Goal: Task Accomplishment & Management: Manage account settings

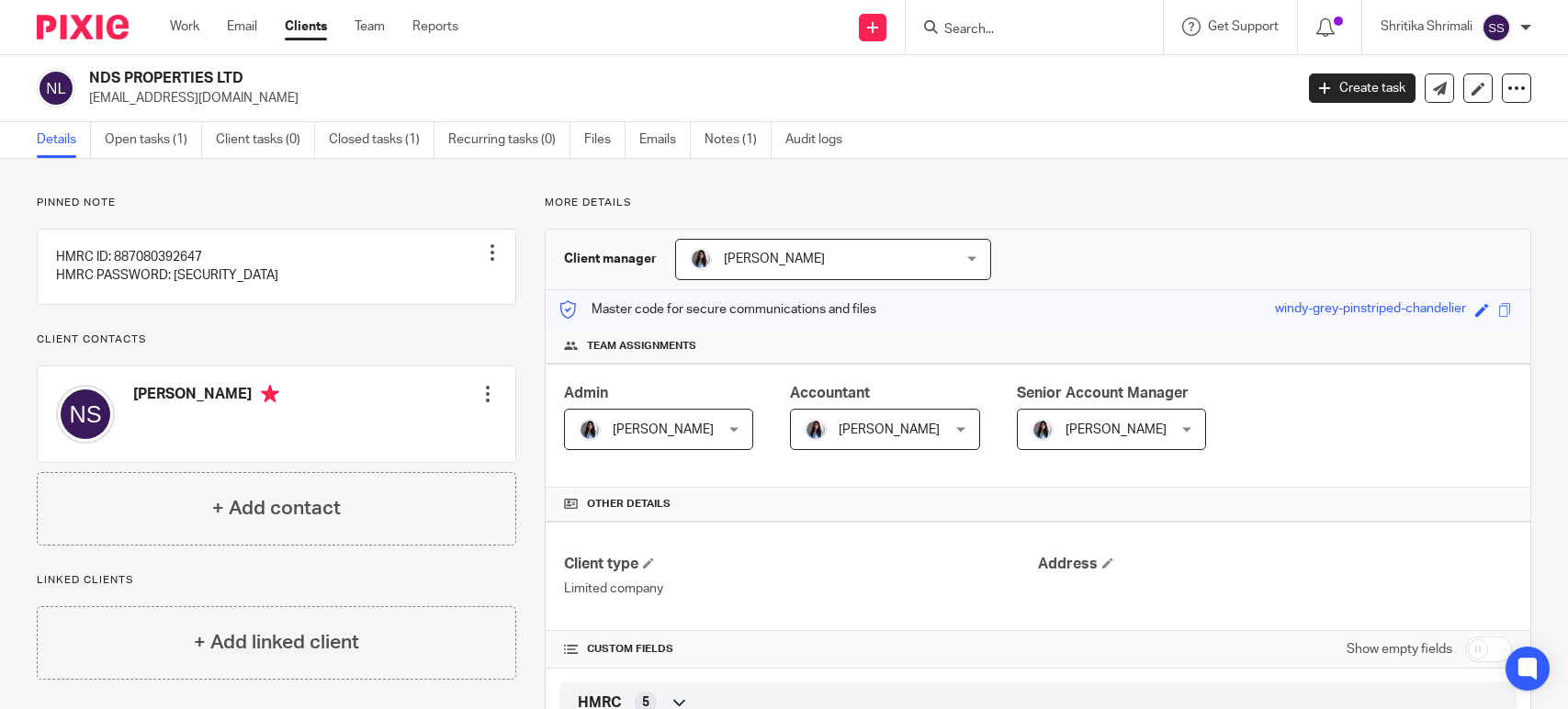
click at [957, 22] on input "Search" at bounding box center [1024, 30] width 165 height 16
type input "tzparty"
click at [997, 82] on link at bounding box center [1052, 71] width 227 height 28
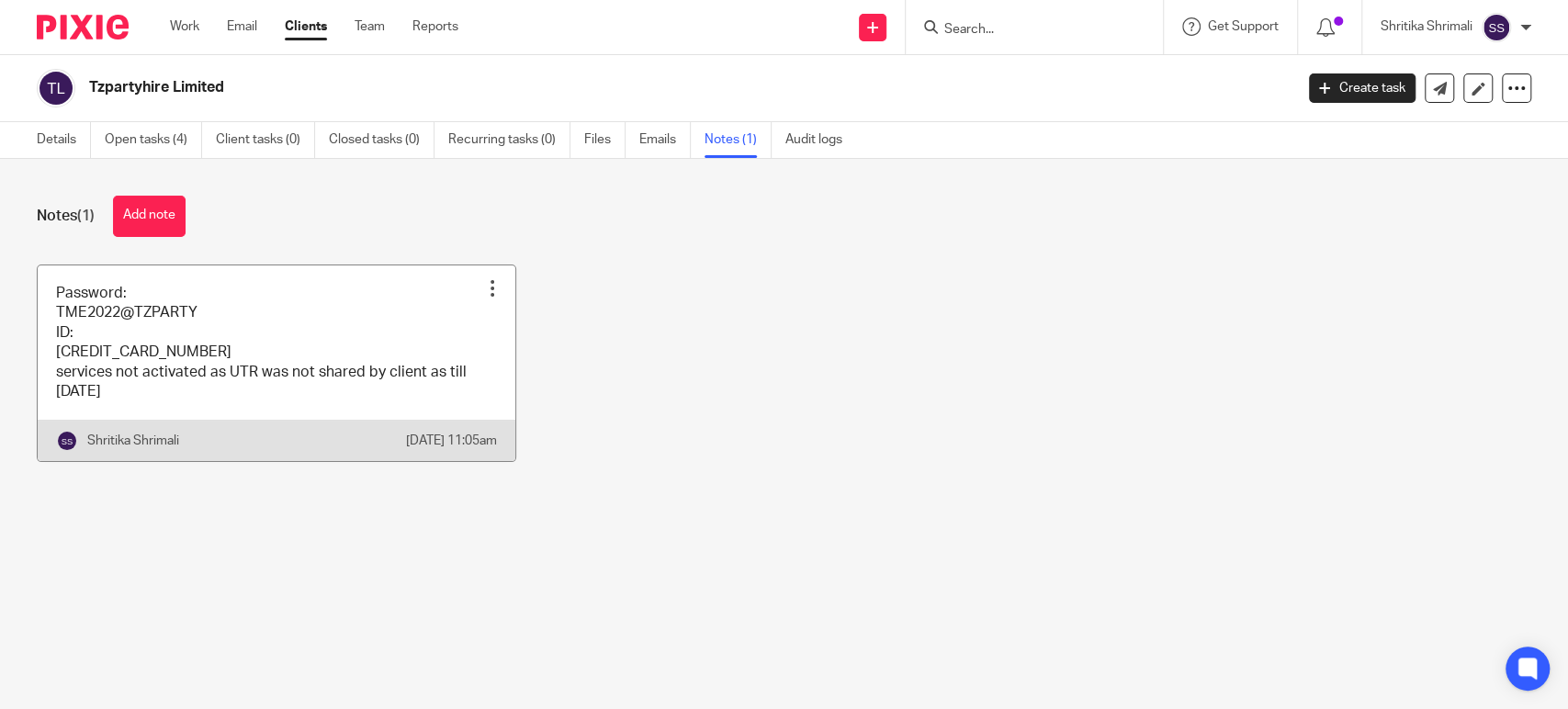
click at [297, 336] on link at bounding box center [276, 364] width 478 height 197
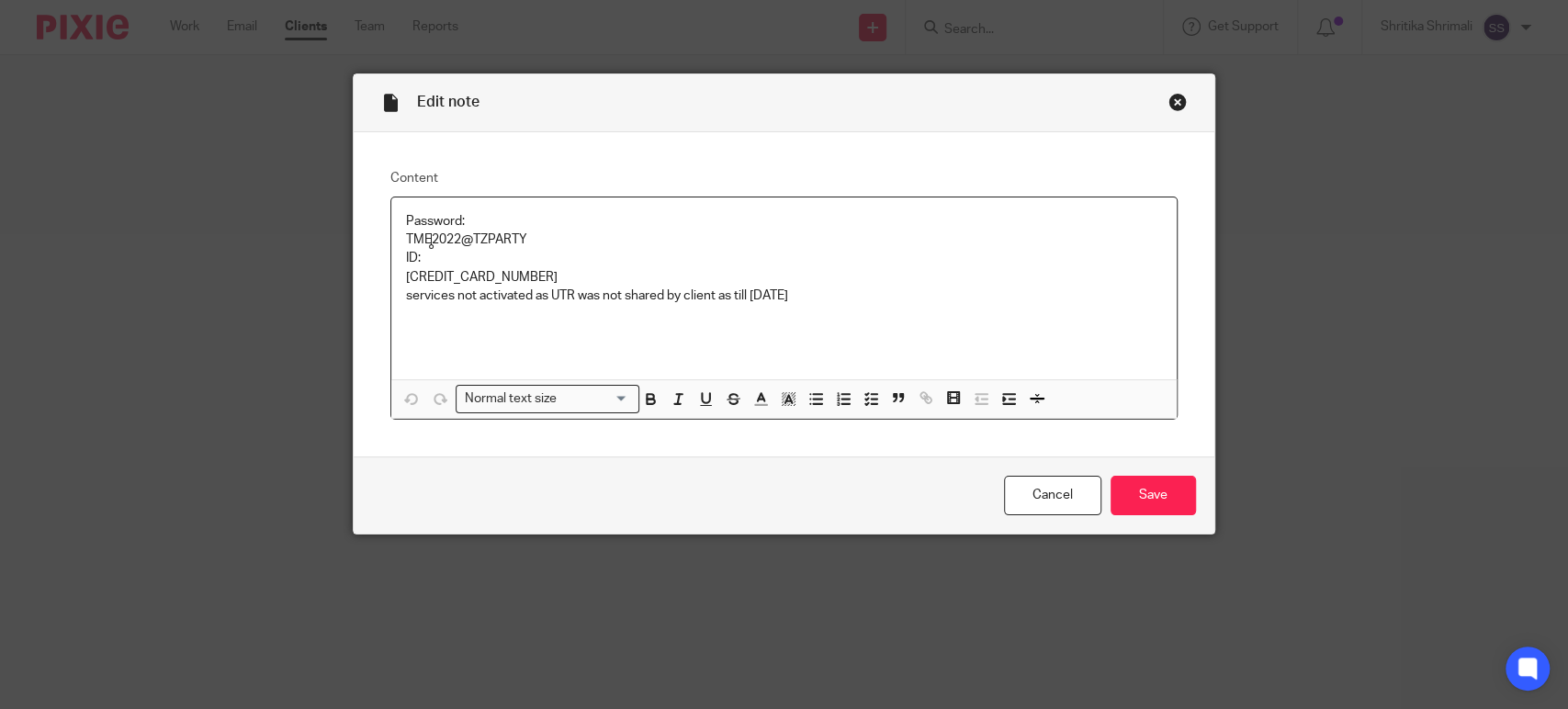
click at [428, 241] on p "TME2022@TZPARTY" at bounding box center [784, 239] width 756 height 18
copy p "TME2022@TZPARTY"
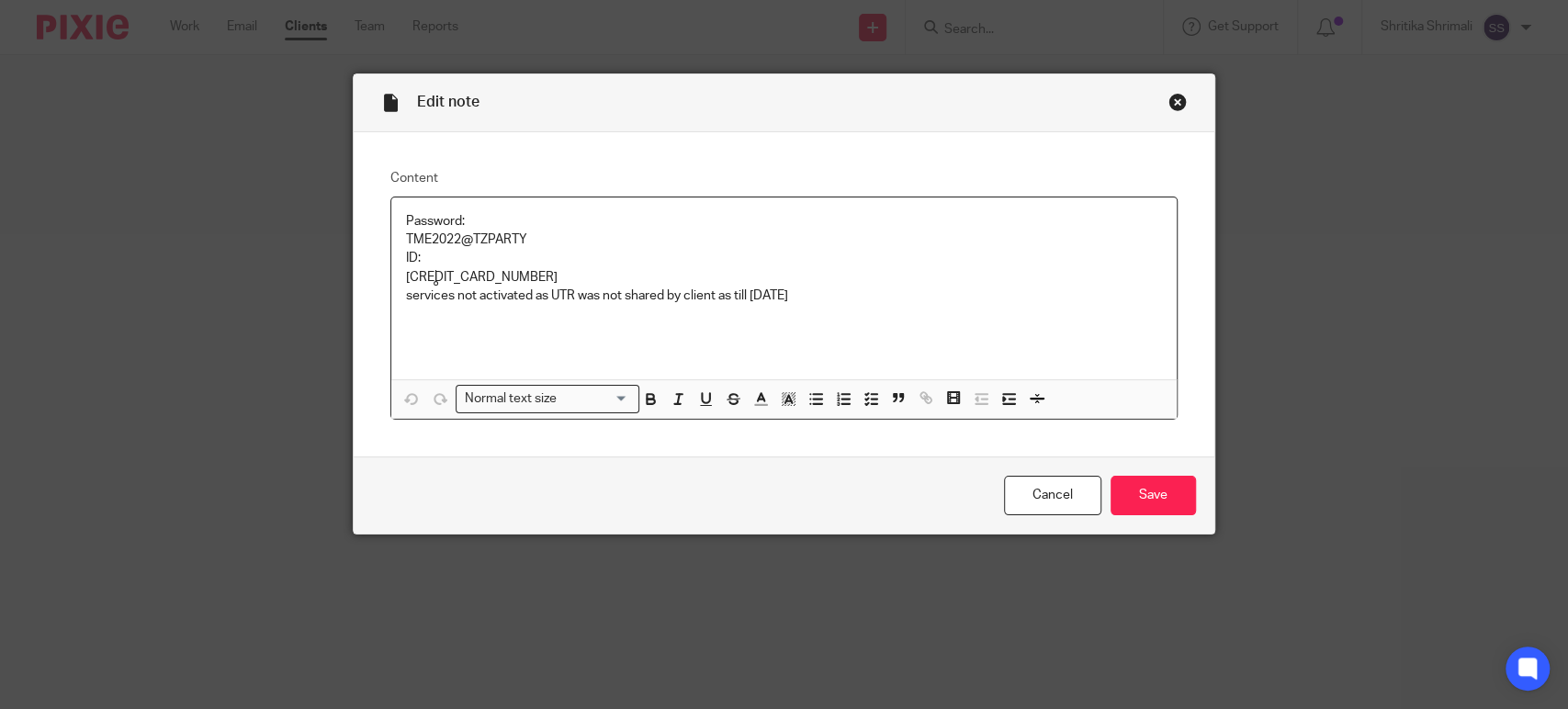
click at [436, 272] on p "612464959917" at bounding box center [784, 277] width 756 height 18
copy p "612464959917"
click at [1168, 107] on div "Close this dialog window" at bounding box center [1177, 102] width 18 height 18
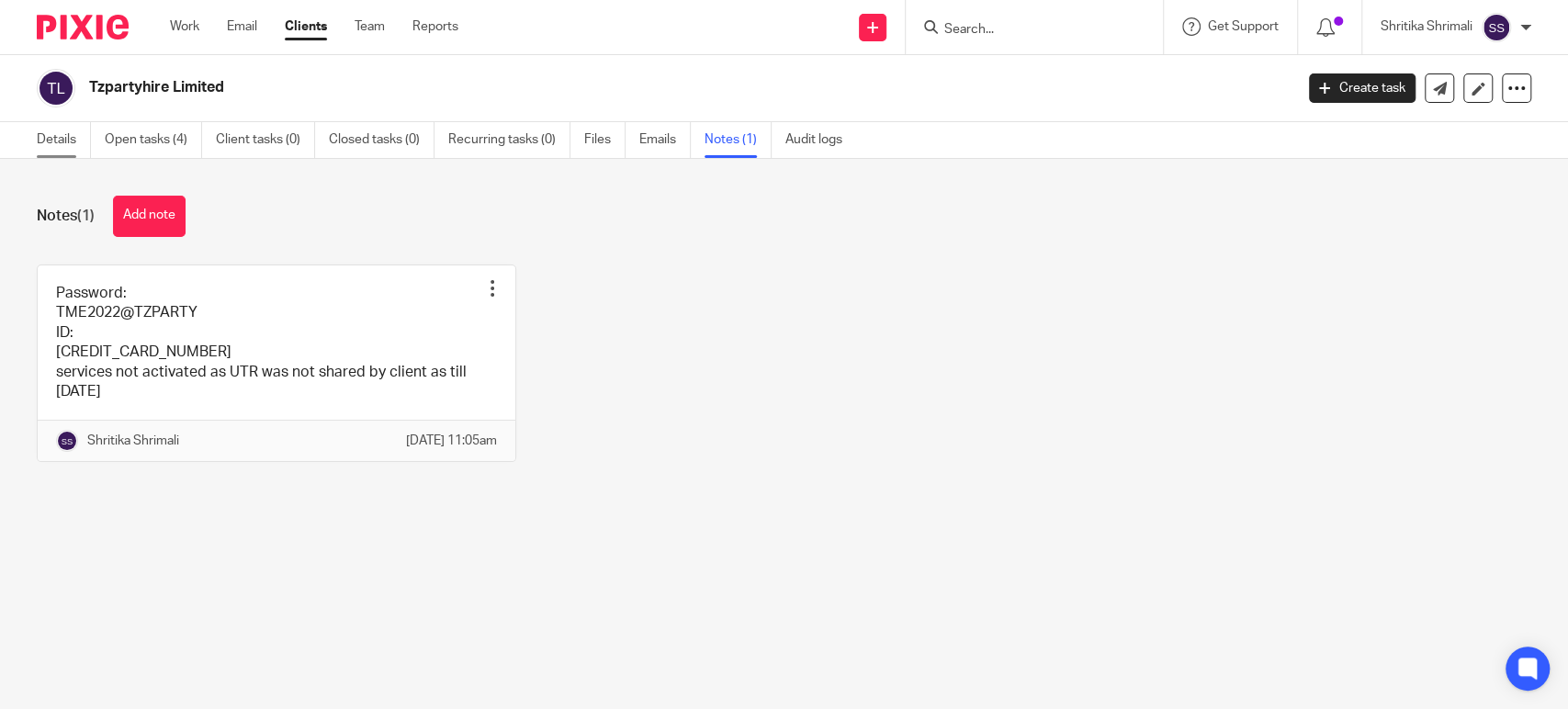
click at [74, 139] on link "Details" at bounding box center [63, 139] width 54 height 35
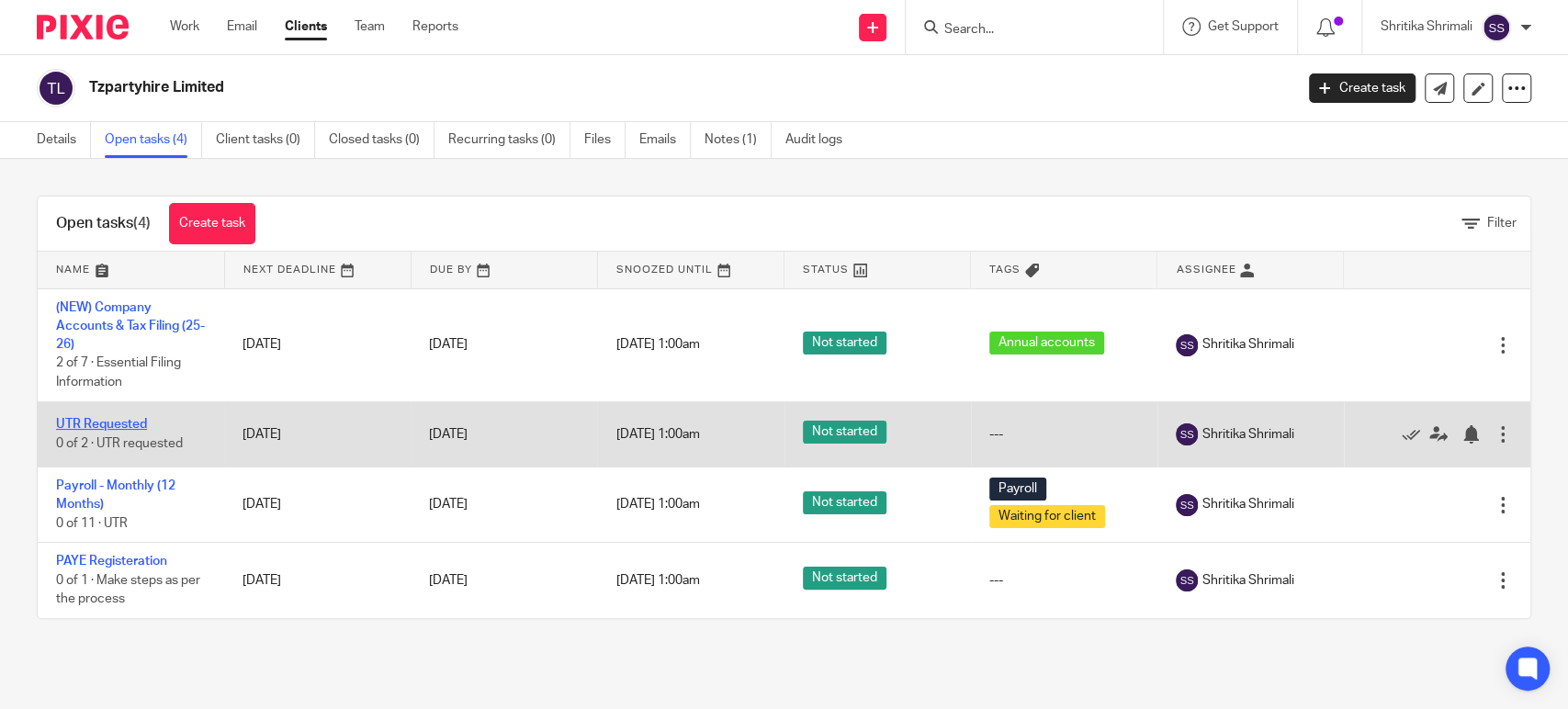
click at [95, 425] on link "UTR Requested" at bounding box center [101, 424] width 91 height 12
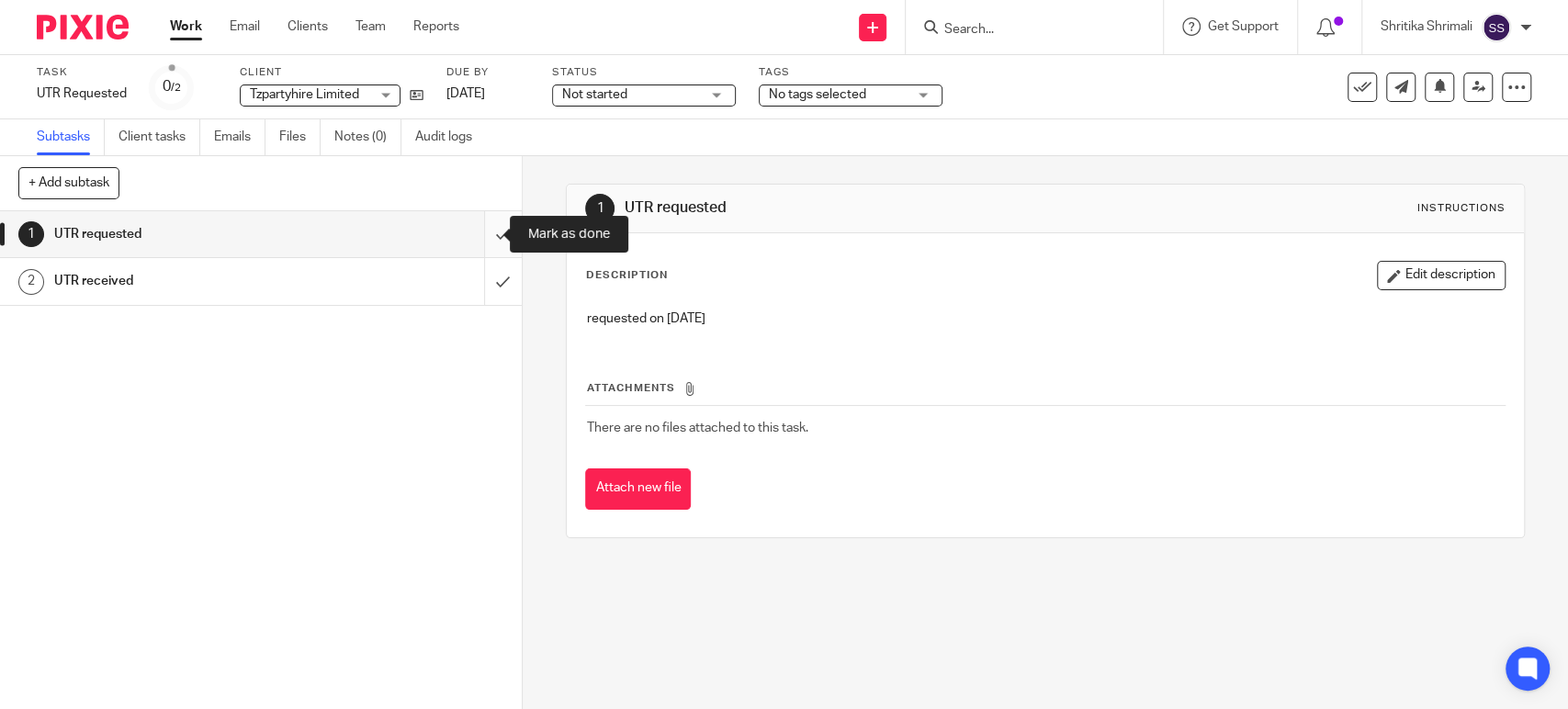
click at [484, 233] on input "submit" at bounding box center [261, 234] width 522 height 46
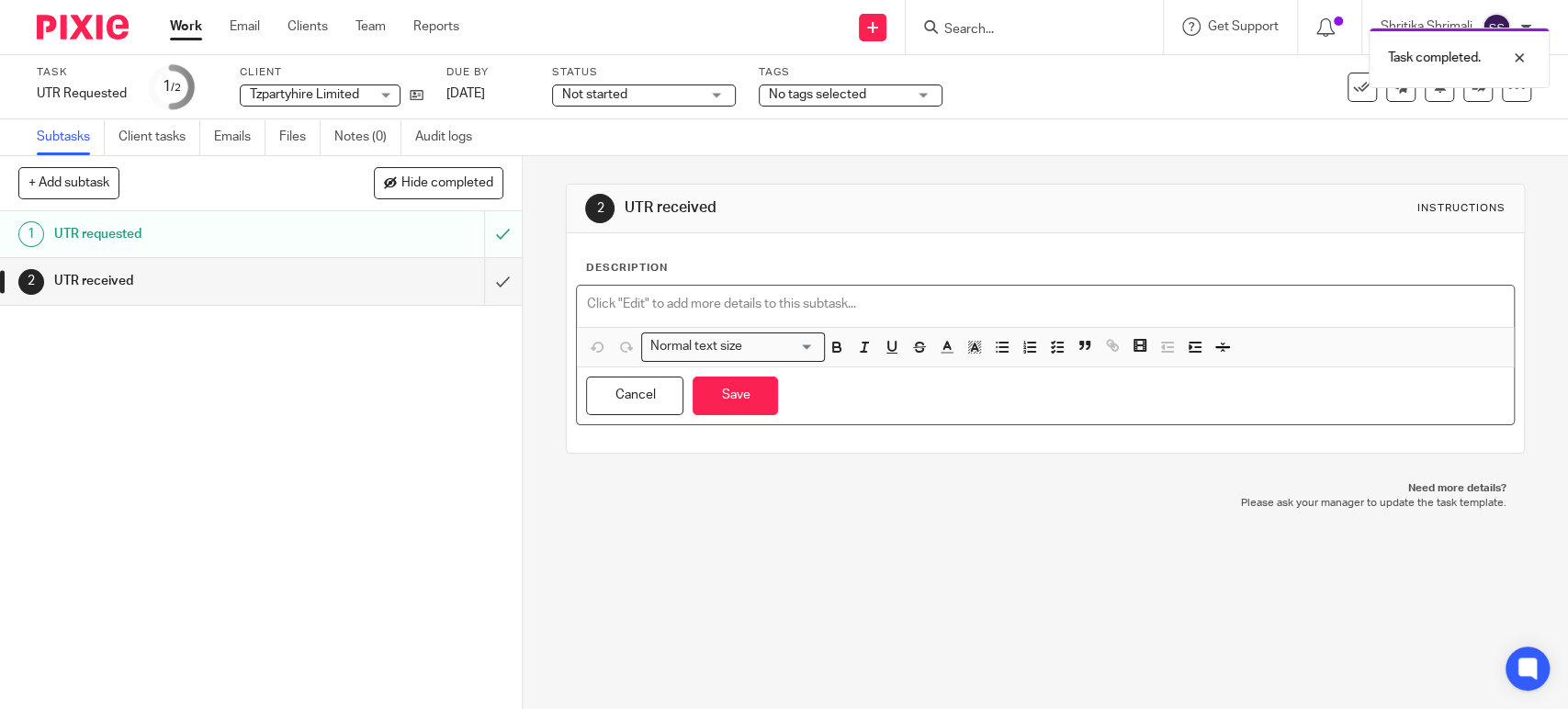
drag, startPoint x: 718, startPoint y: 302, endPoint x: 703, endPoint y: 300, distance: 15.1
click at [718, 302] on p at bounding box center [1044, 303] width 918 height 18
paste div
click at [622, 299] on p "83012 17841" at bounding box center [1044, 303] width 918 height 18
click at [683, 302] on p "8301217841" at bounding box center [1044, 303] width 918 height 18
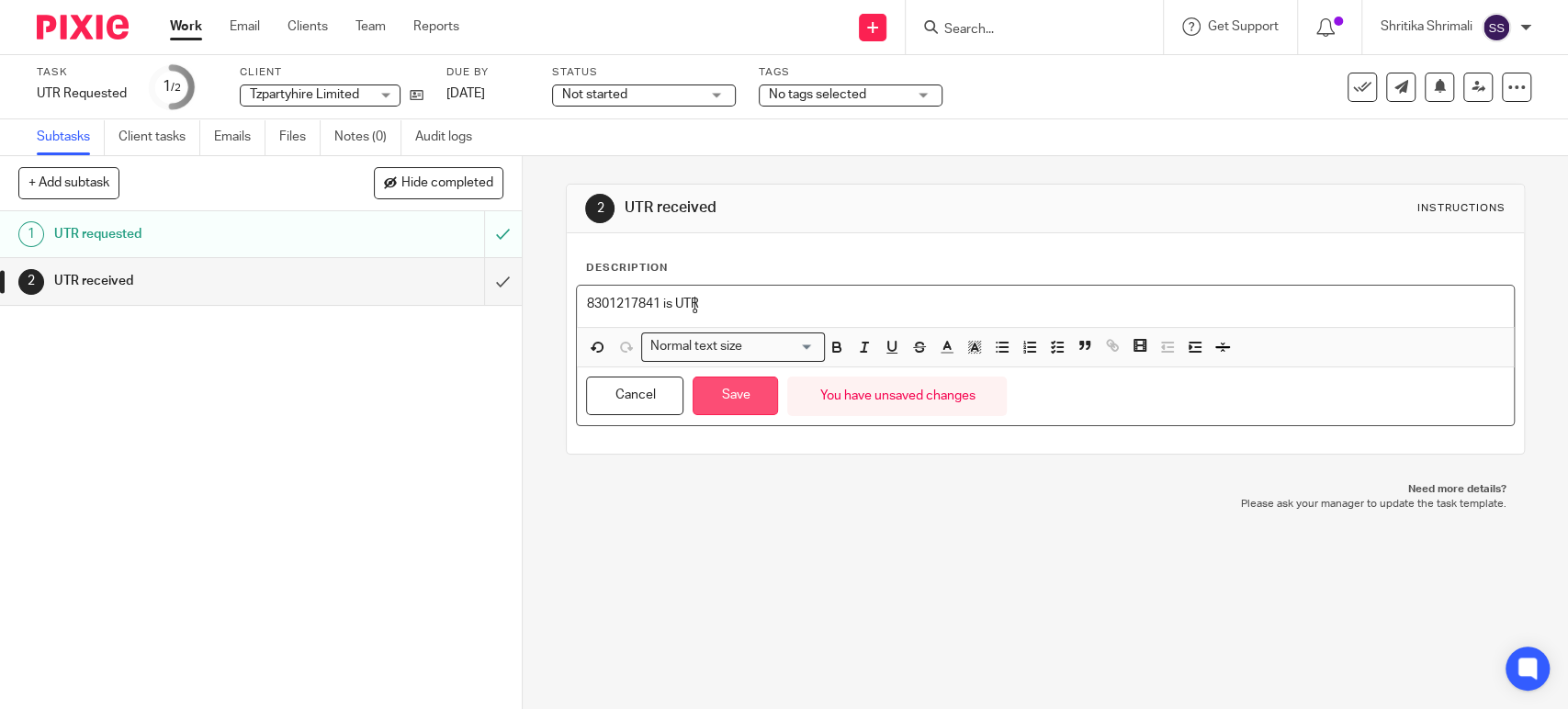
click at [727, 397] on button "Save" at bounding box center [735, 396] width 85 height 39
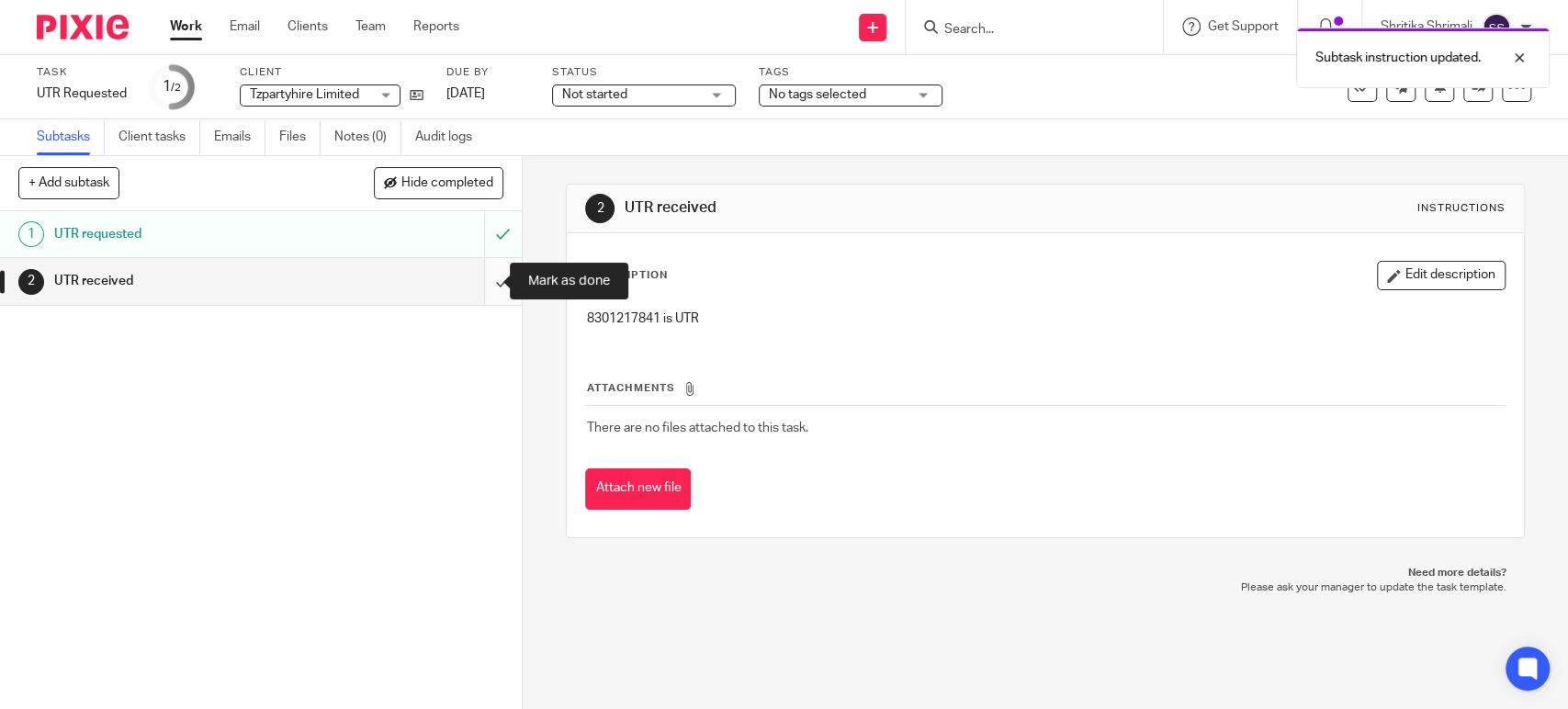
click at [487, 274] on input "submit" at bounding box center [261, 281] width 522 height 46
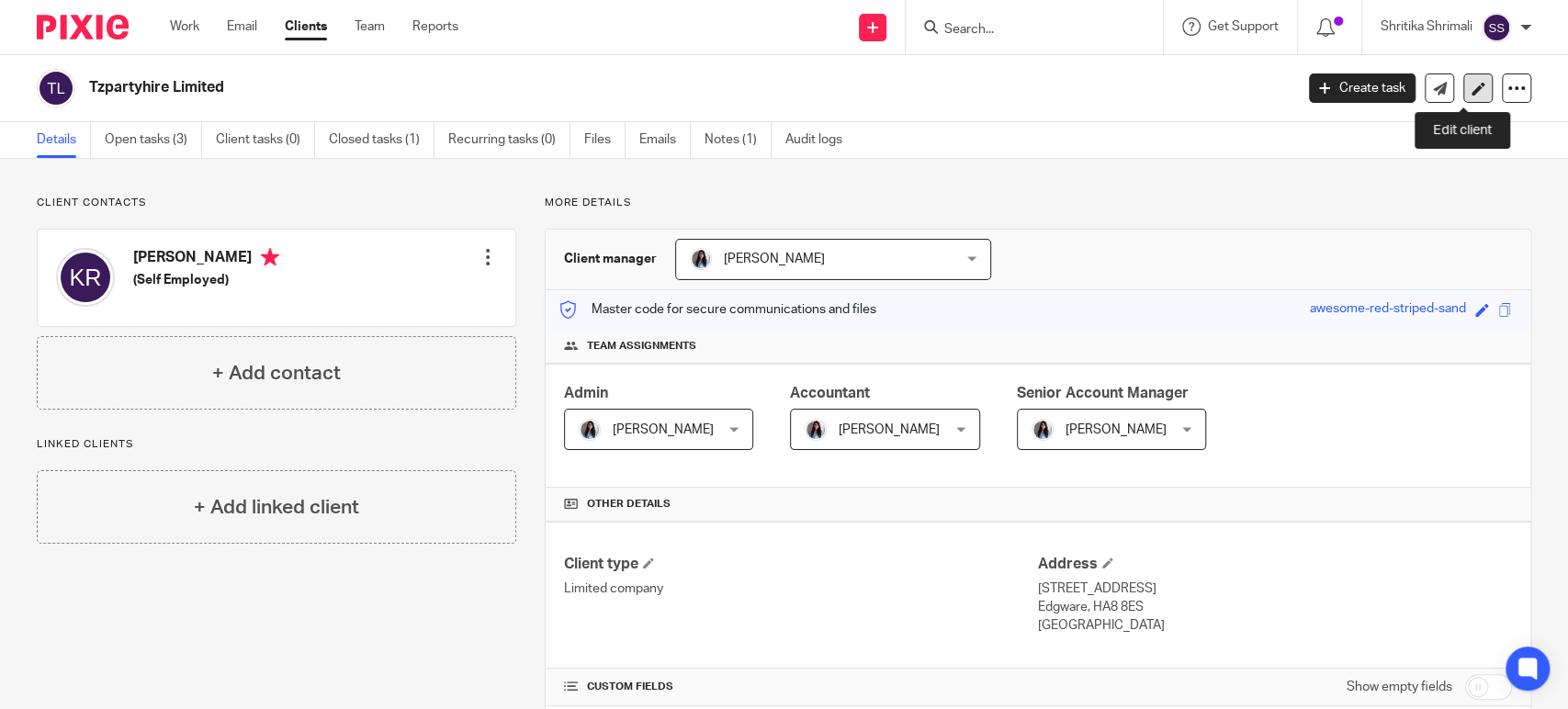
click at [1471, 85] on icon at bounding box center [1478, 88] width 13 height 13
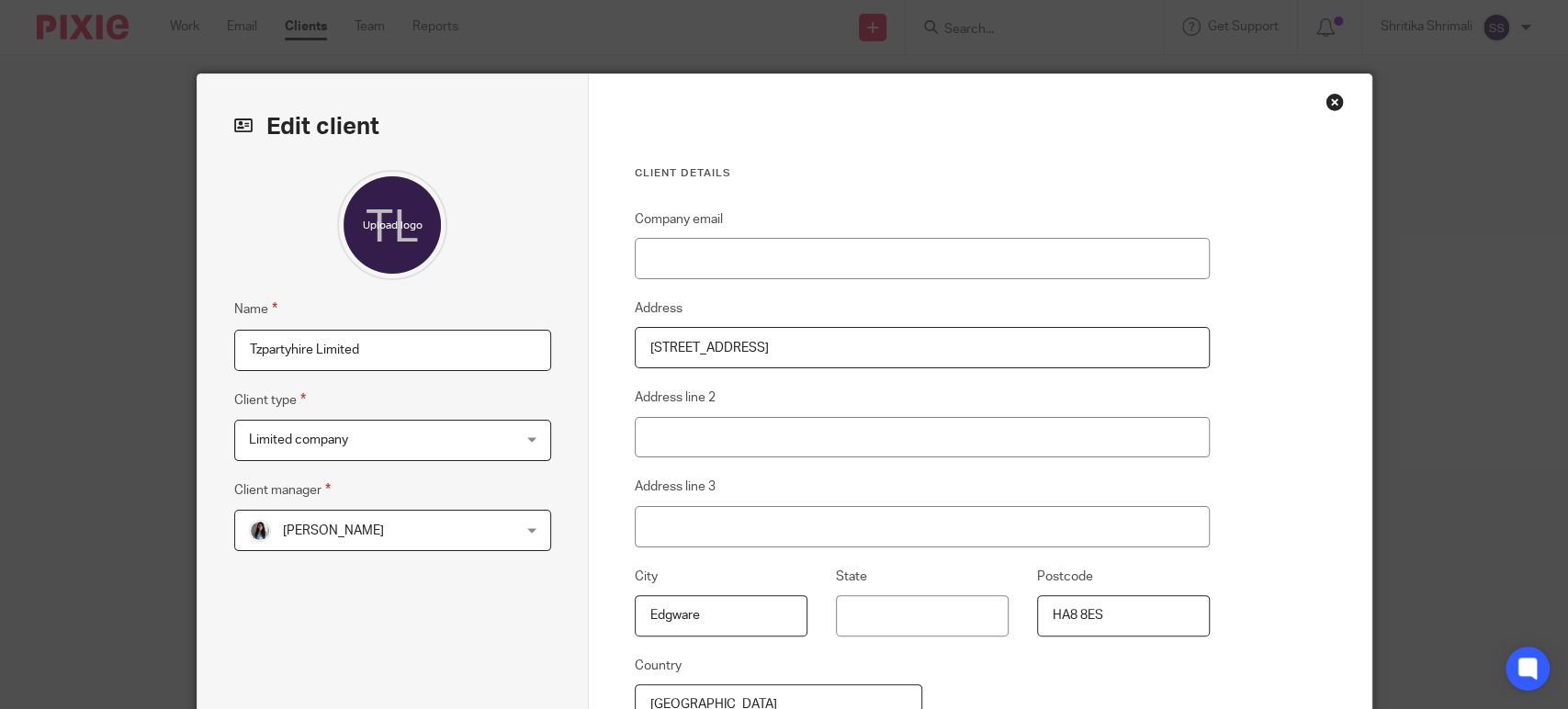
scroll to position [238, 0]
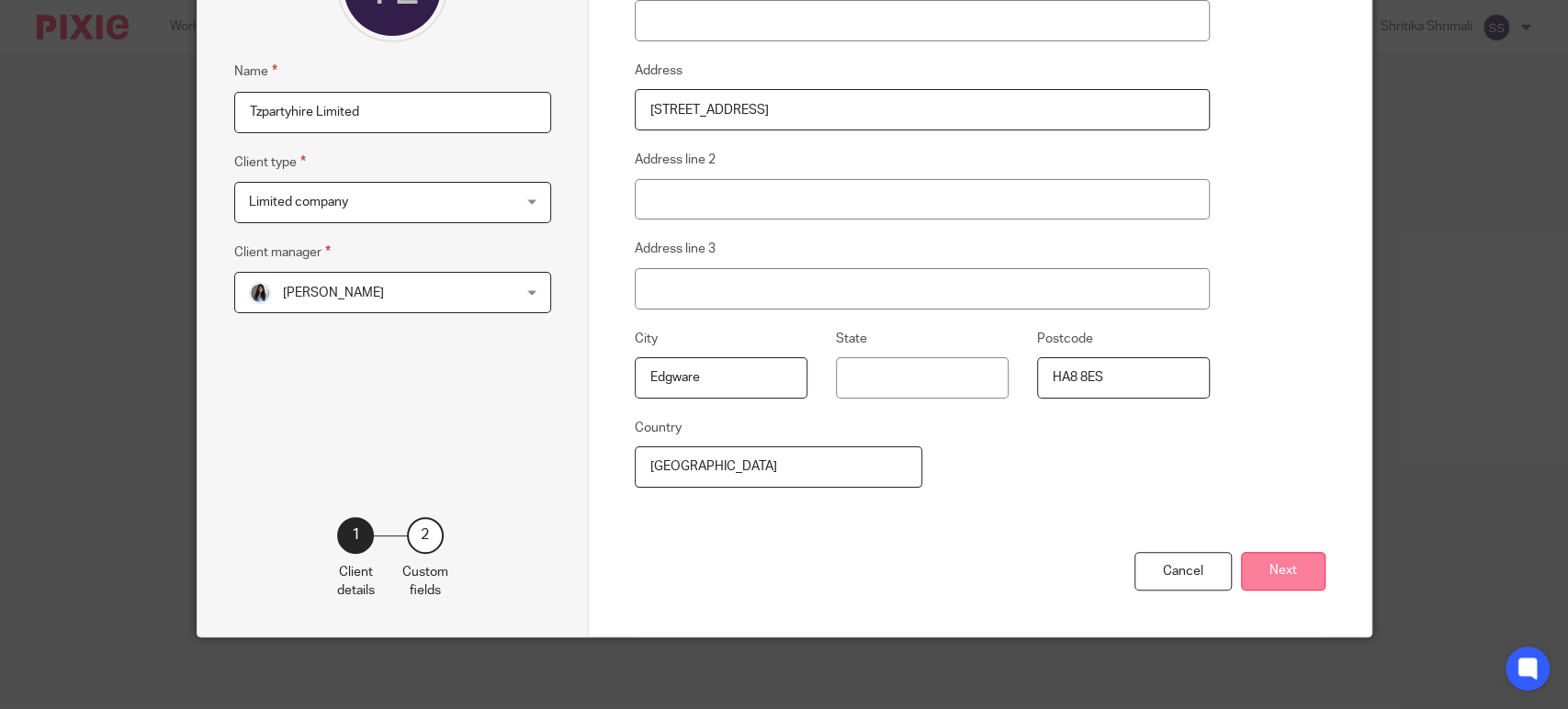
click at [1264, 562] on button "Next" at bounding box center [1283, 571] width 84 height 39
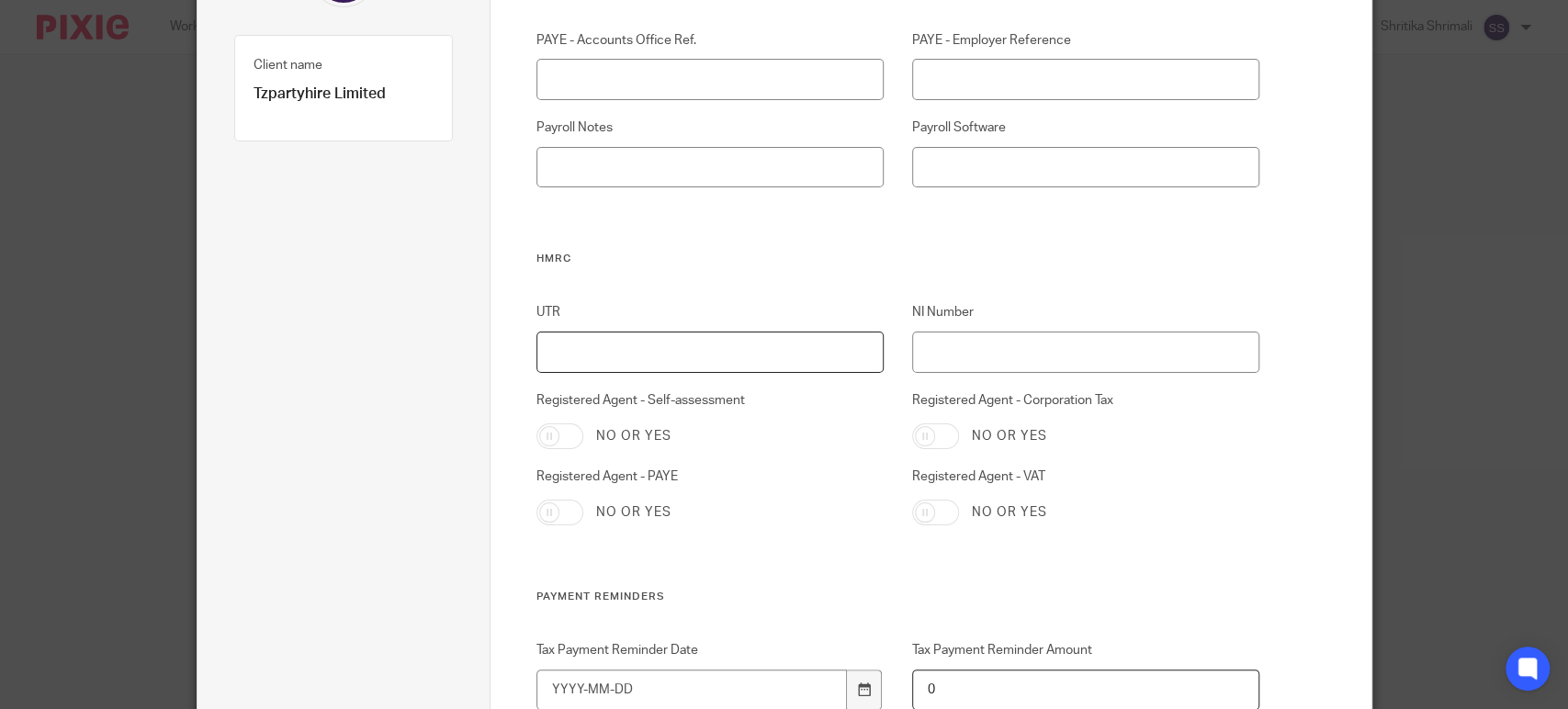
click at [673, 353] on input "UTR" at bounding box center [710, 352] width 347 height 41
paste input "83012 17841"
drag, startPoint x: 584, startPoint y: 343, endPoint x: 594, endPoint y: 351, distance: 12.8
click at [584, 343] on input "83012 17841" at bounding box center [710, 352] width 347 height 41
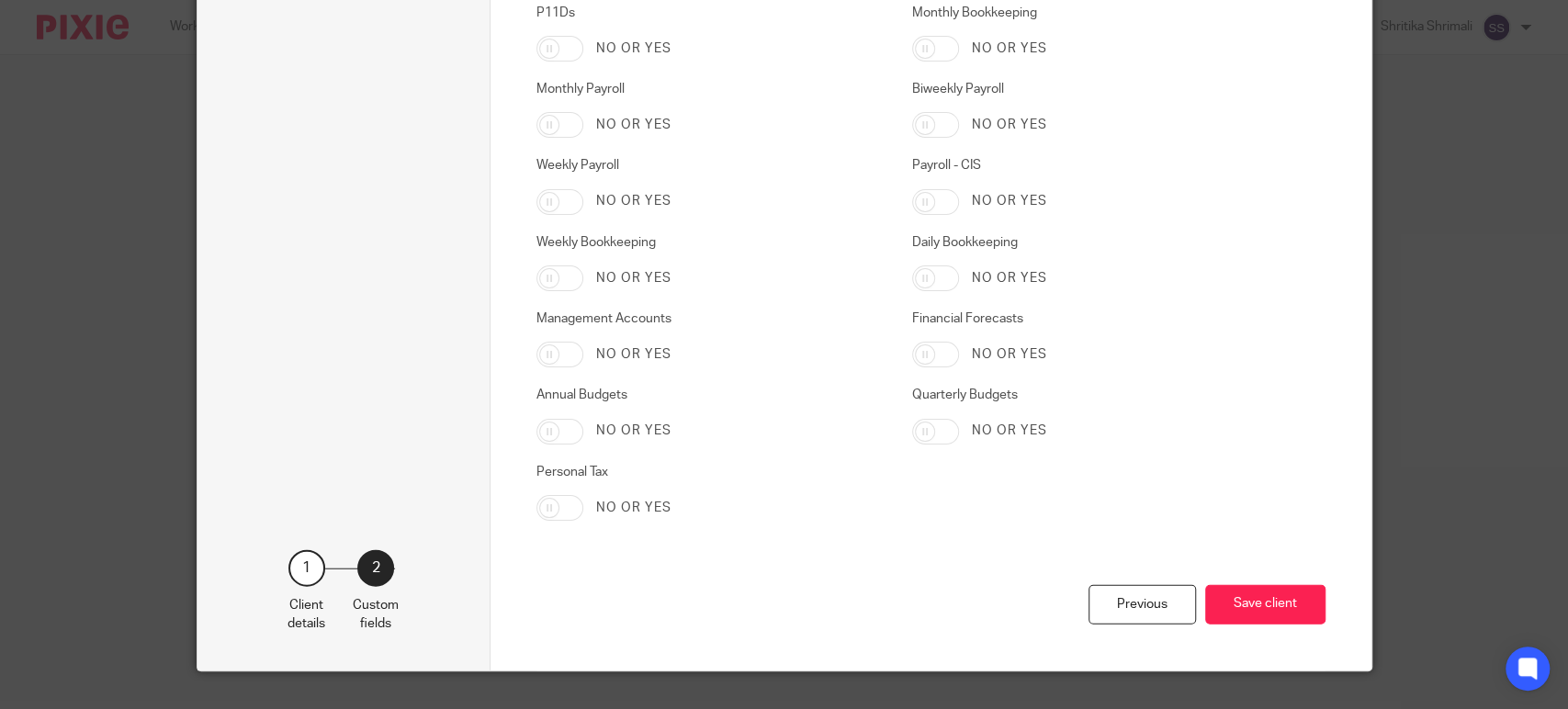
scroll to position [2881, 0]
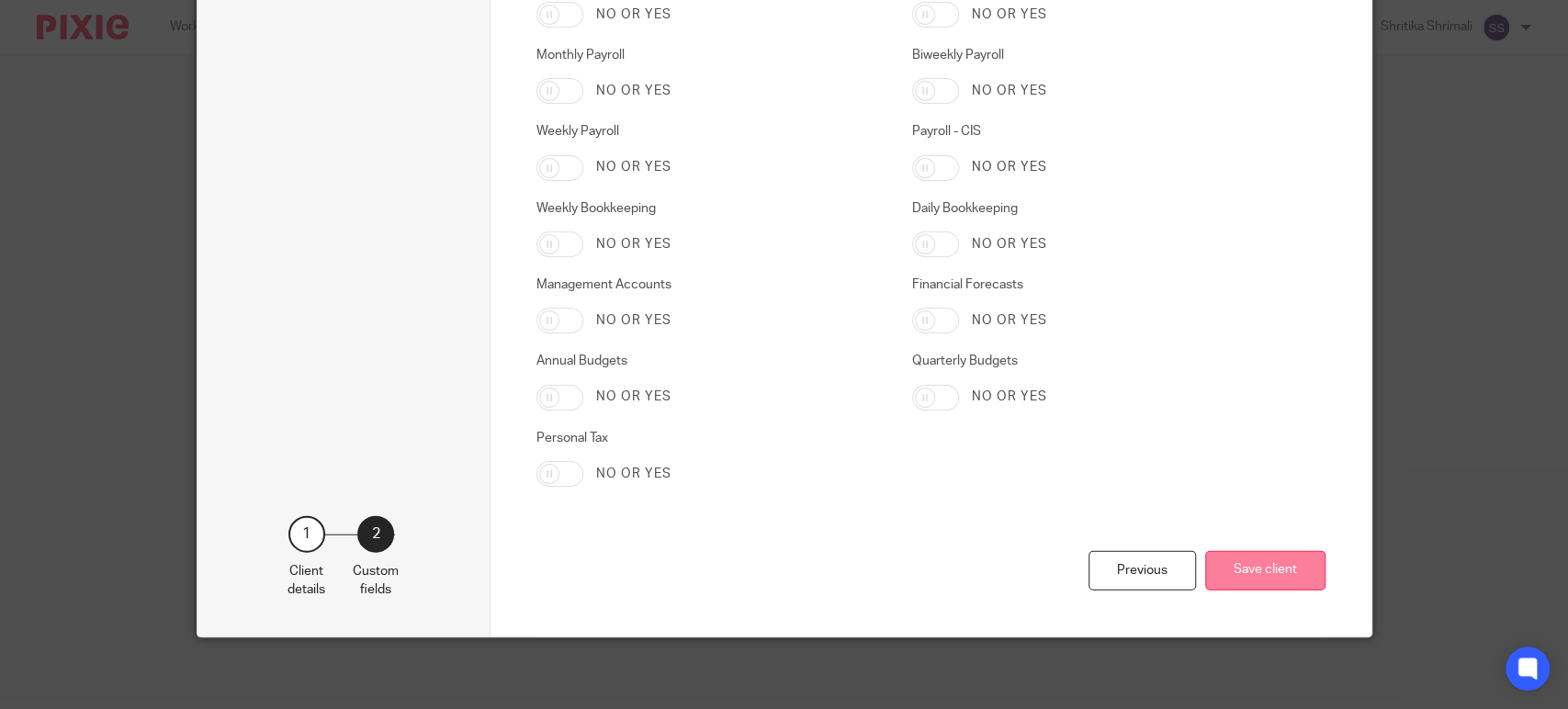
type input "8301217841"
click at [1274, 564] on button "Save client" at bounding box center [1264, 571] width 120 height 39
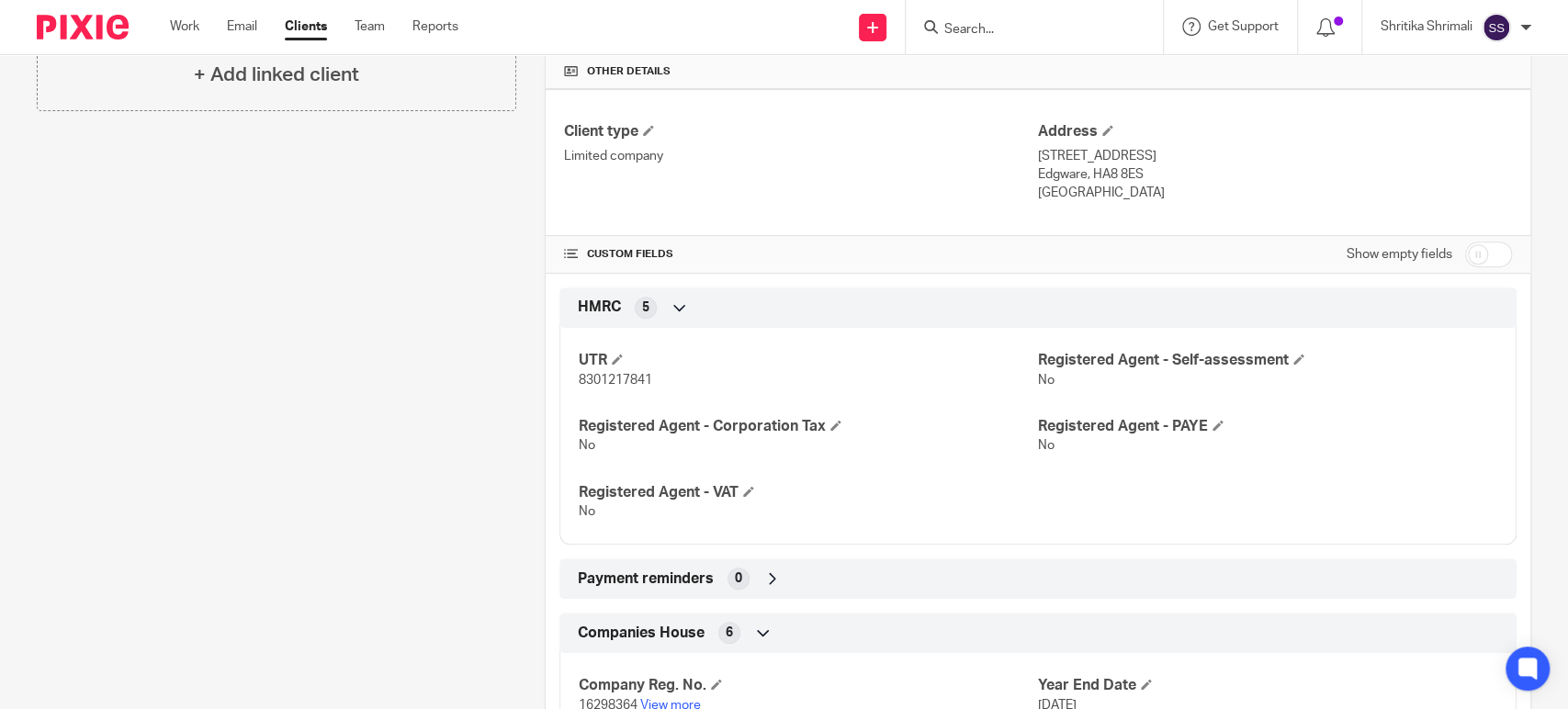
scroll to position [509, 0]
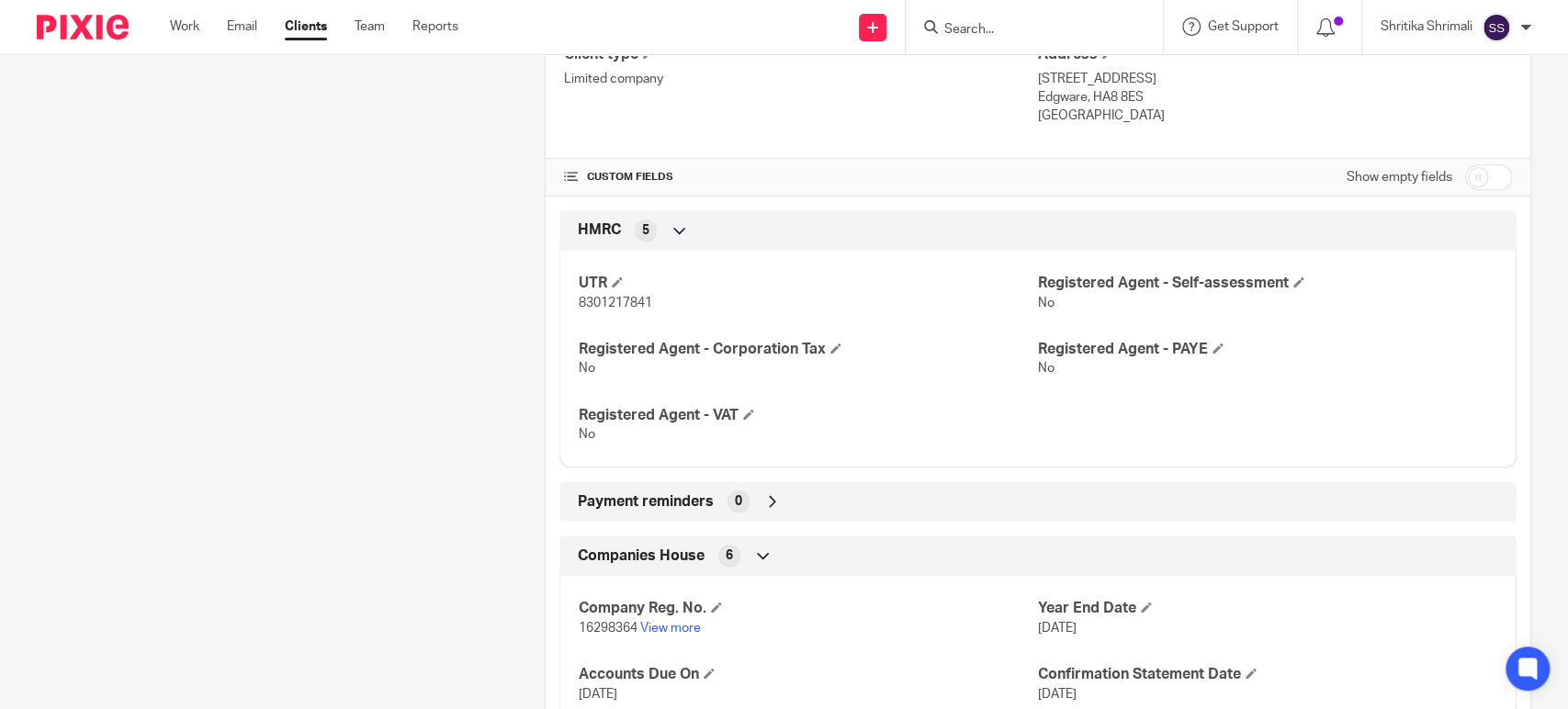
click at [595, 297] on span "8301217841" at bounding box center [615, 302] width 74 height 12
copy span "8301217841"
click at [668, 626] on link "View more" at bounding box center [669, 627] width 60 height 12
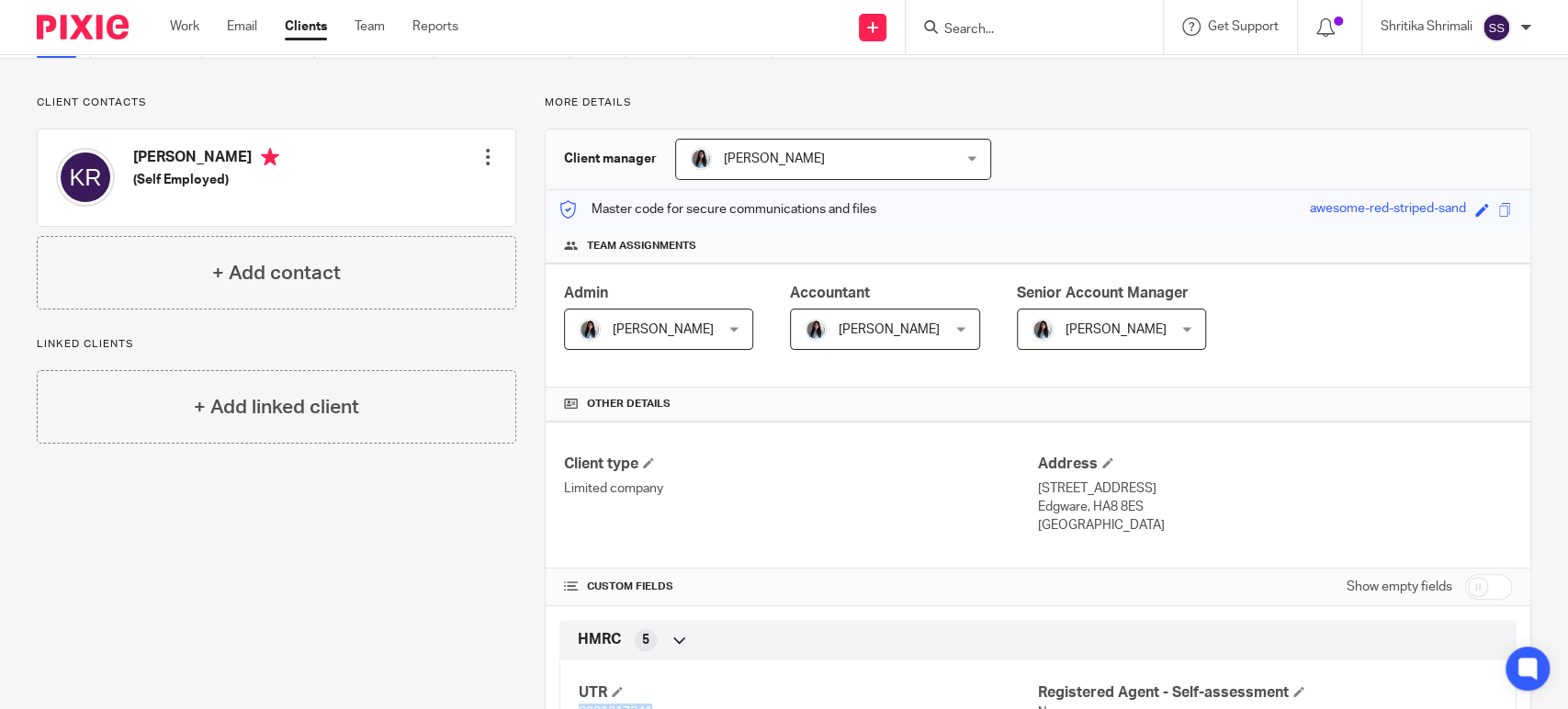
scroll to position [0, 0]
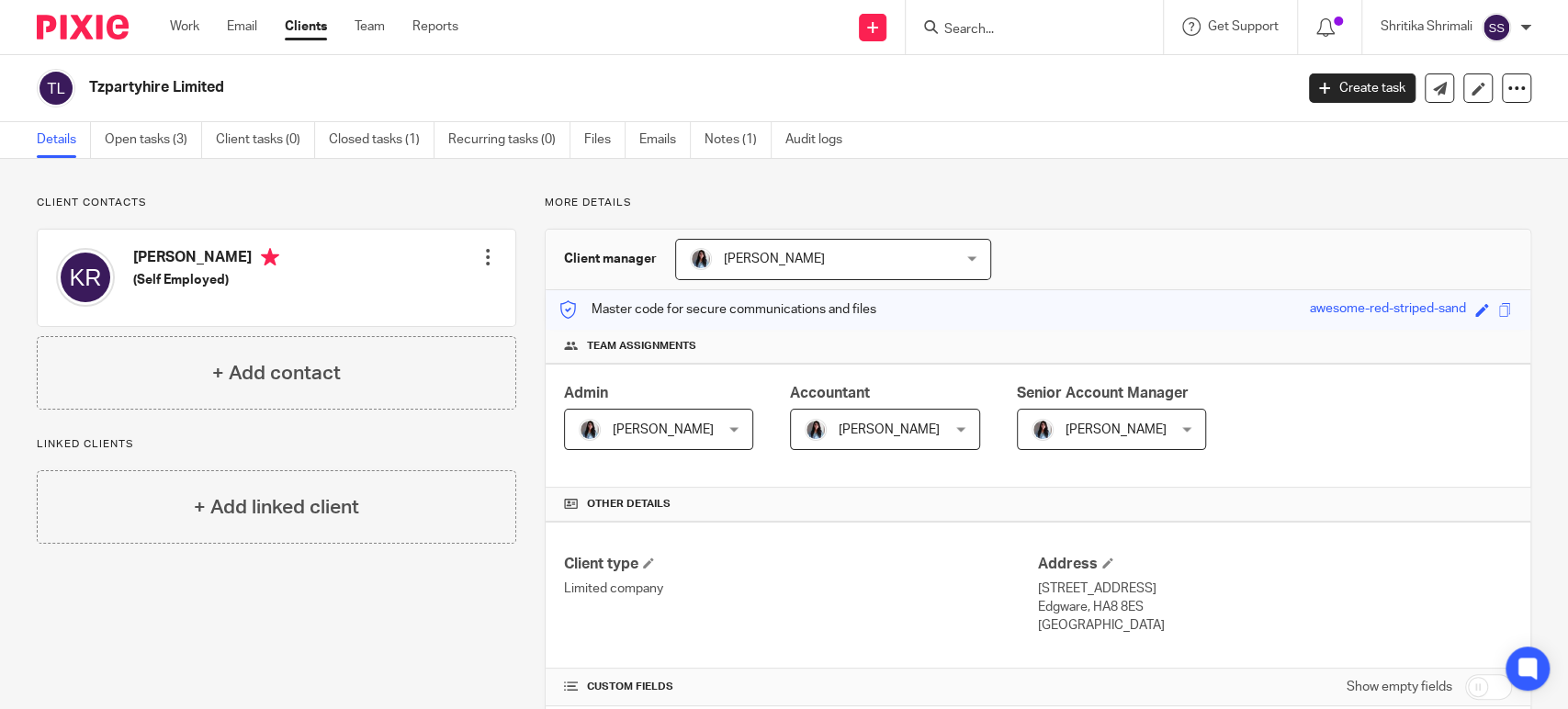
click at [184, 15] on div "Work Email Clients Team Reports Work Email Clients Team Reports Settings" at bounding box center [318, 27] width 335 height 54
click at [191, 28] on link "Work" at bounding box center [184, 26] width 30 height 18
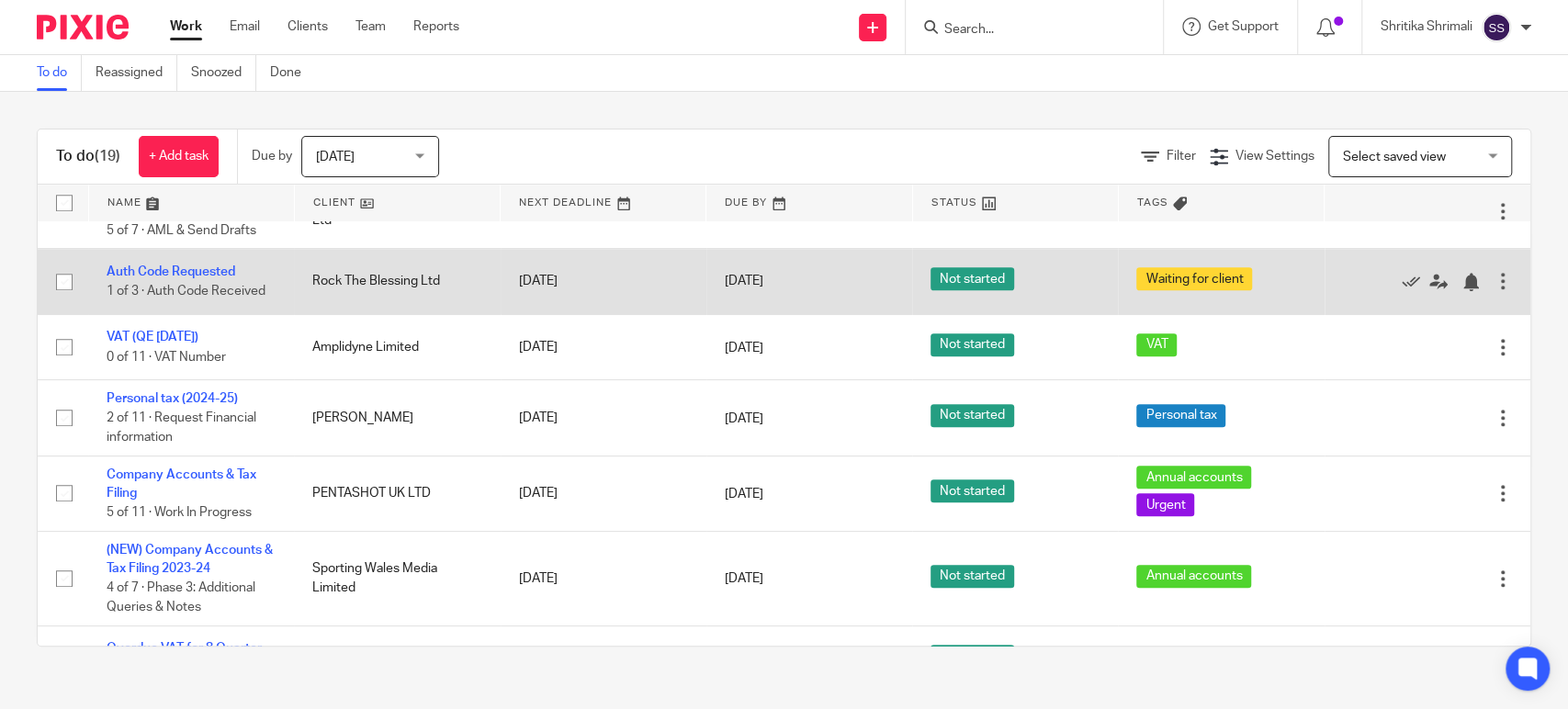
scroll to position [1162, 0]
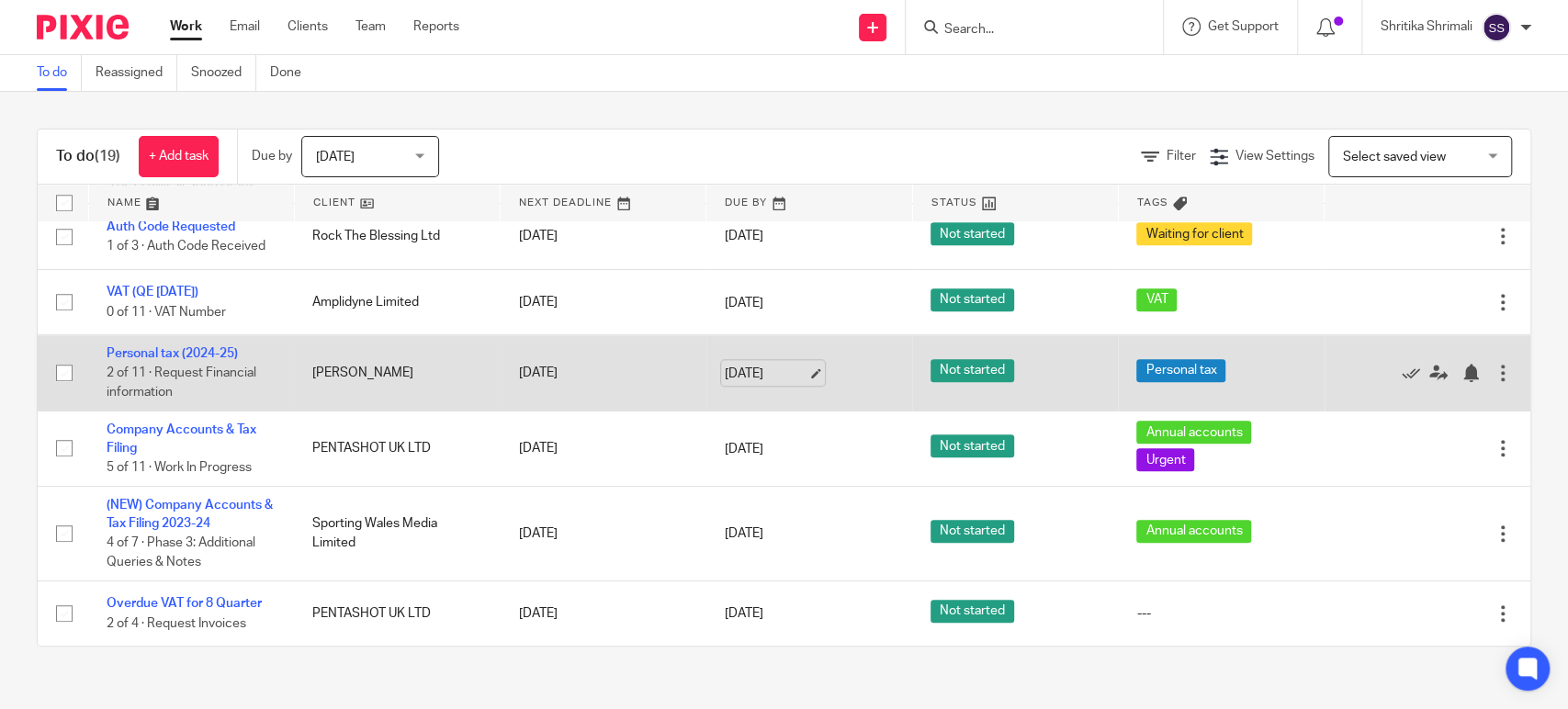
click at [747, 373] on link "18 Aug 2025" at bounding box center [766, 373] width 82 height 19
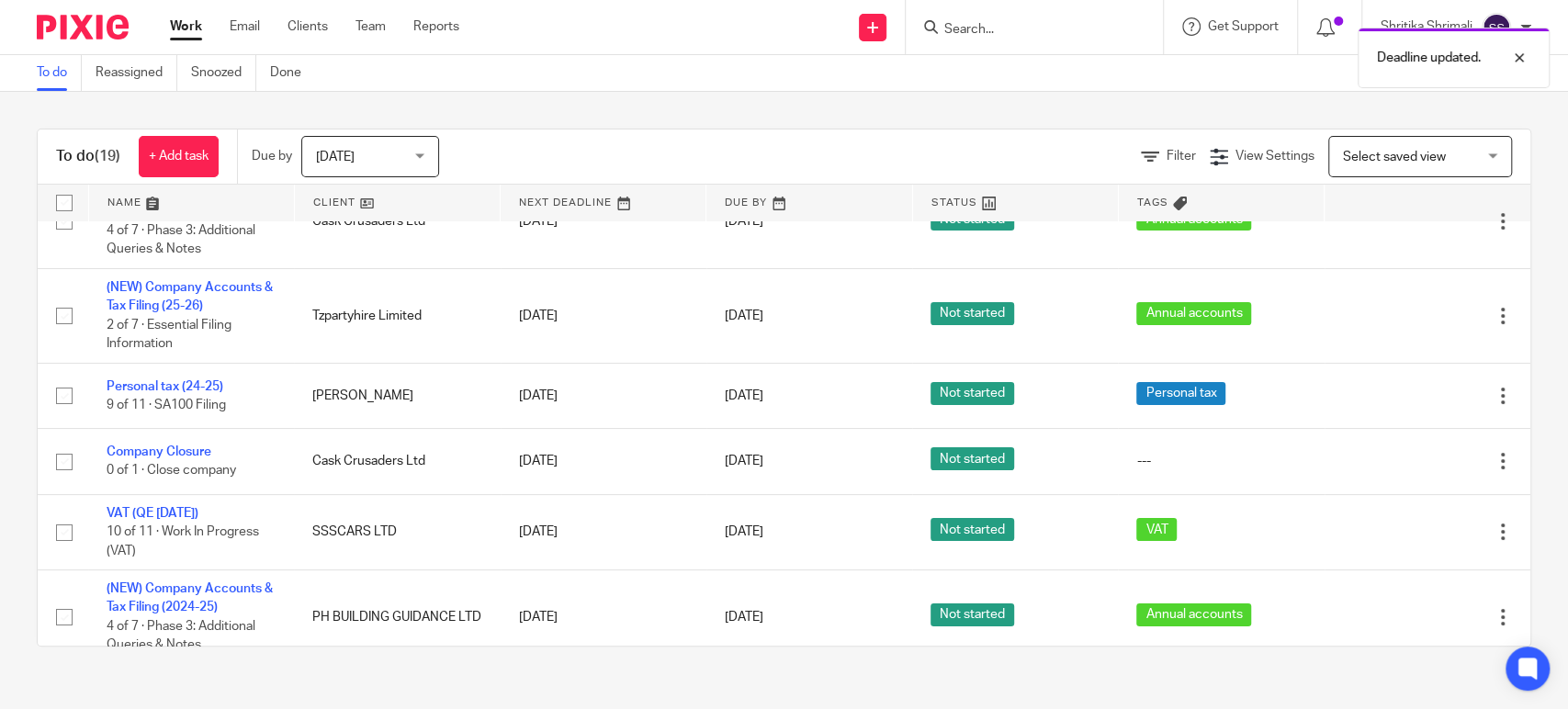
scroll to position [0, 0]
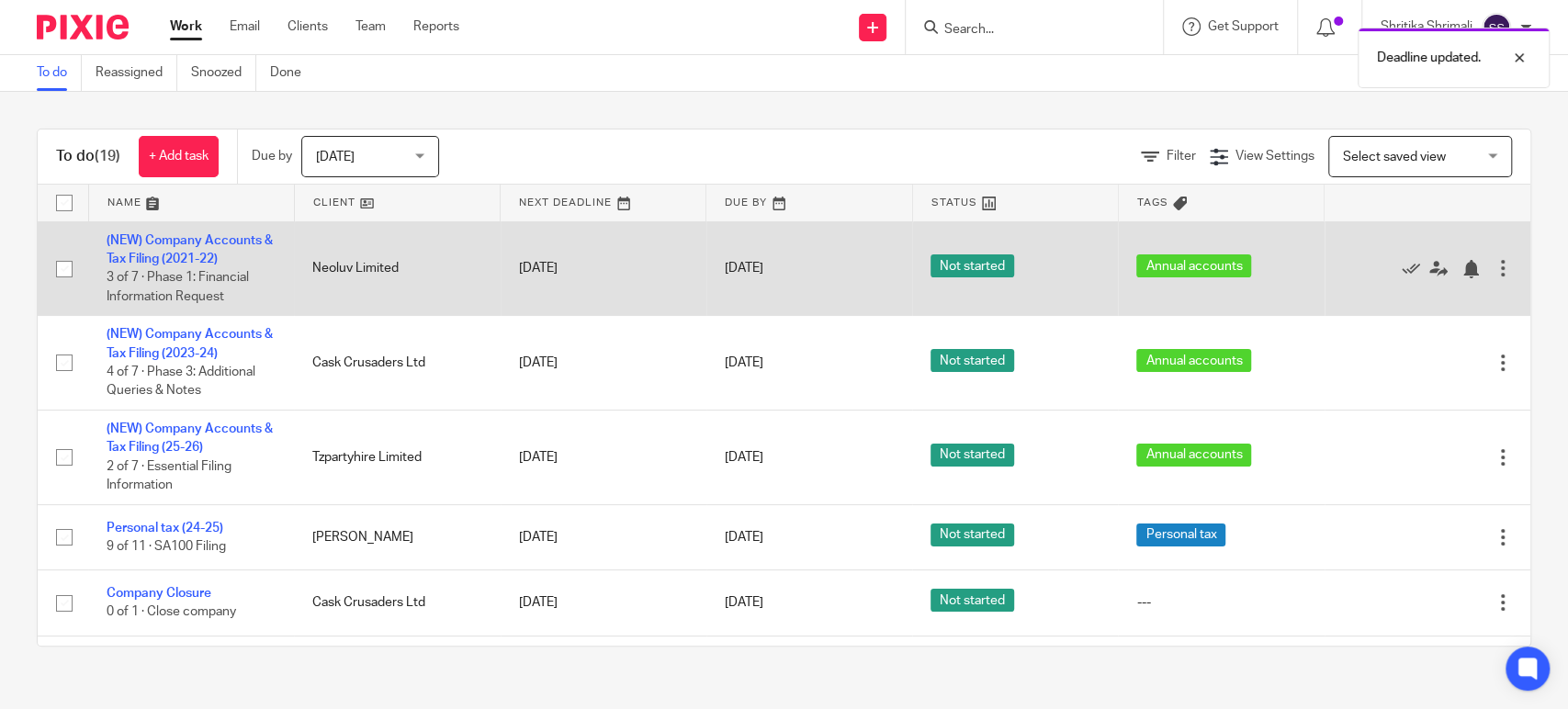
click at [761, 252] on td "18 Aug 2025" at bounding box center [808, 269] width 205 height 95
click at [765, 271] on link "18 Aug 2025" at bounding box center [766, 269] width 82 height 19
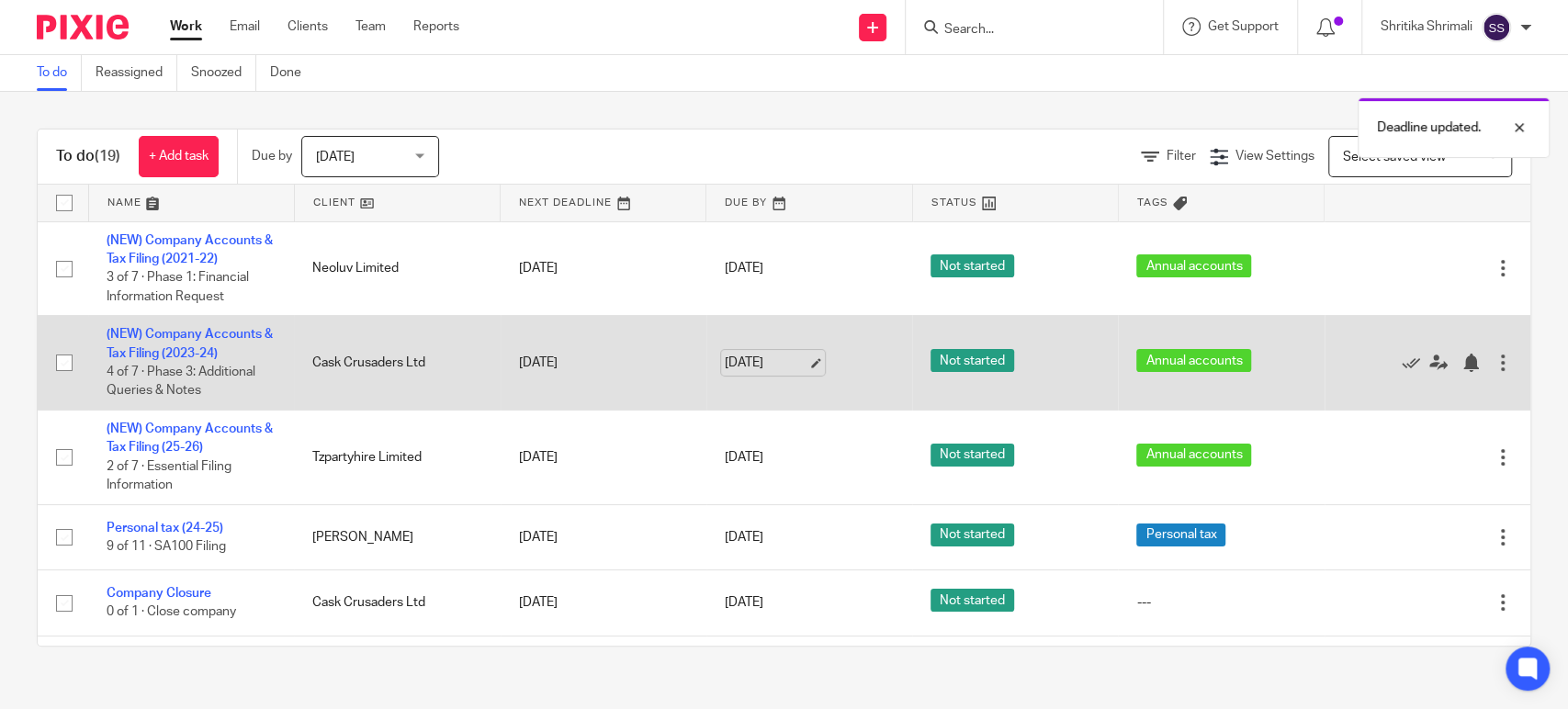
click at [767, 354] on link "18 Aug 2025" at bounding box center [766, 364] width 82 height 19
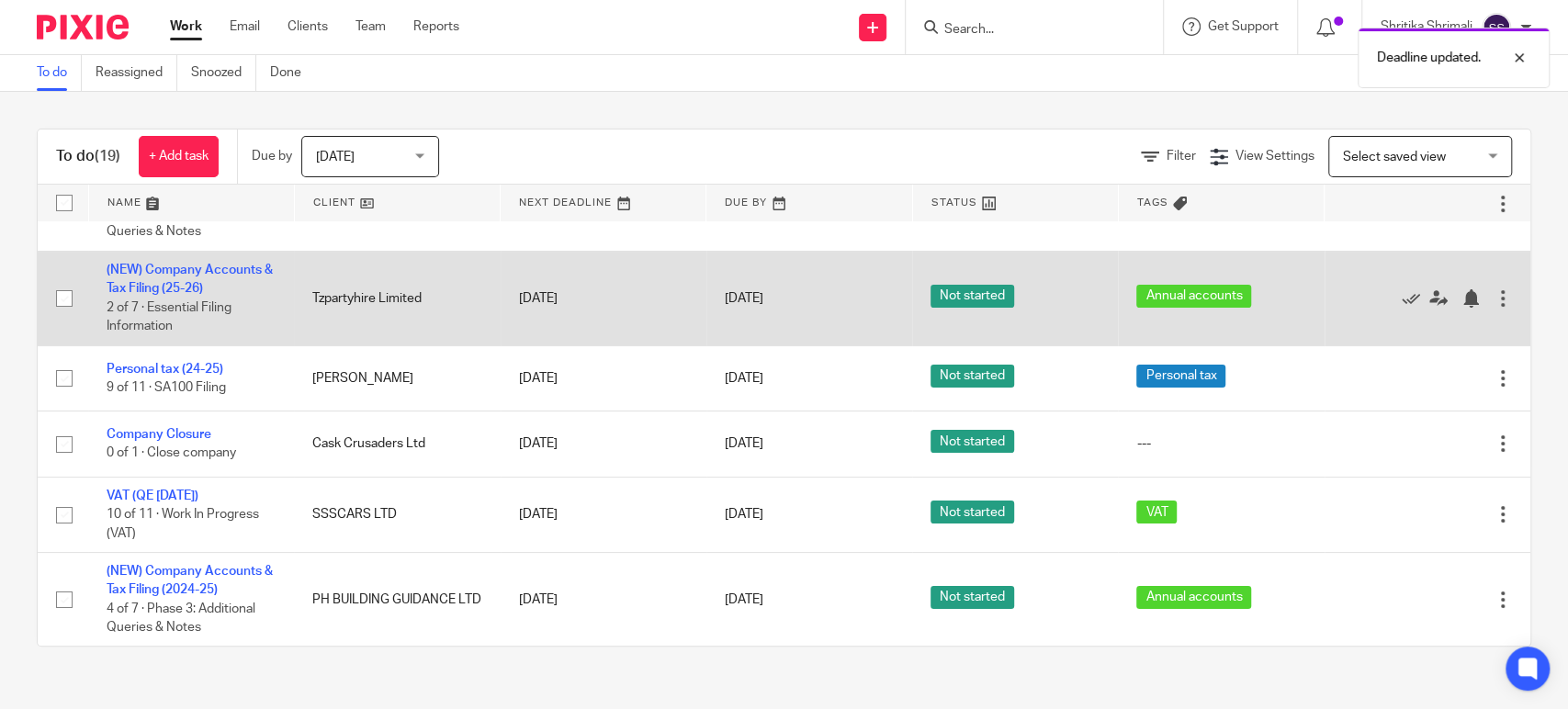
scroll to position [204, 0]
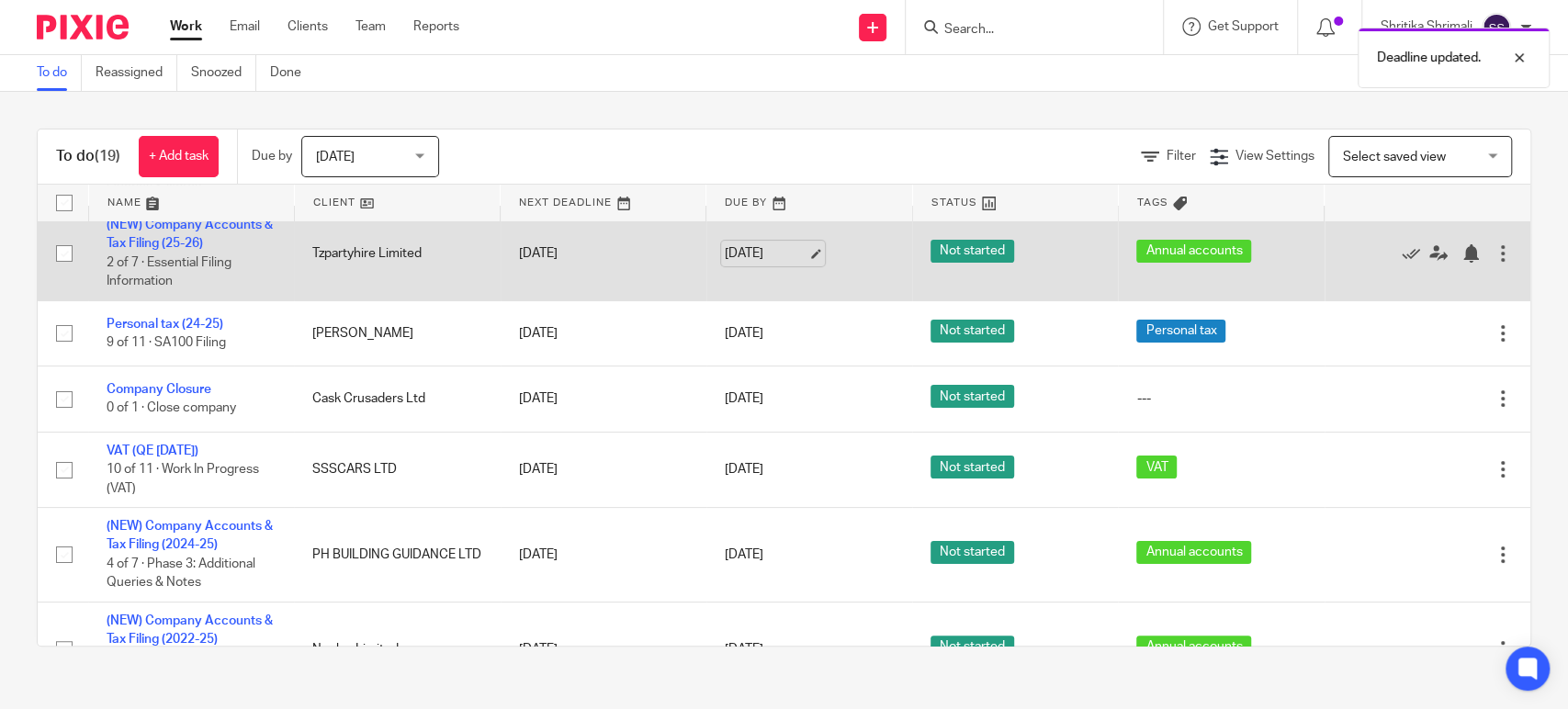
click at [767, 254] on link "18 Aug 2025" at bounding box center [766, 254] width 82 height 19
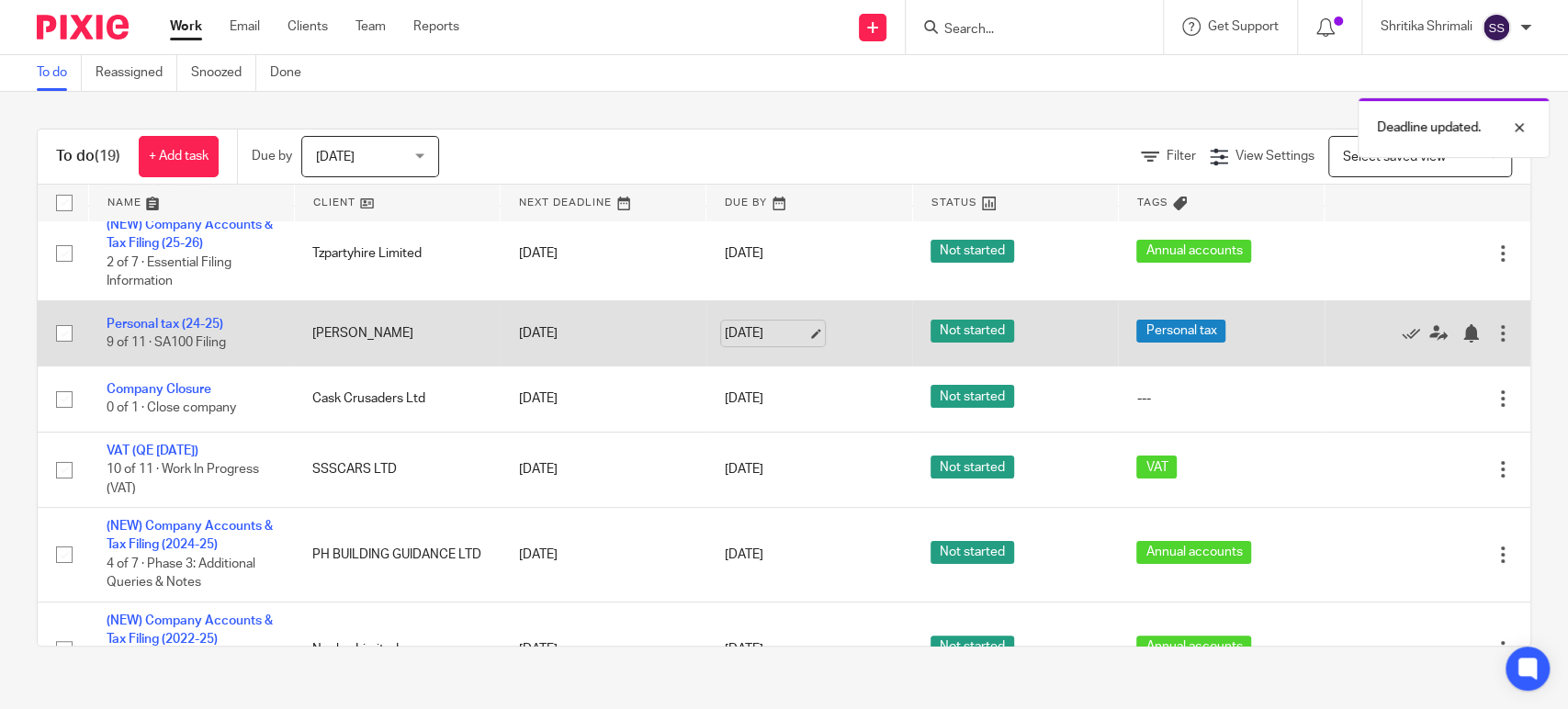
click at [744, 336] on link "18 Aug 2025" at bounding box center [766, 334] width 82 height 19
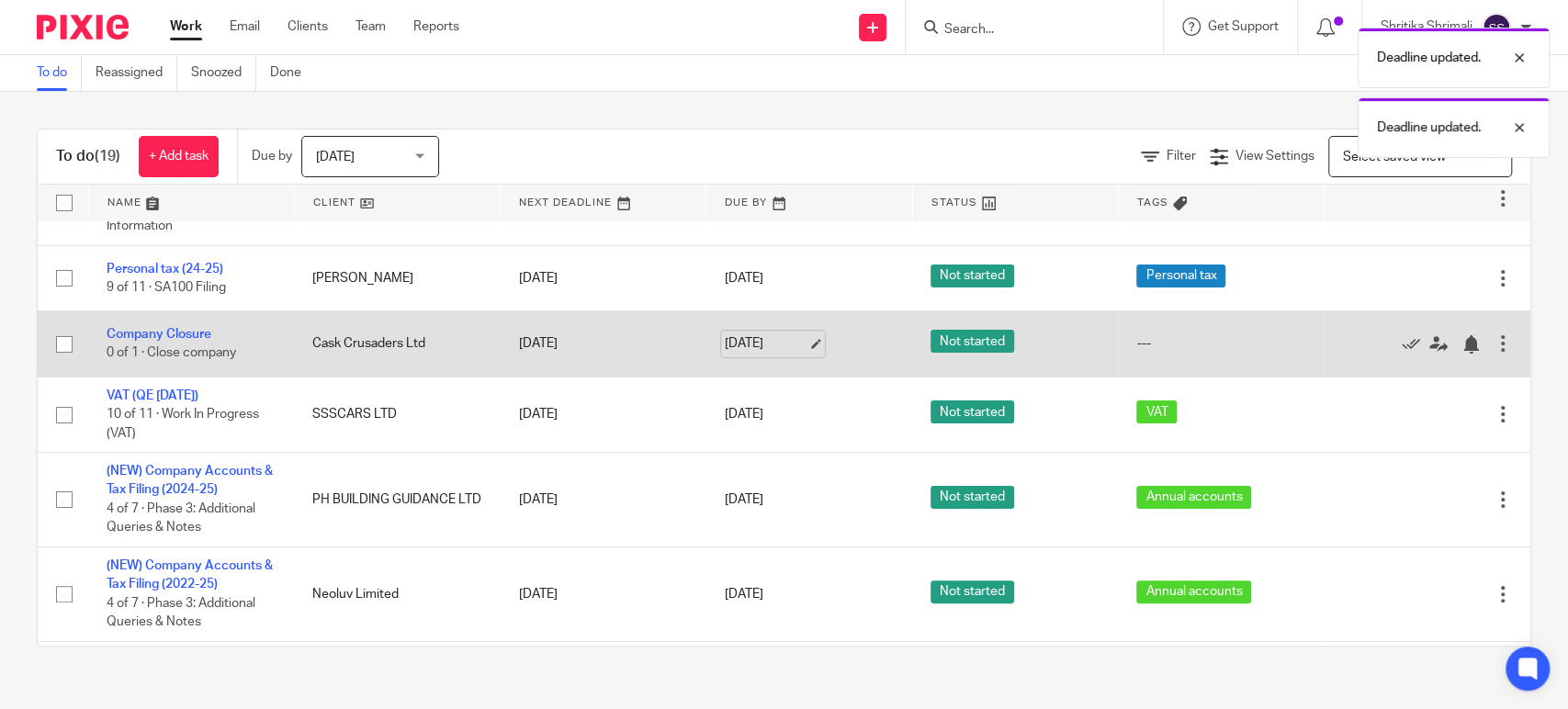
scroll to position [306, 0]
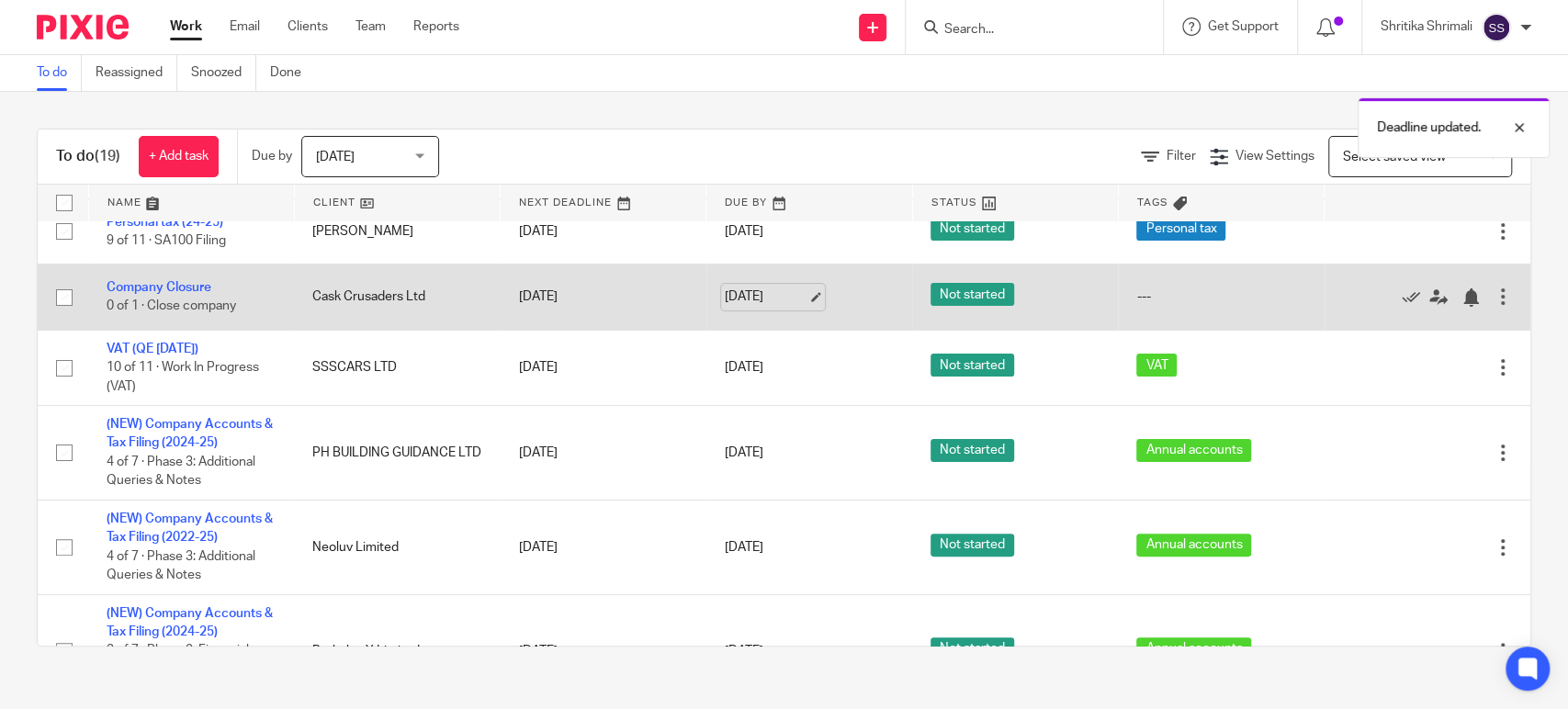
click at [756, 300] on link "18 Aug 2025" at bounding box center [766, 297] width 82 height 19
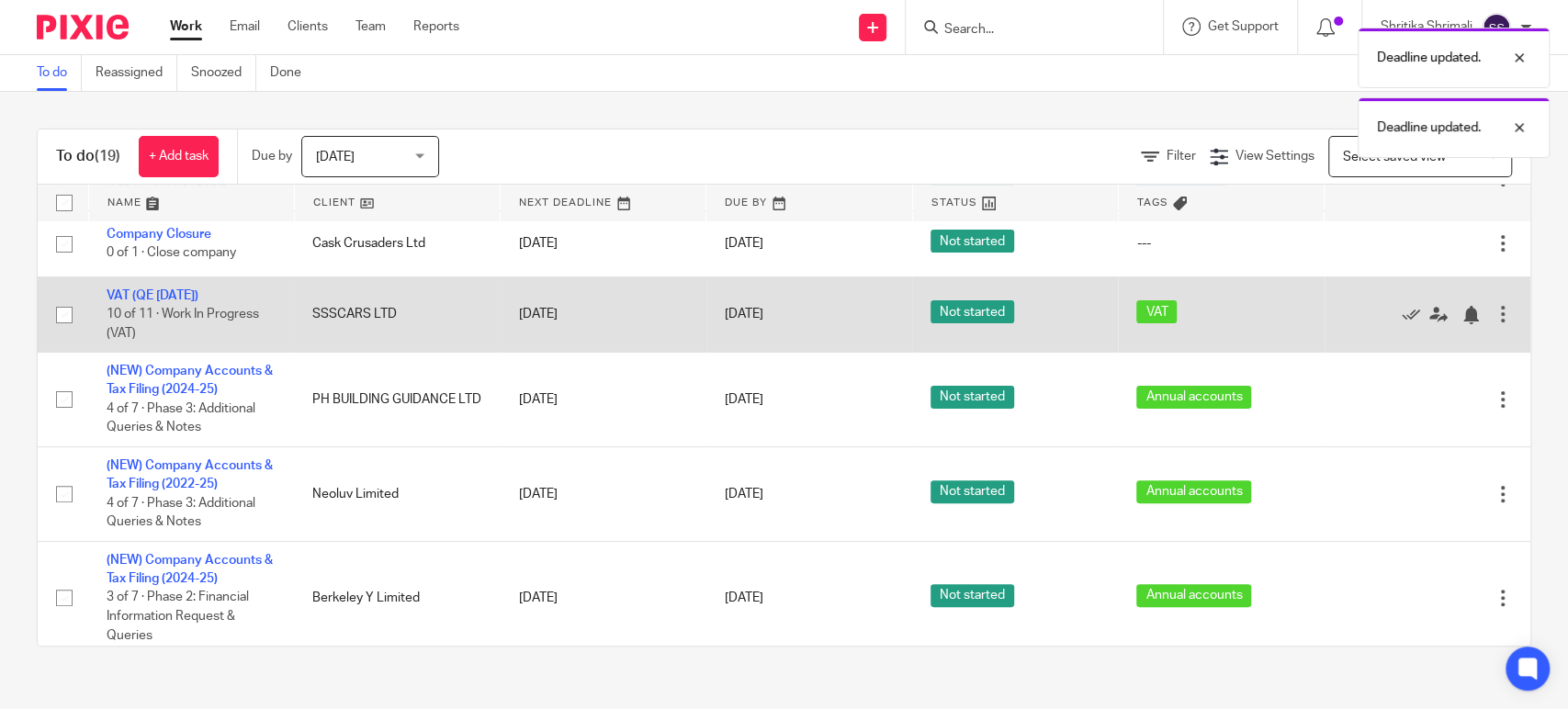
scroll to position [408, 0]
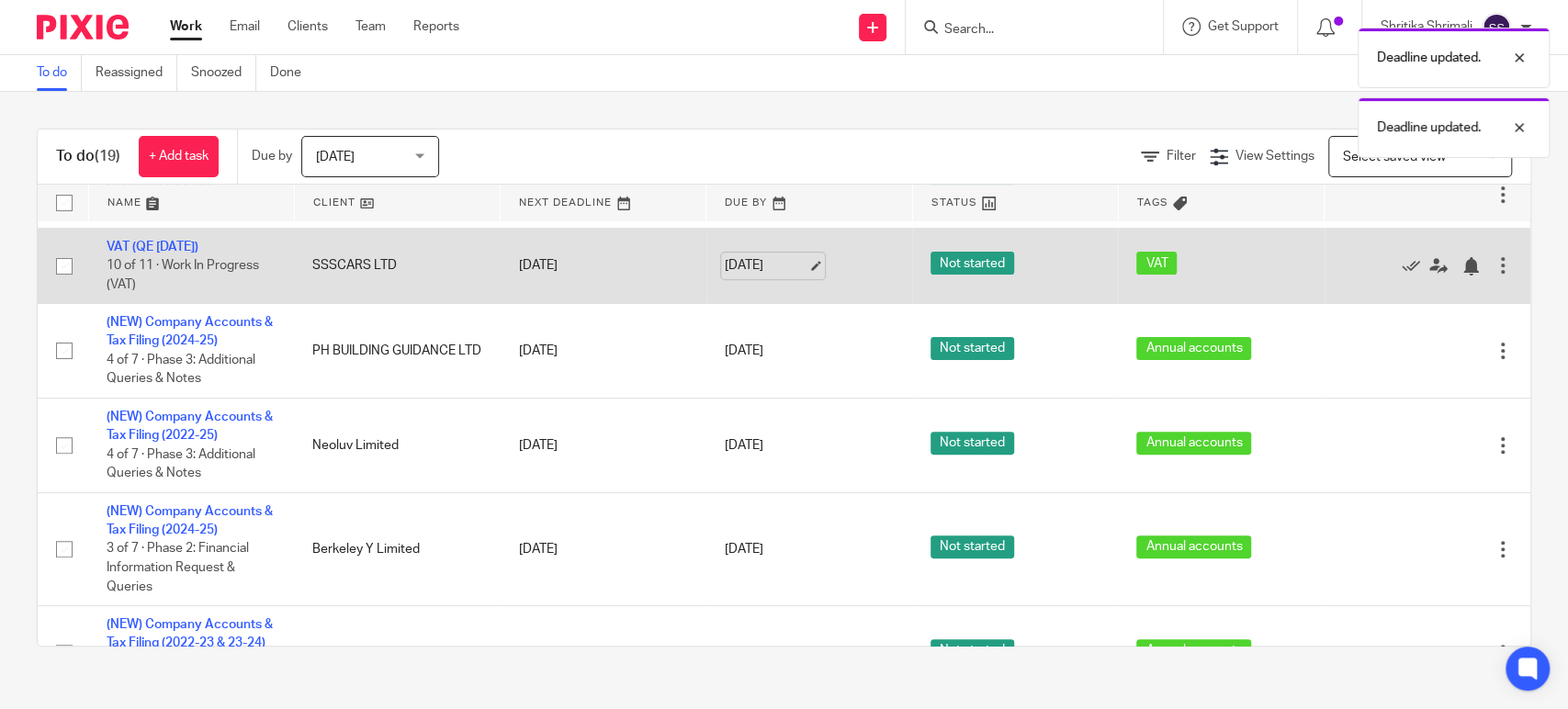
click at [742, 268] on link "18 Aug 2025" at bounding box center [766, 266] width 82 height 19
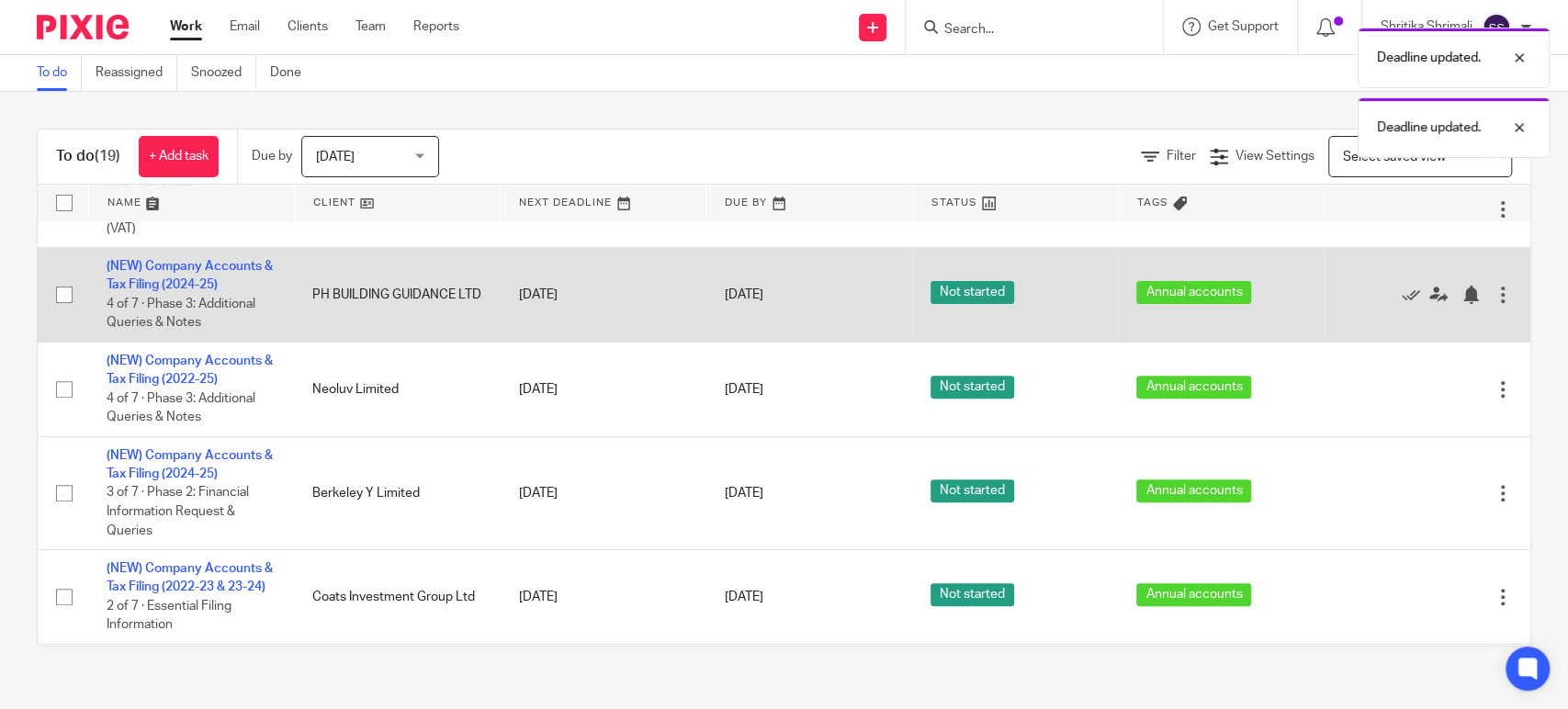
scroll to position [509, 0]
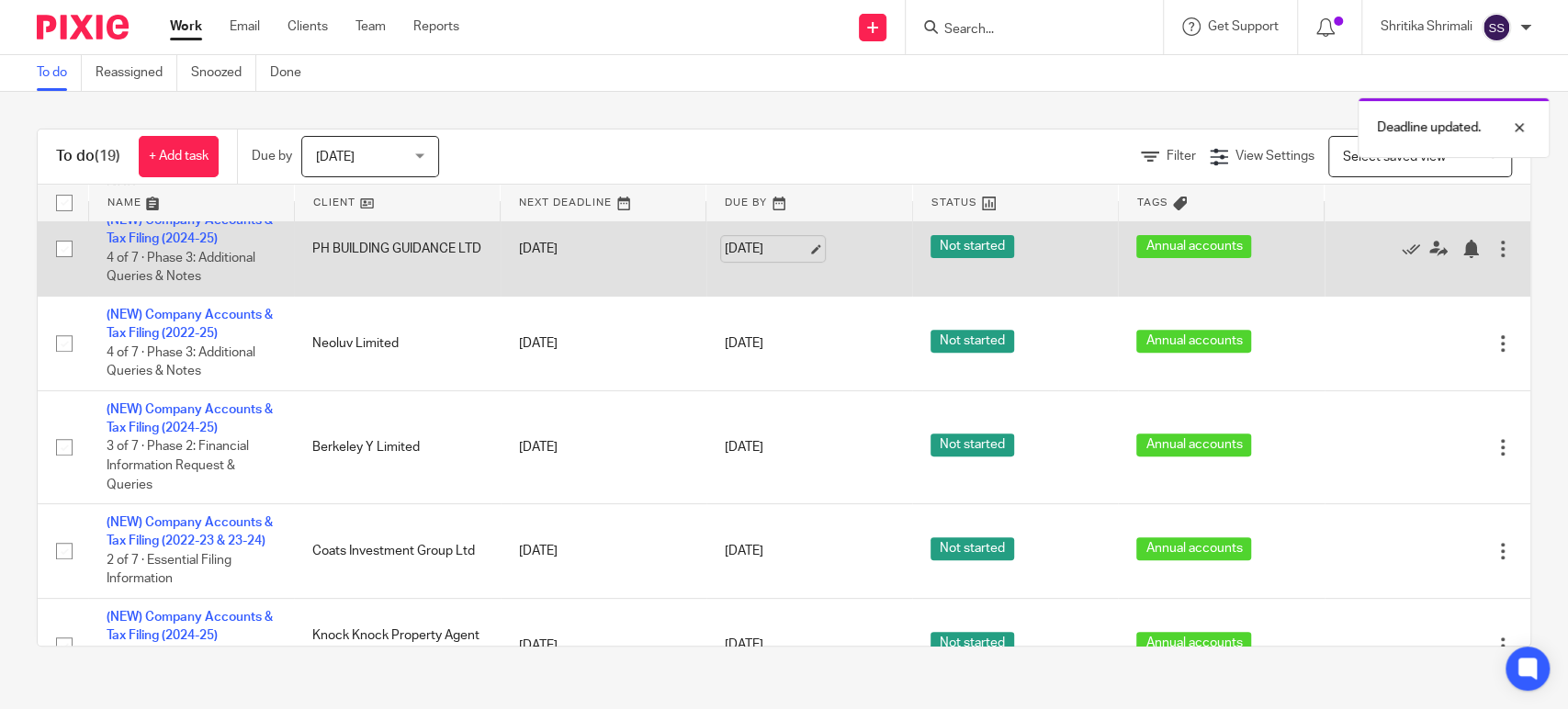
click at [768, 250] on link "18 Aug 2025" at bounding box center [766, 249] width 82 height 19
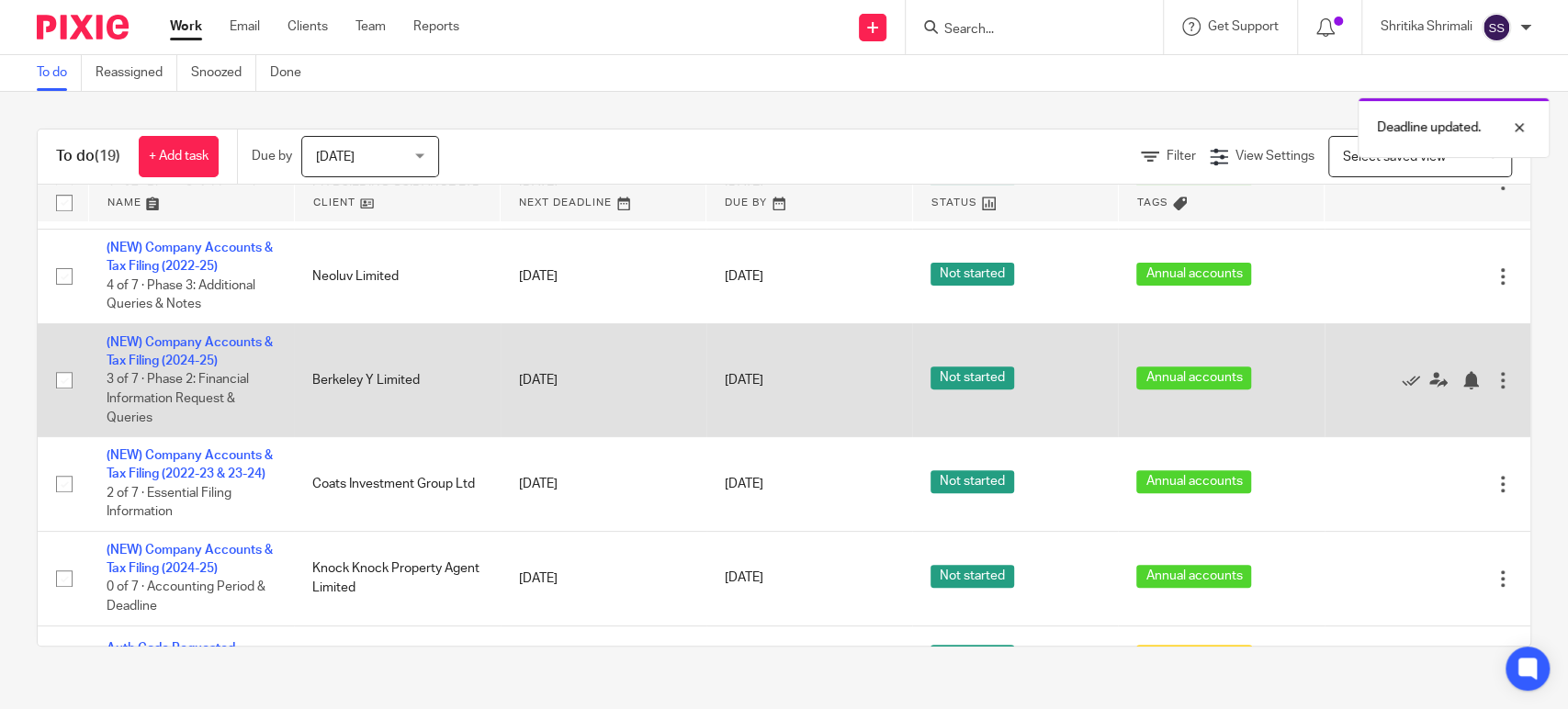
scroll to position [612, 0]
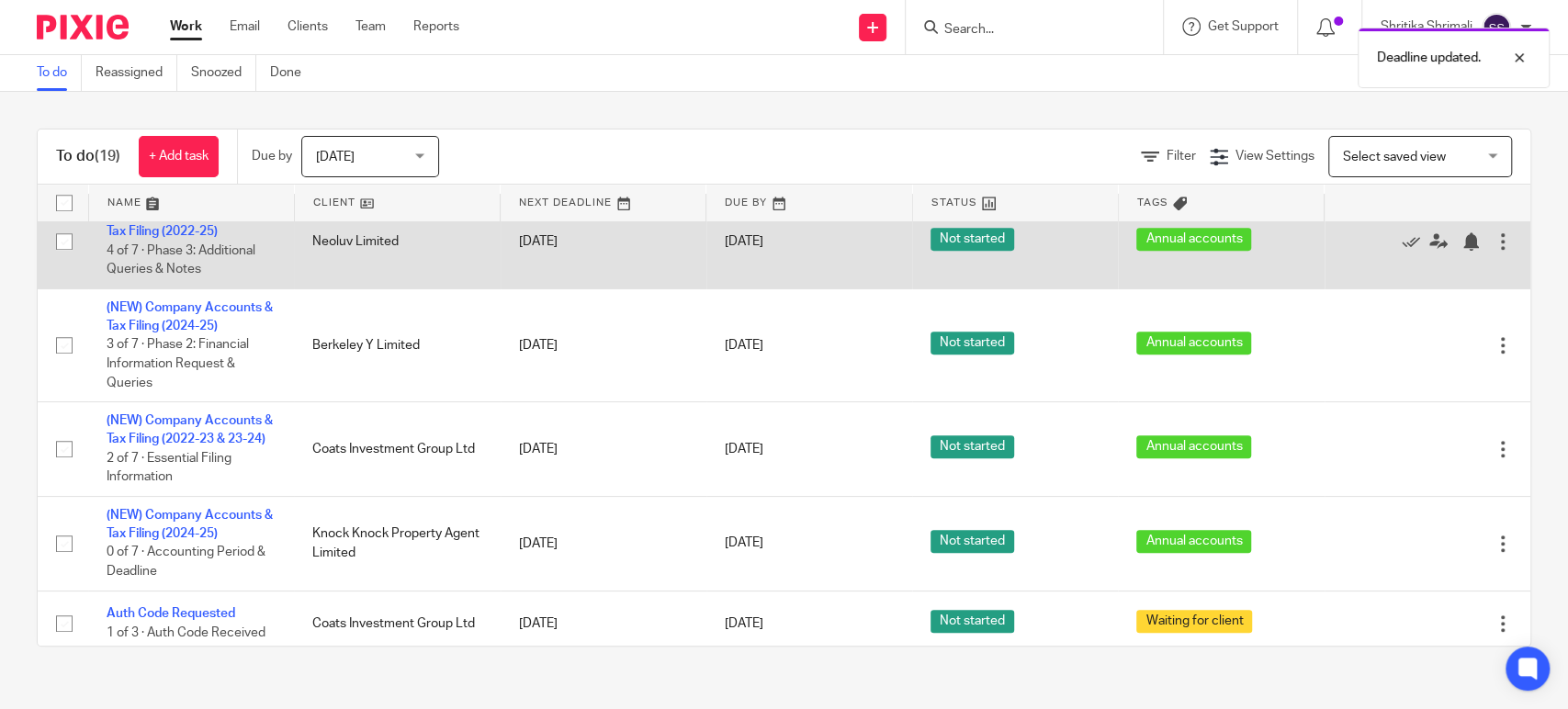
click at [768, 252] on td "18 Aug 2025" at bounding box center [808, 241] width 205 height 95
click at [773, 246] on link "18 Aug 2025" at bounding box center [766, 242] width 82 height 19
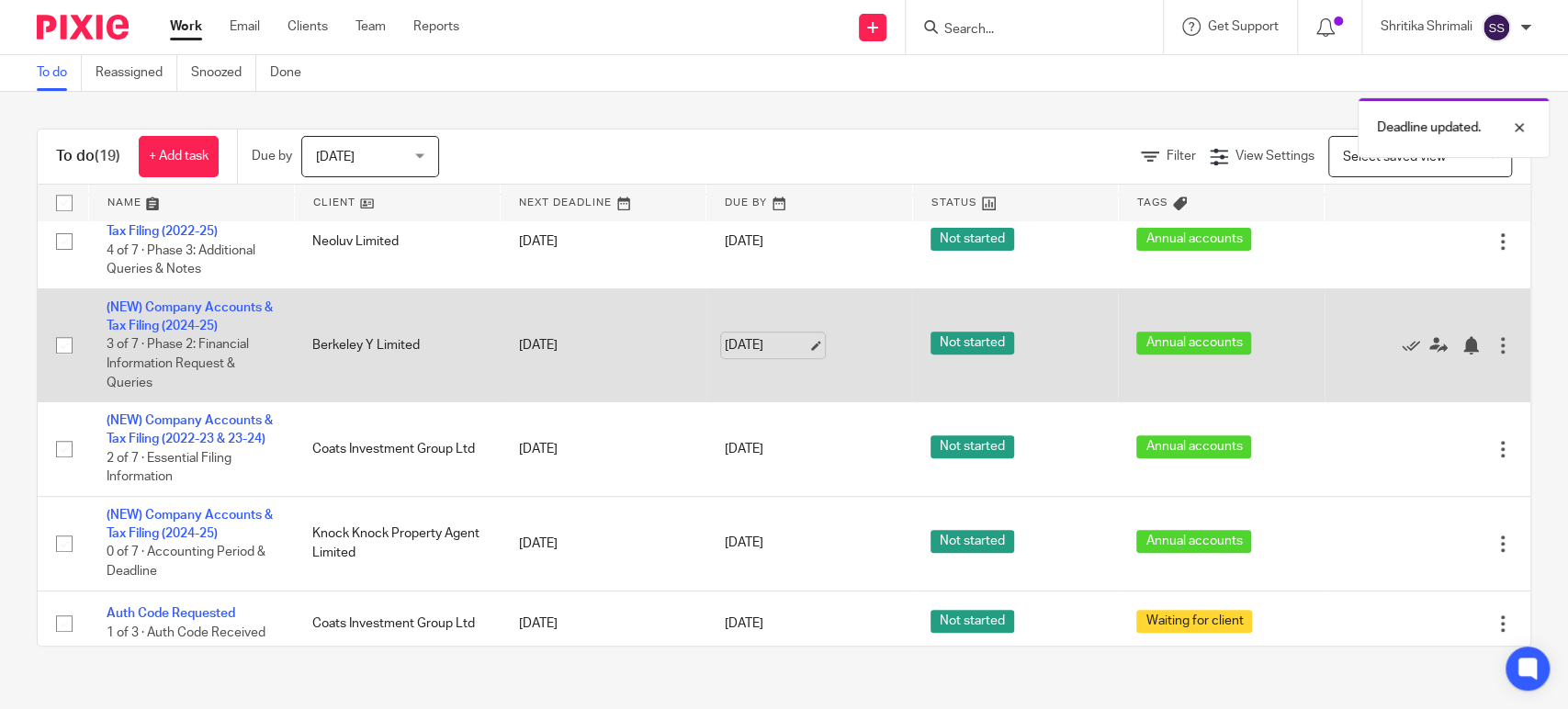
click at [762, 353] on link "18 Aug 2025" at bounding box center [766, 345] width 82 height 19
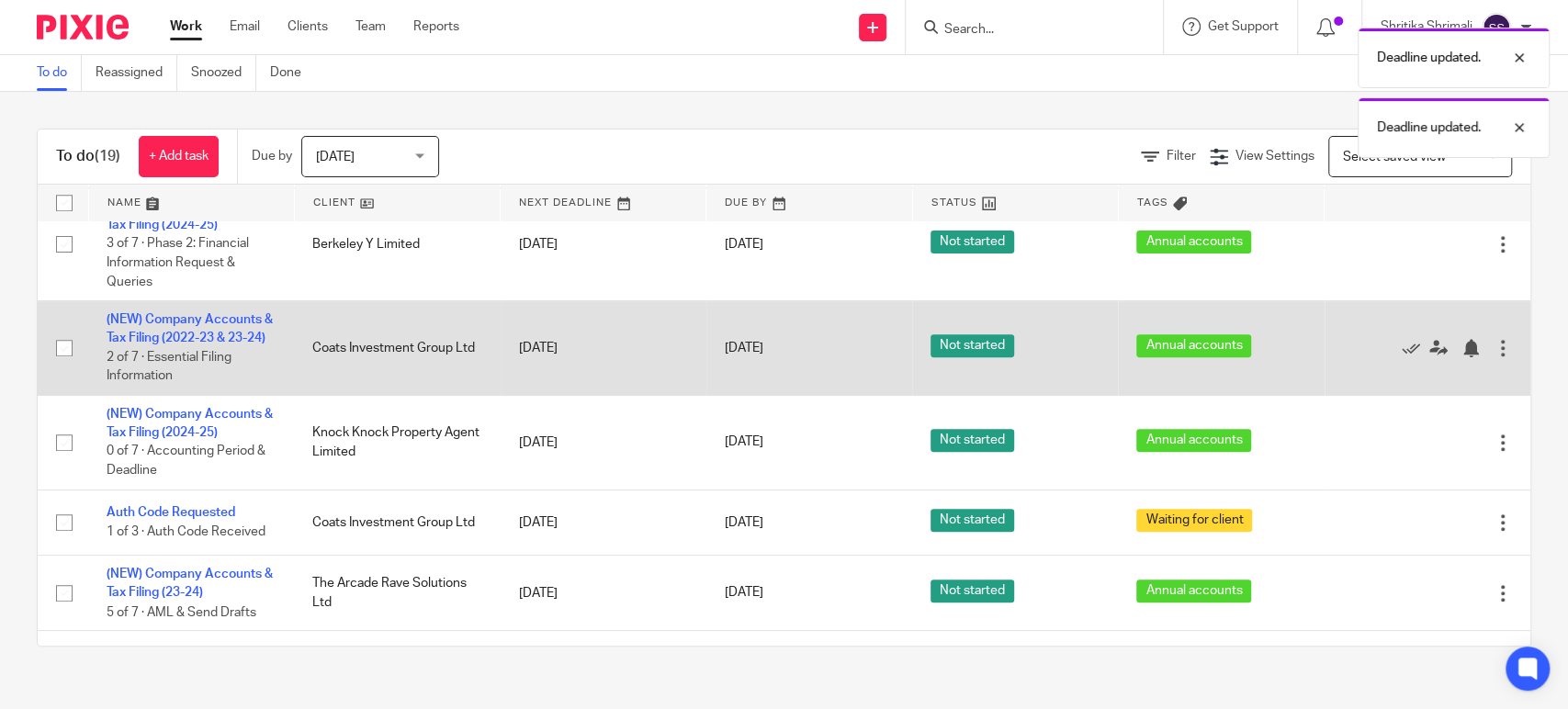
scroll to position [714, 0]
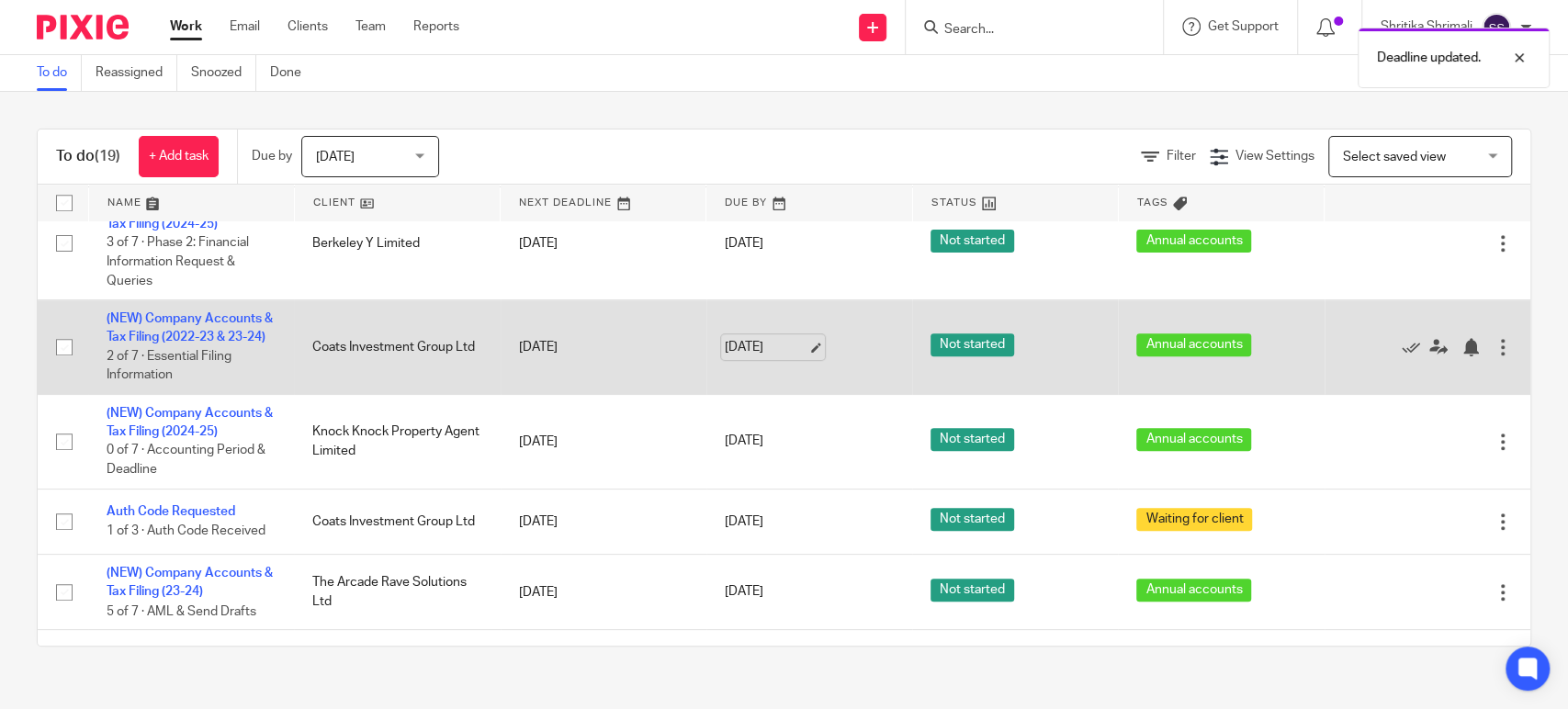
click at [735, 355] on link "18 Aug 2025" at bounding box center [766, 347] width 82 height 19
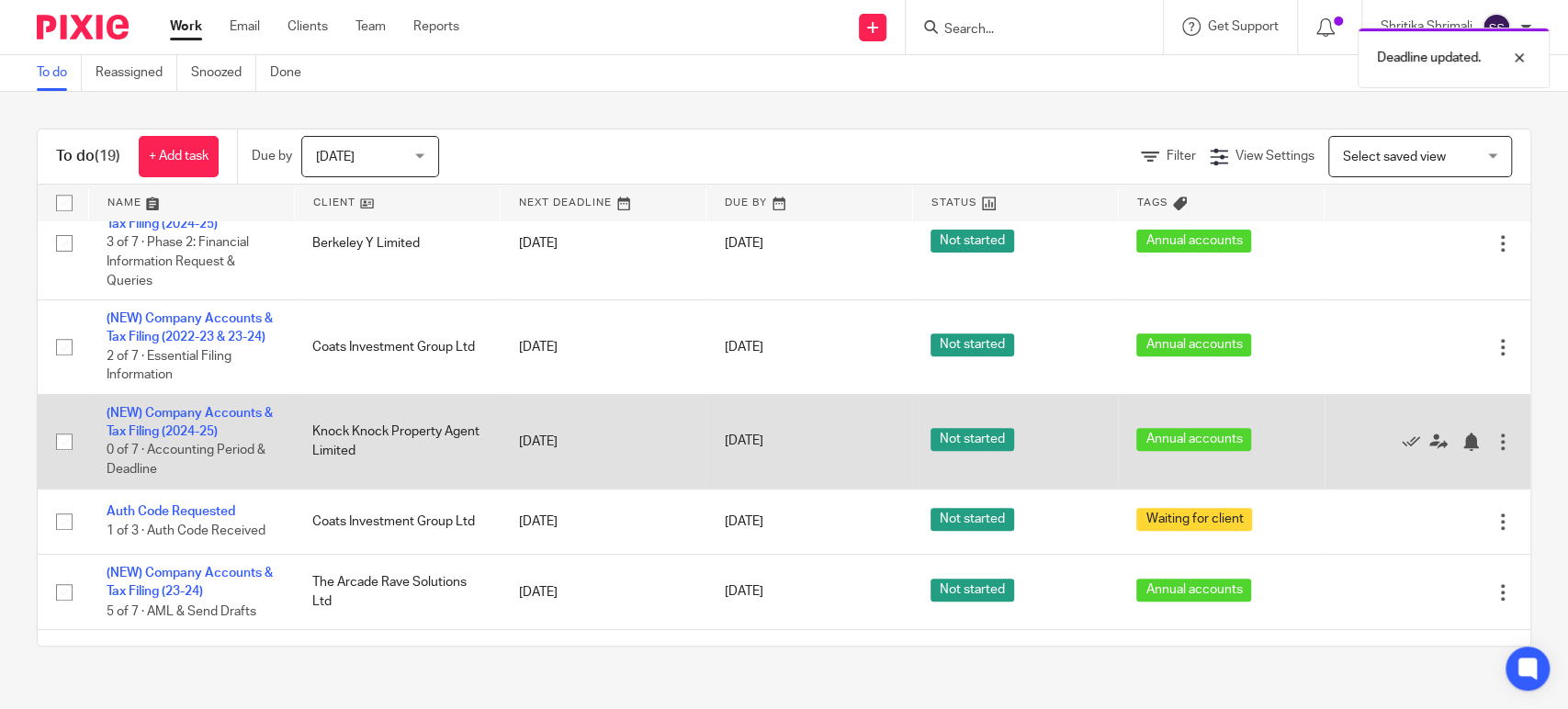
scroll to position [815, 0]
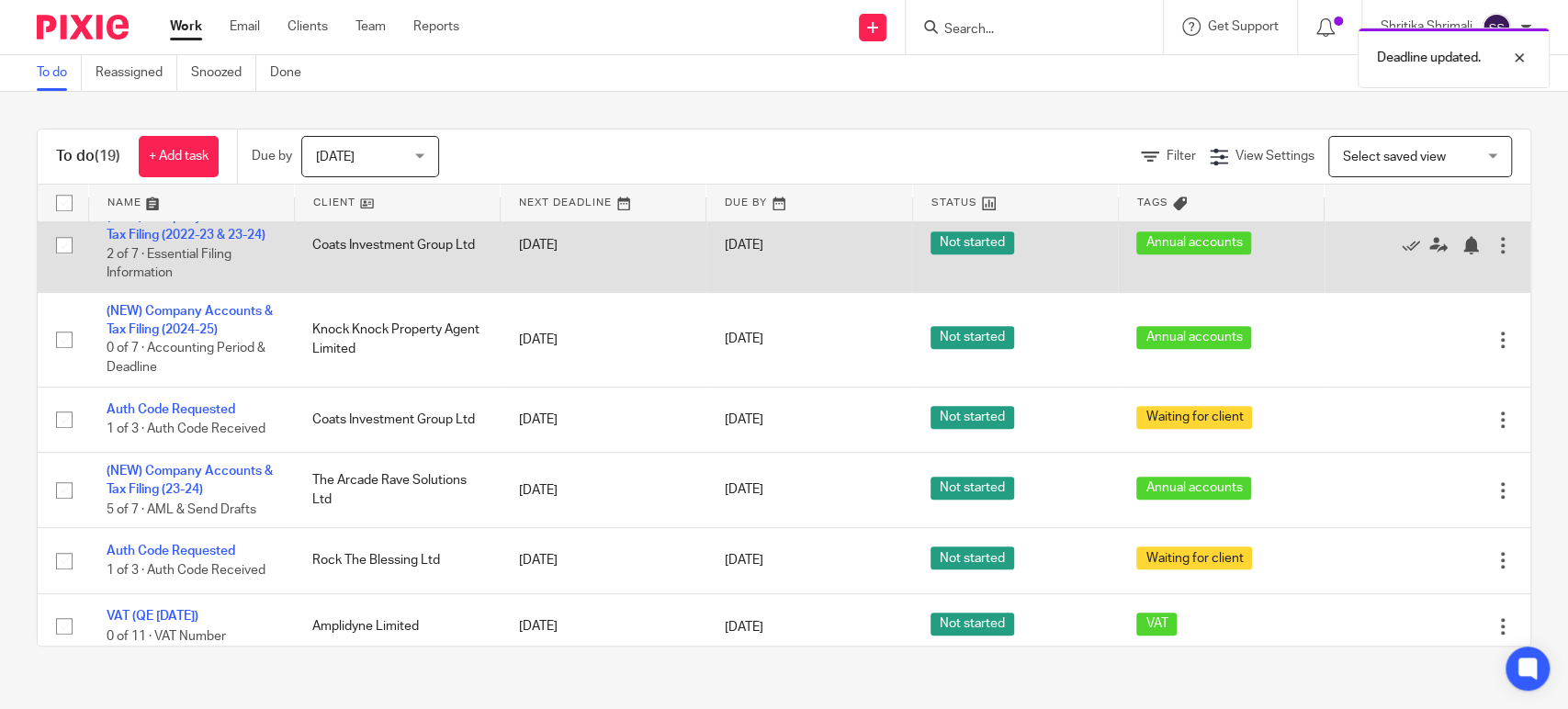
click at [746, 266] on td "21 Aug 2025" at bounding box center [808, 246] width 205 height 95
click at [759, 255] on link "21 Aug 2025" at bounding box center [766, 246] width 82 height 19
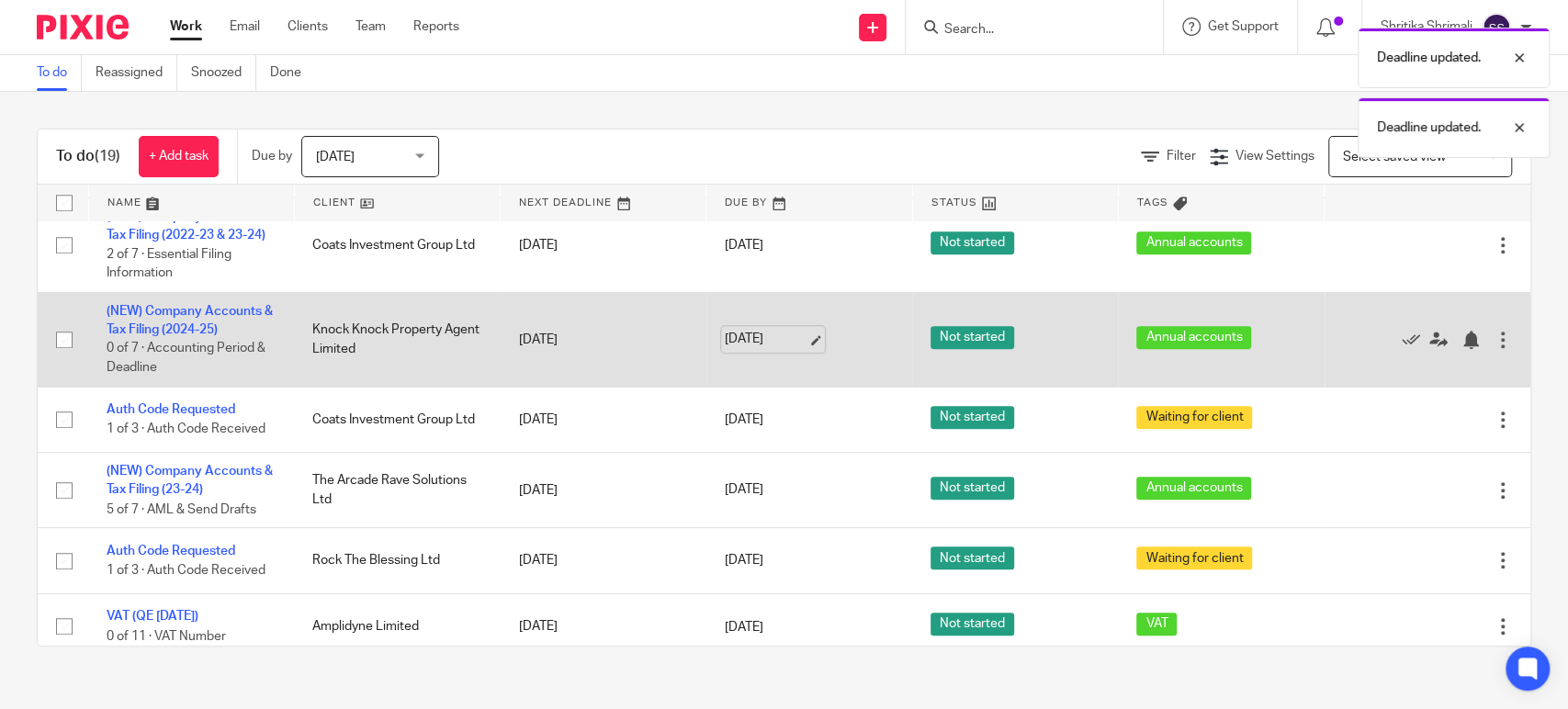
scroll to position [919, 0]
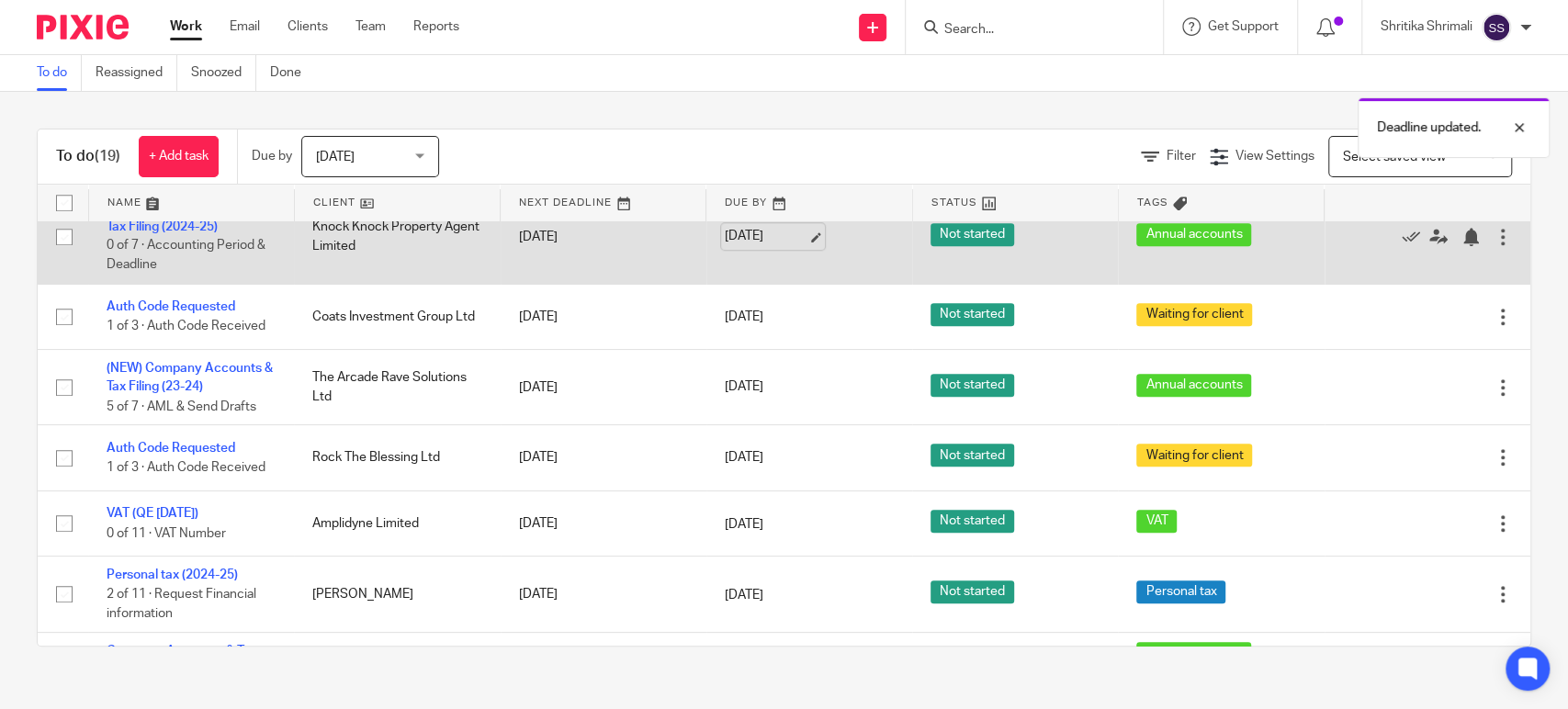
click at [763, 247] on link "18 Aug 2025" at bounding box center [766, 237] width 82 height 19
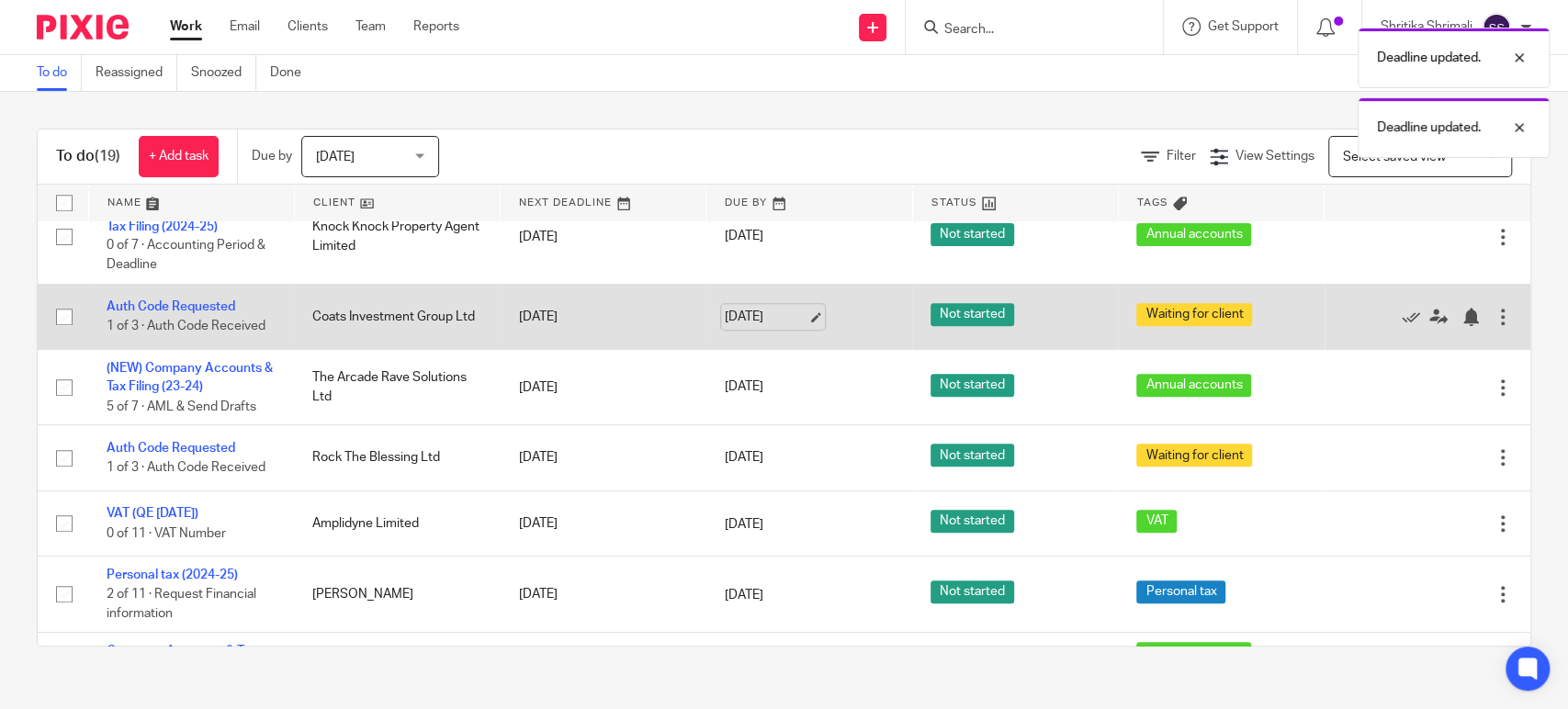
click at [758, 327] on link "18 Aug 2025" at bounding box center [766, 318] width 82 height 19
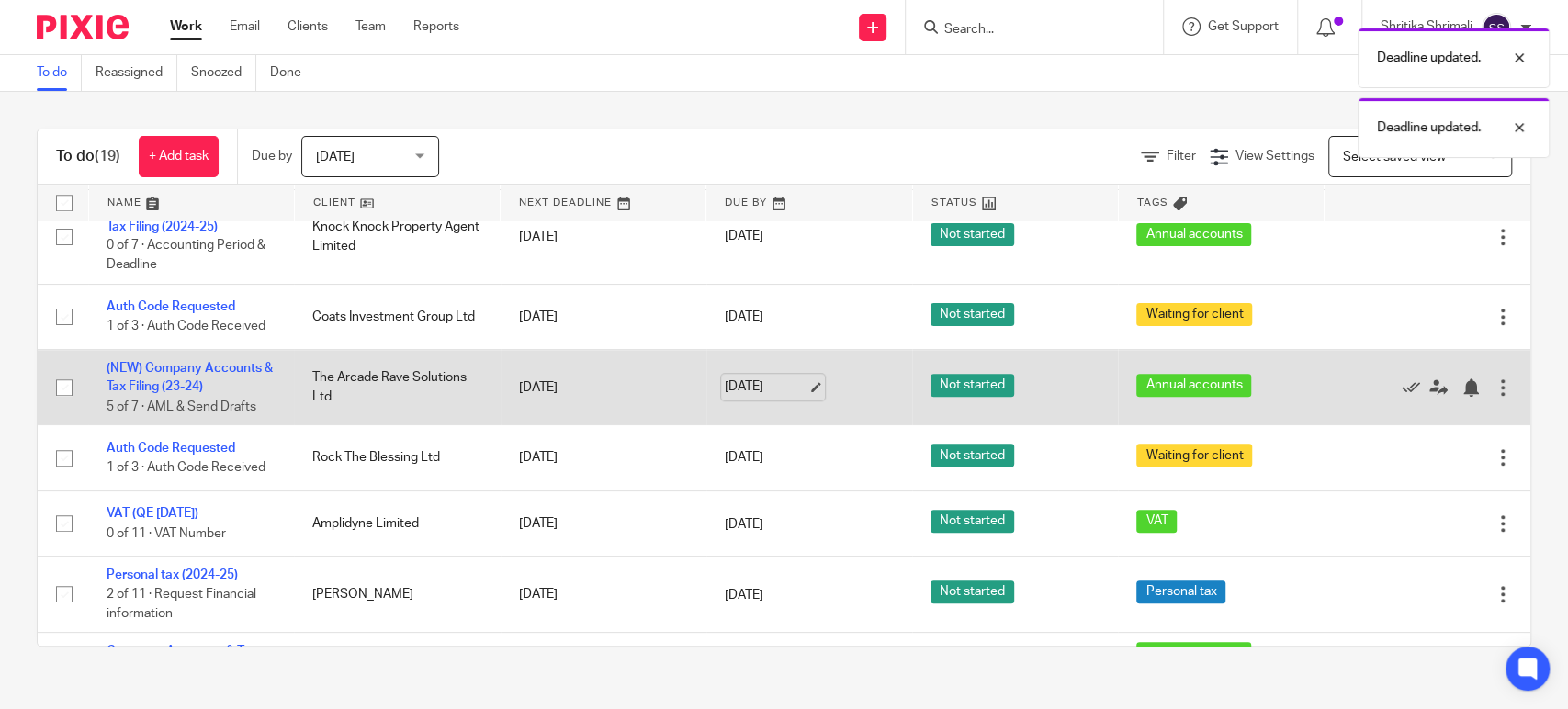
scroll to position [1021, 0]
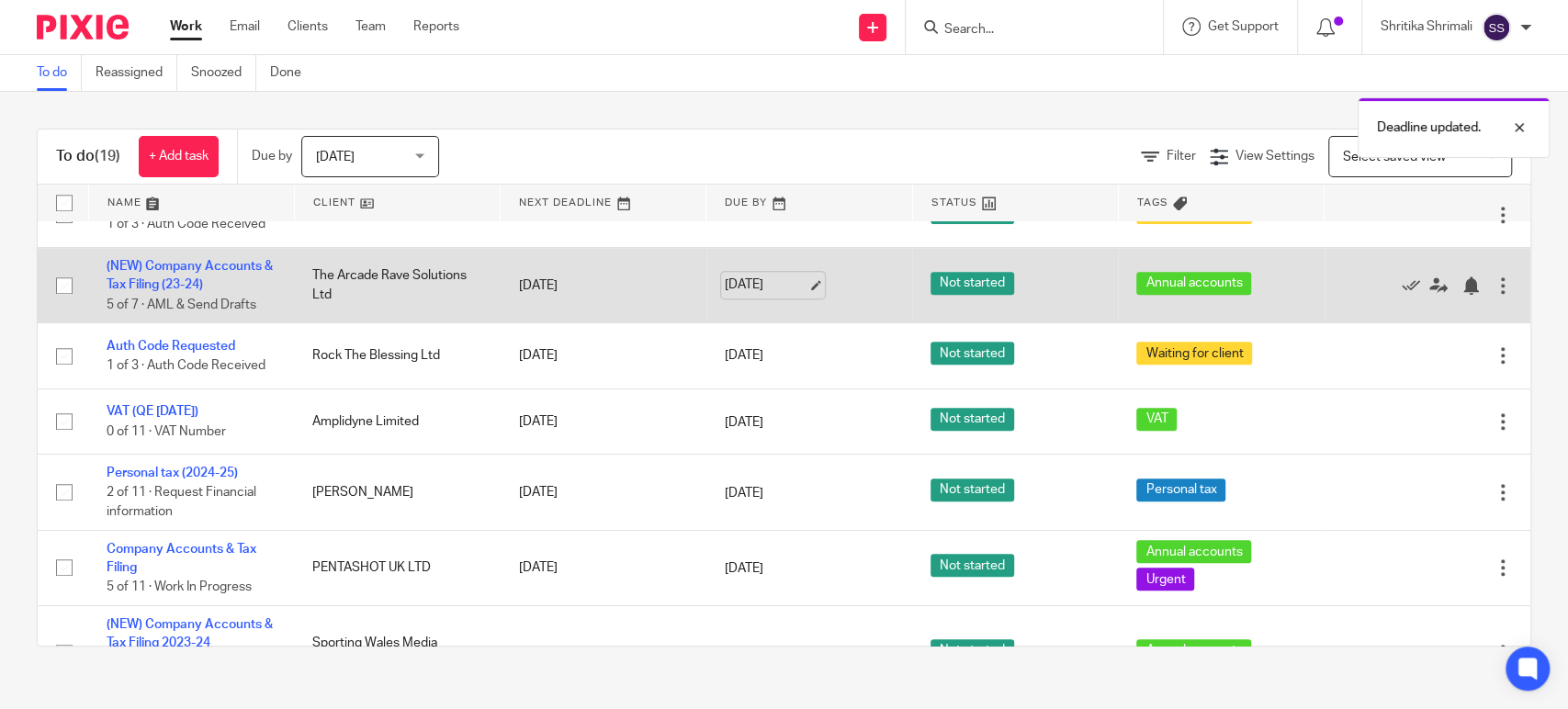
click at [764, 295] on link "18 Aug 2025" at bounding box center [766, 285] width 82 height 19
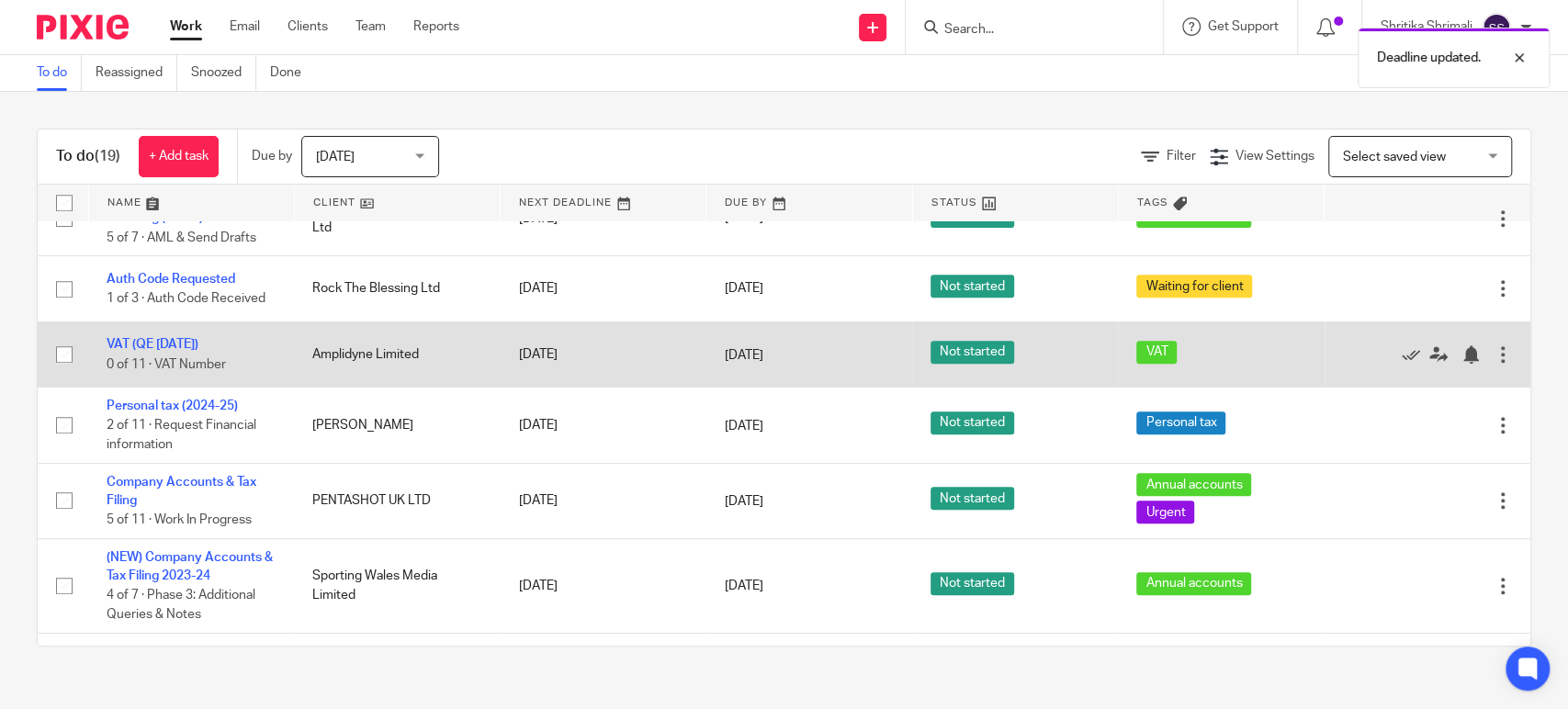
scroll to position [1123, 0]
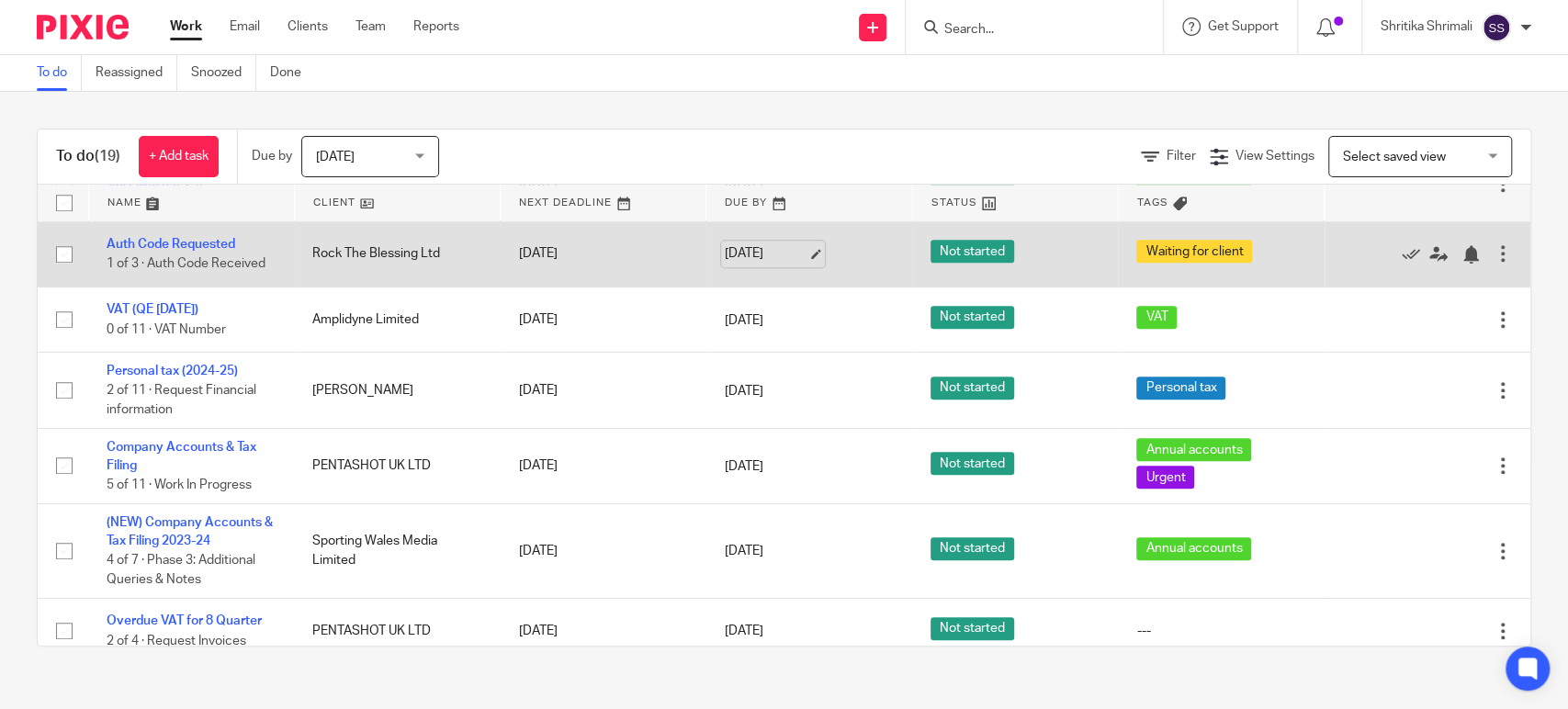
click at [738, 264] on link "18 Aug 2025" at bounding box center [766, 254] width 82 height 19
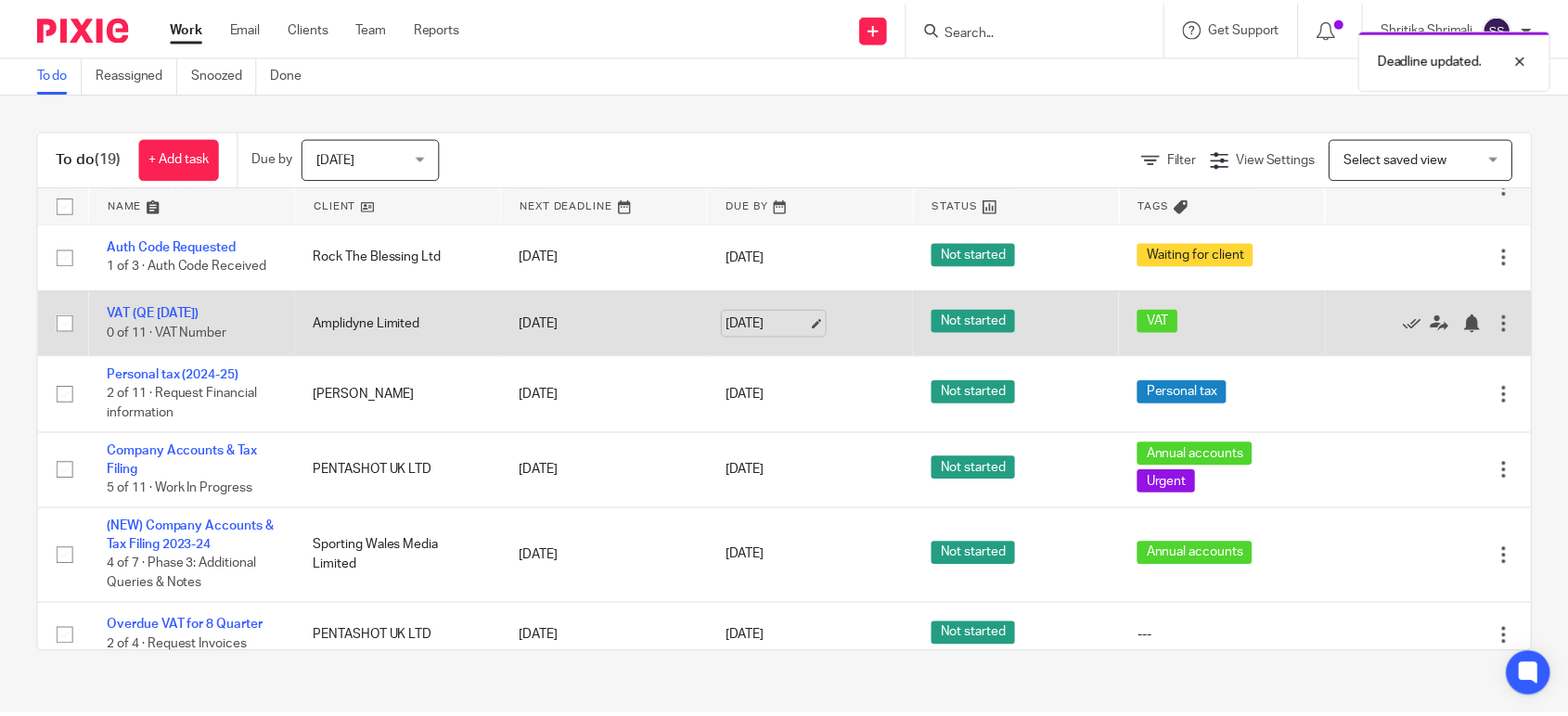
scroll to position [1173, 0]
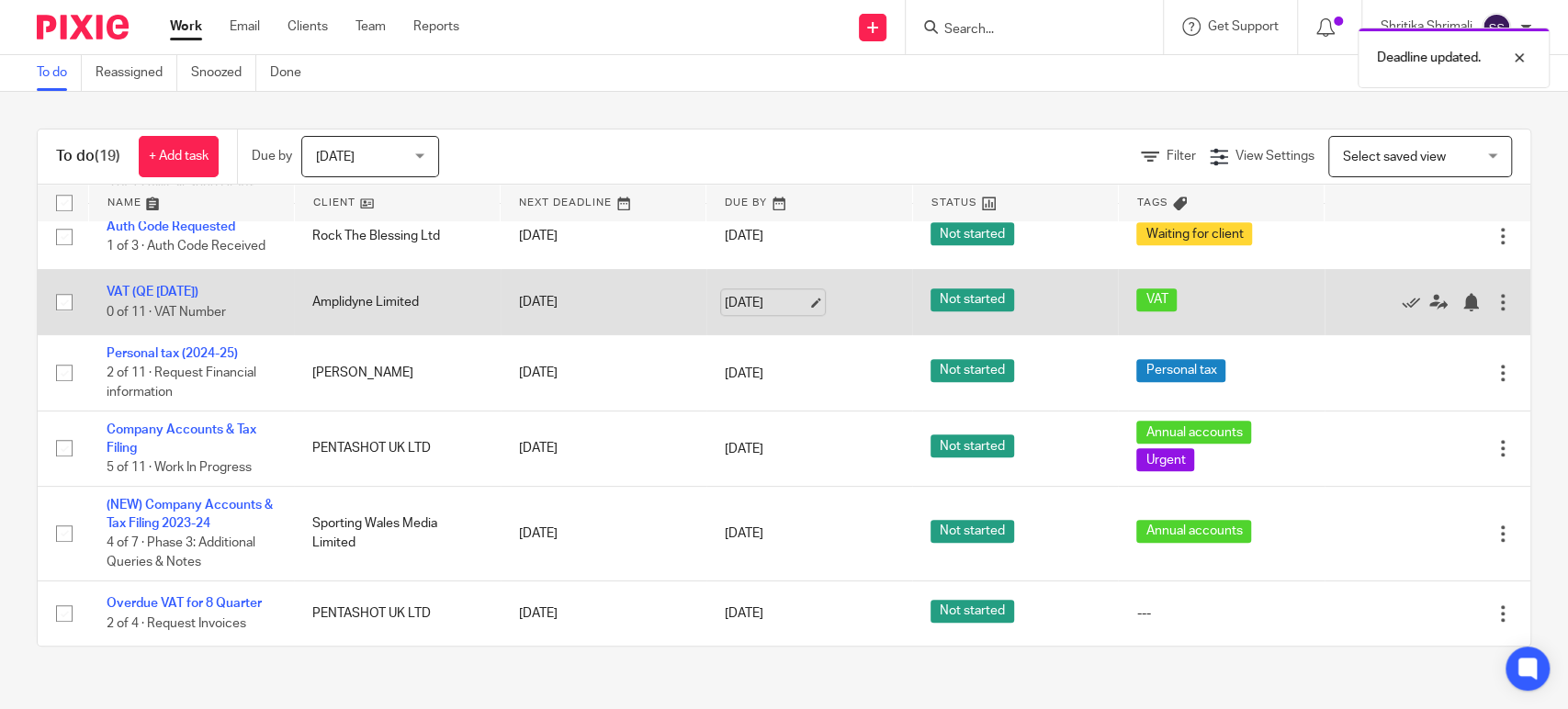
click at [760, 309] on link "18 Aug 2025" at bounding box center [766, 302] width 82 height 19
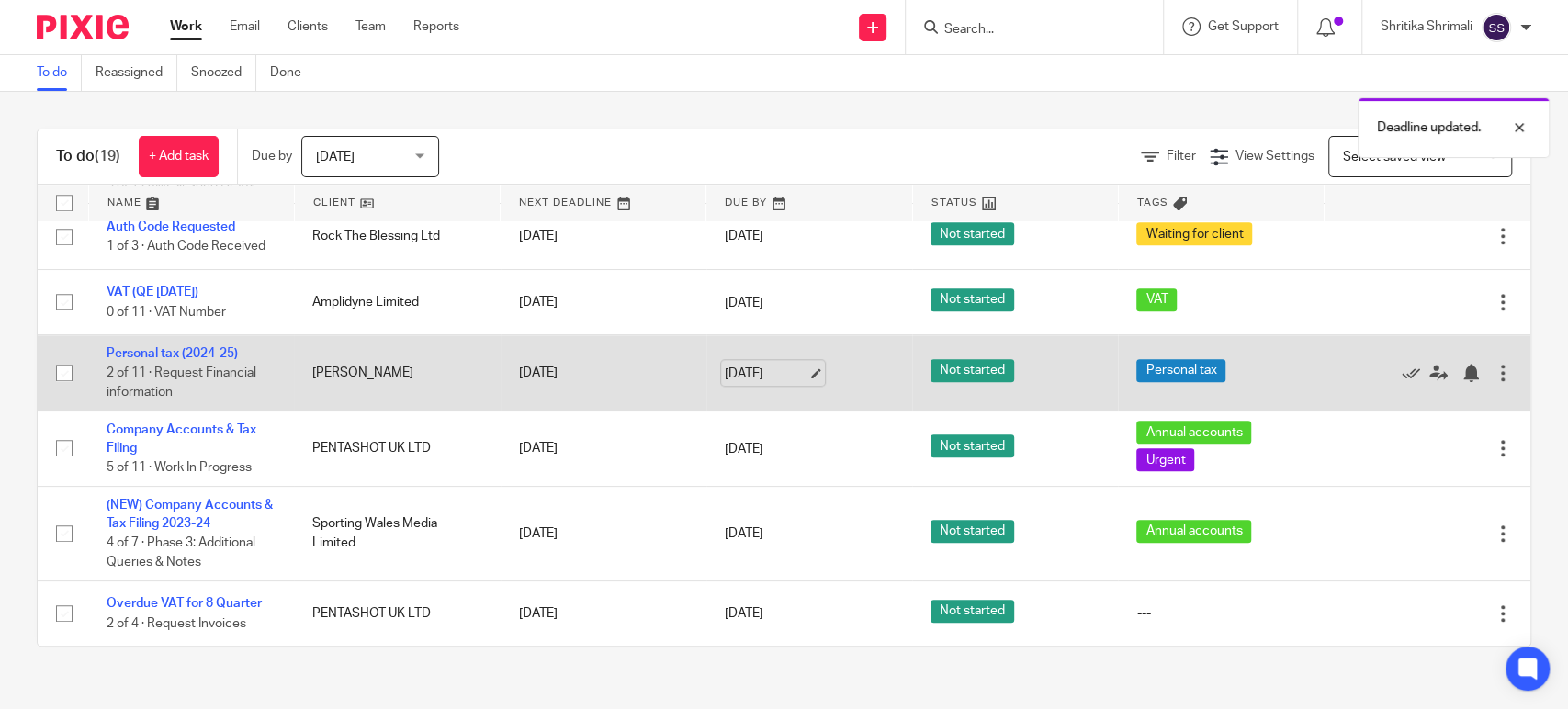
click at [752, 372] on link "20 Aug 2025" at bounding box center [766, 373] width 82 height 19
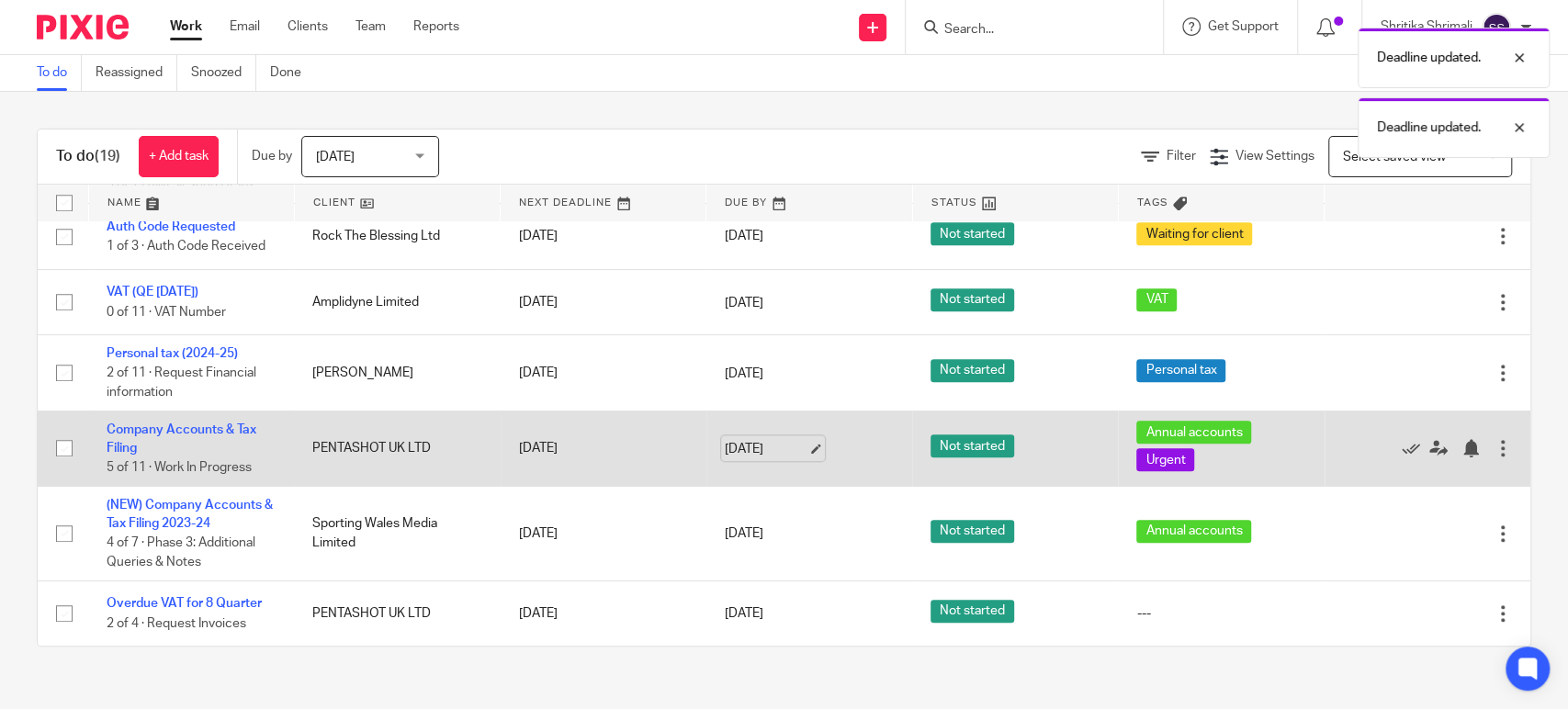
click at [767, 446] on link "18 Aug 2025" at bounding box center [766, 449] width 82 height 19
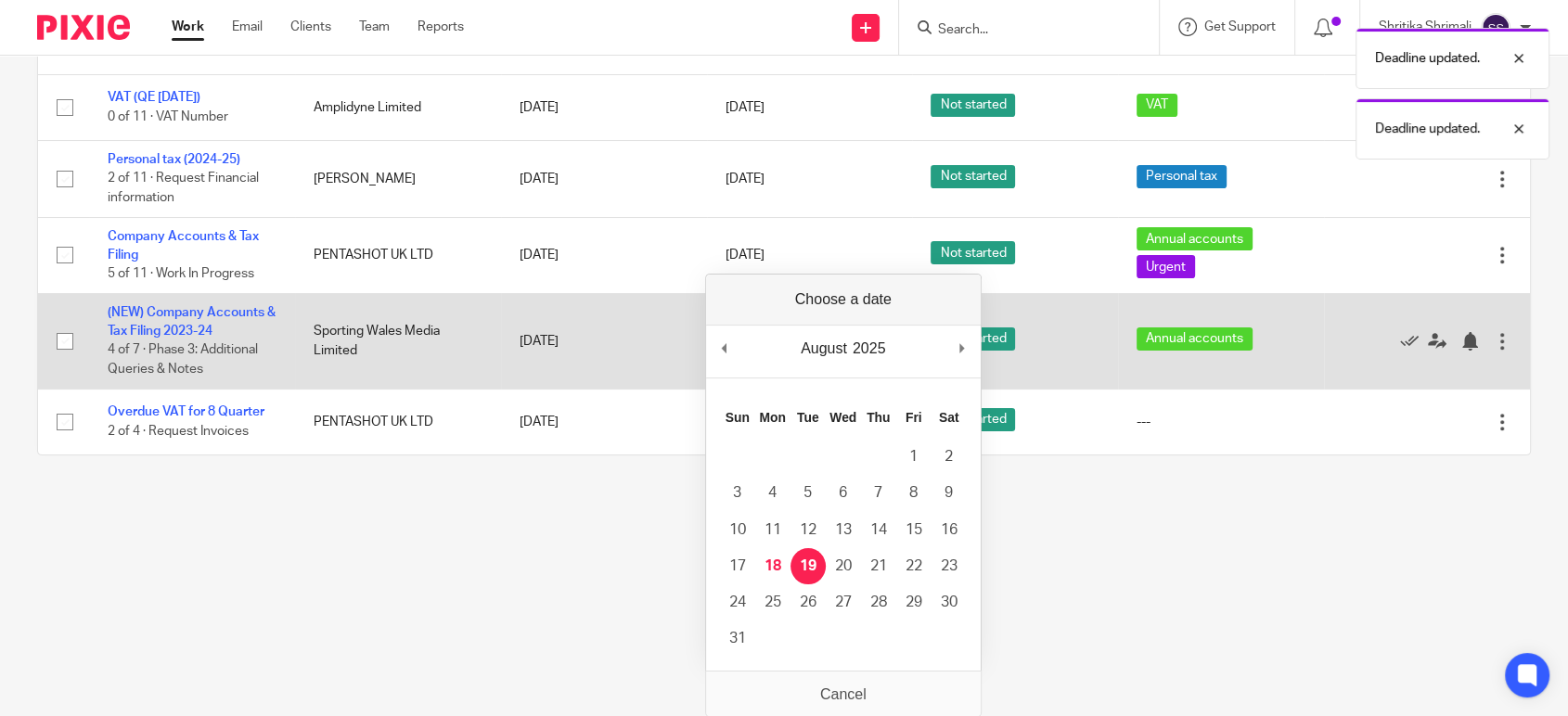
scroll to position [0, 0]
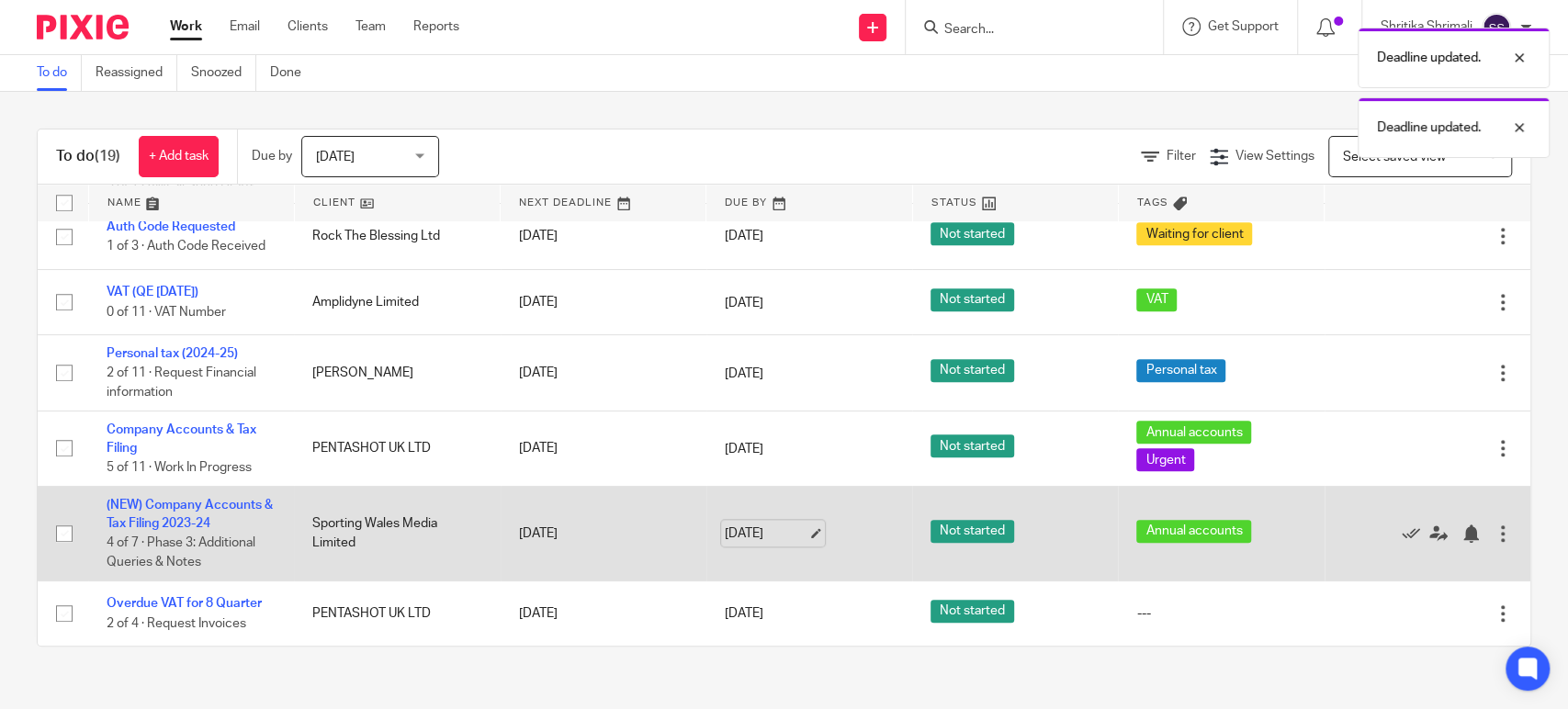
click at [768, 536] on link "18 Aug 2025" at bounding box center [766, 533] width 82 height 19
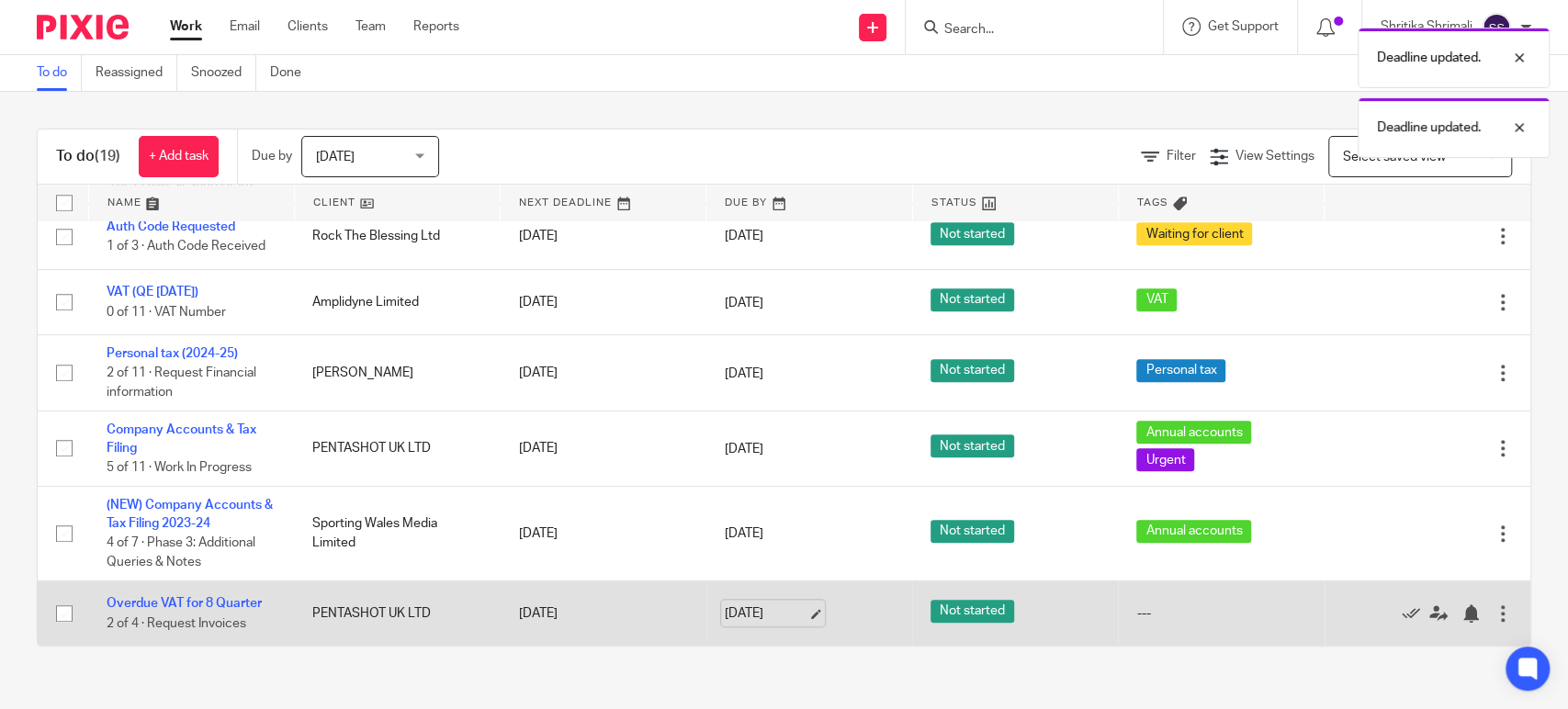
click at [737, 618] on link "18 Aug 2025" at bounding box center [766, 613] width 82 height 19
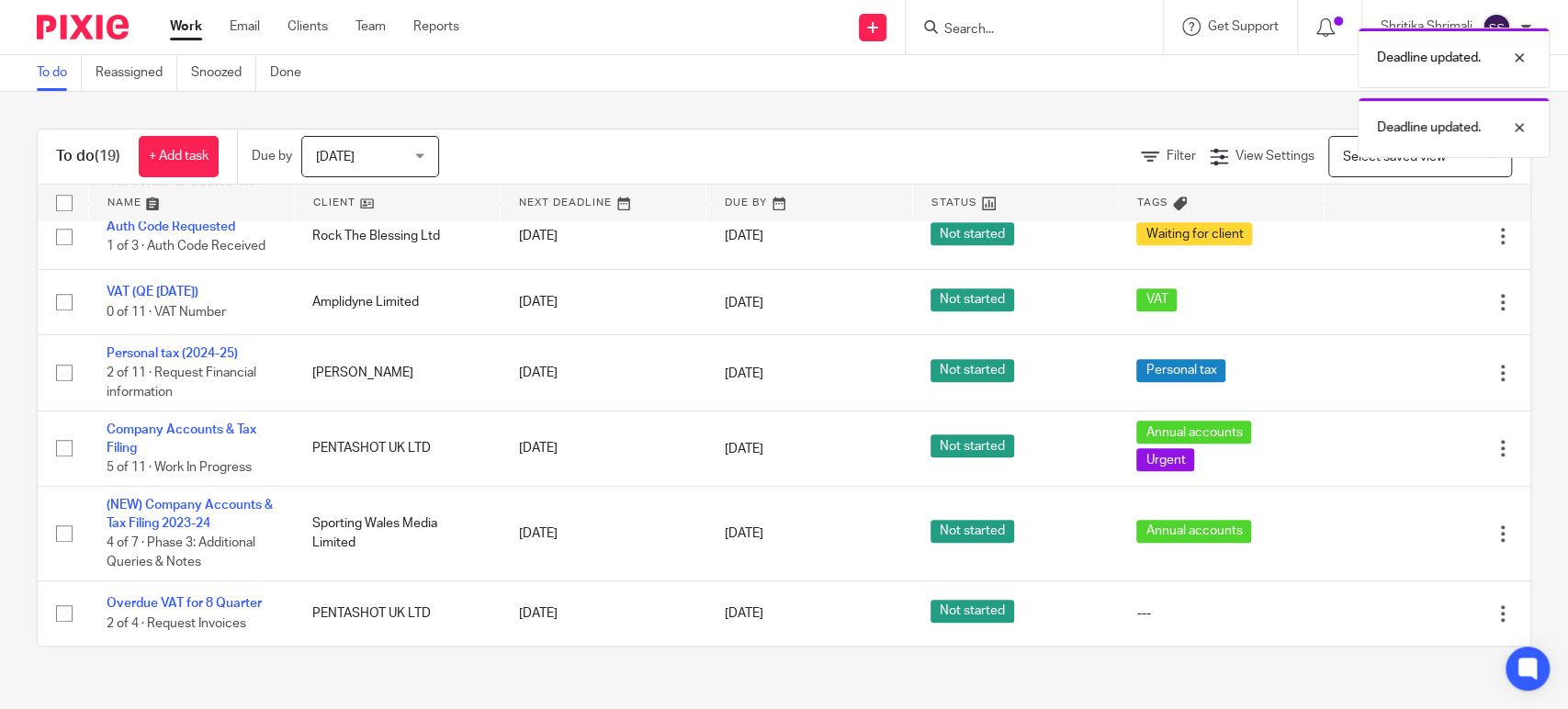
click at [176, 26] on link "Work" at bounding box center [186, 26] width 33 height 18
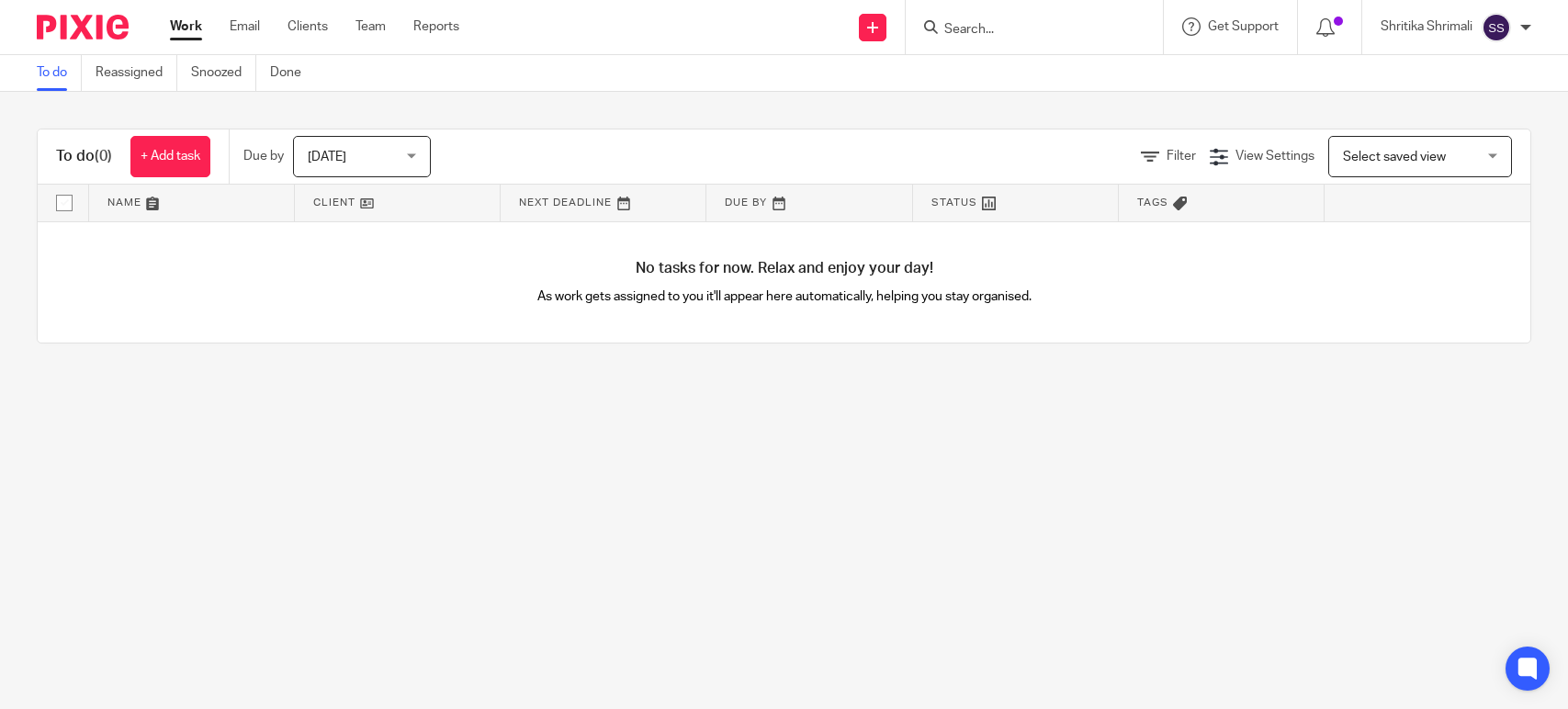
click at [394, 168] on span "[DATE]" at bounding box center [357, 156] width 98 height 38
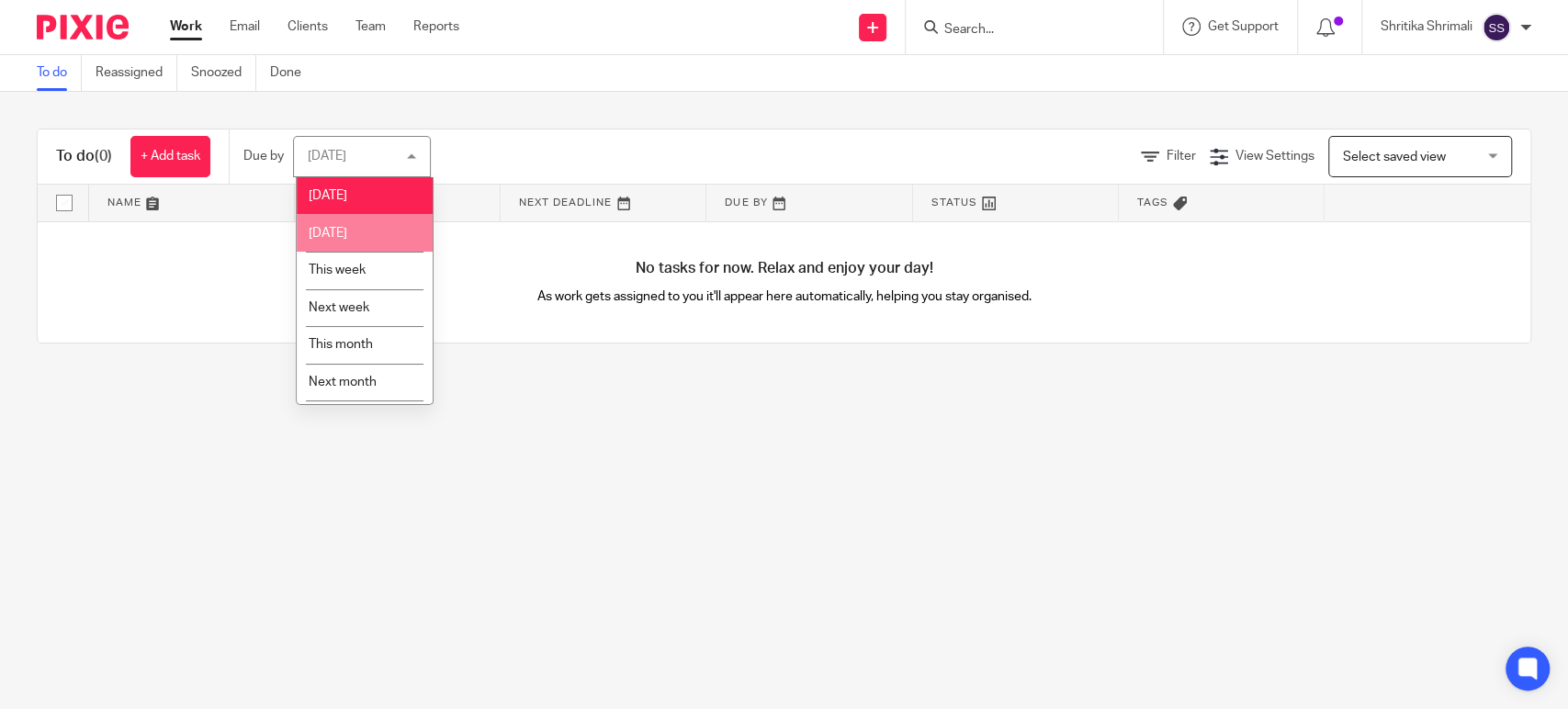
click at [394, 225] on li "[DATE]" at bounding box center [364, 232] width 136 height 37
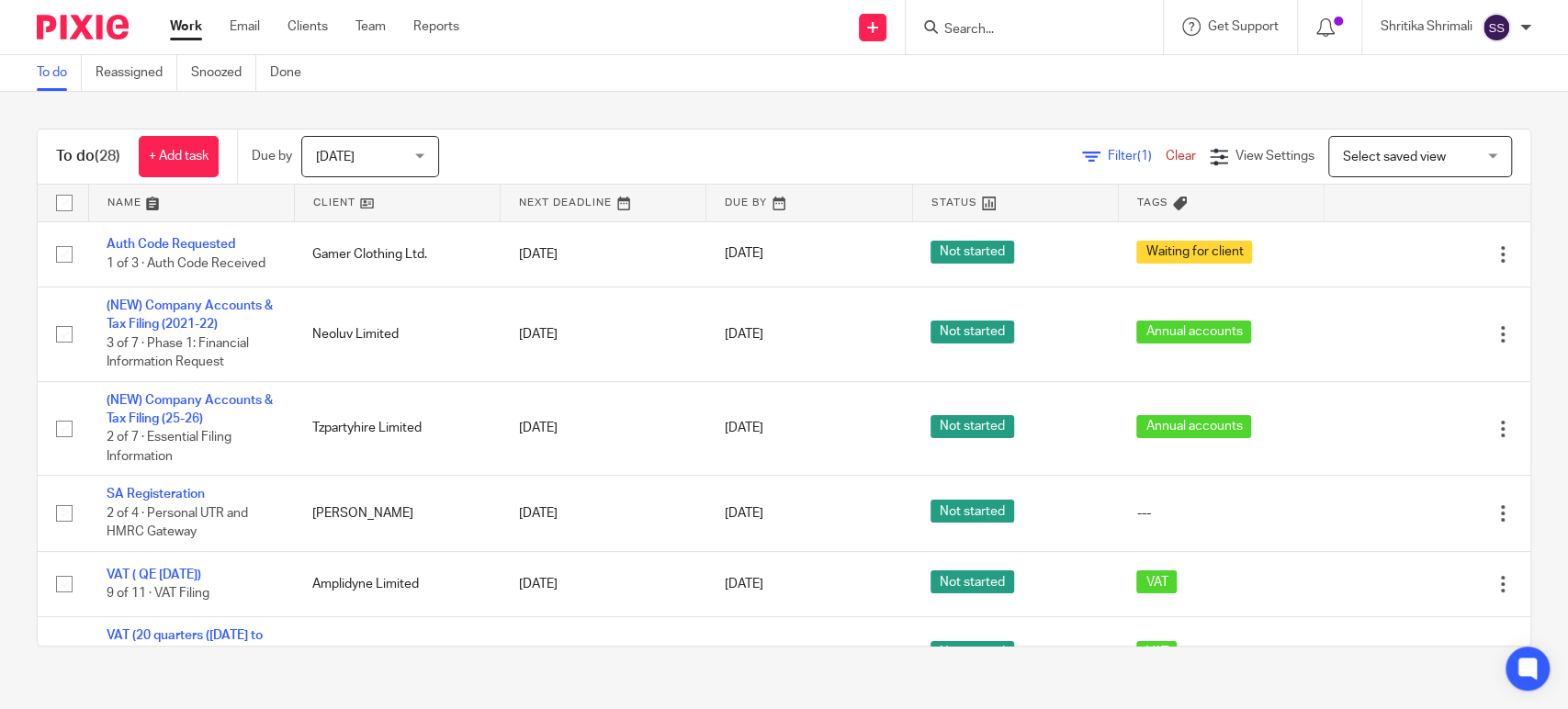
click at [411, 163] on span "Tomorrow" at bounding box center [364, 156] width 98 height 38
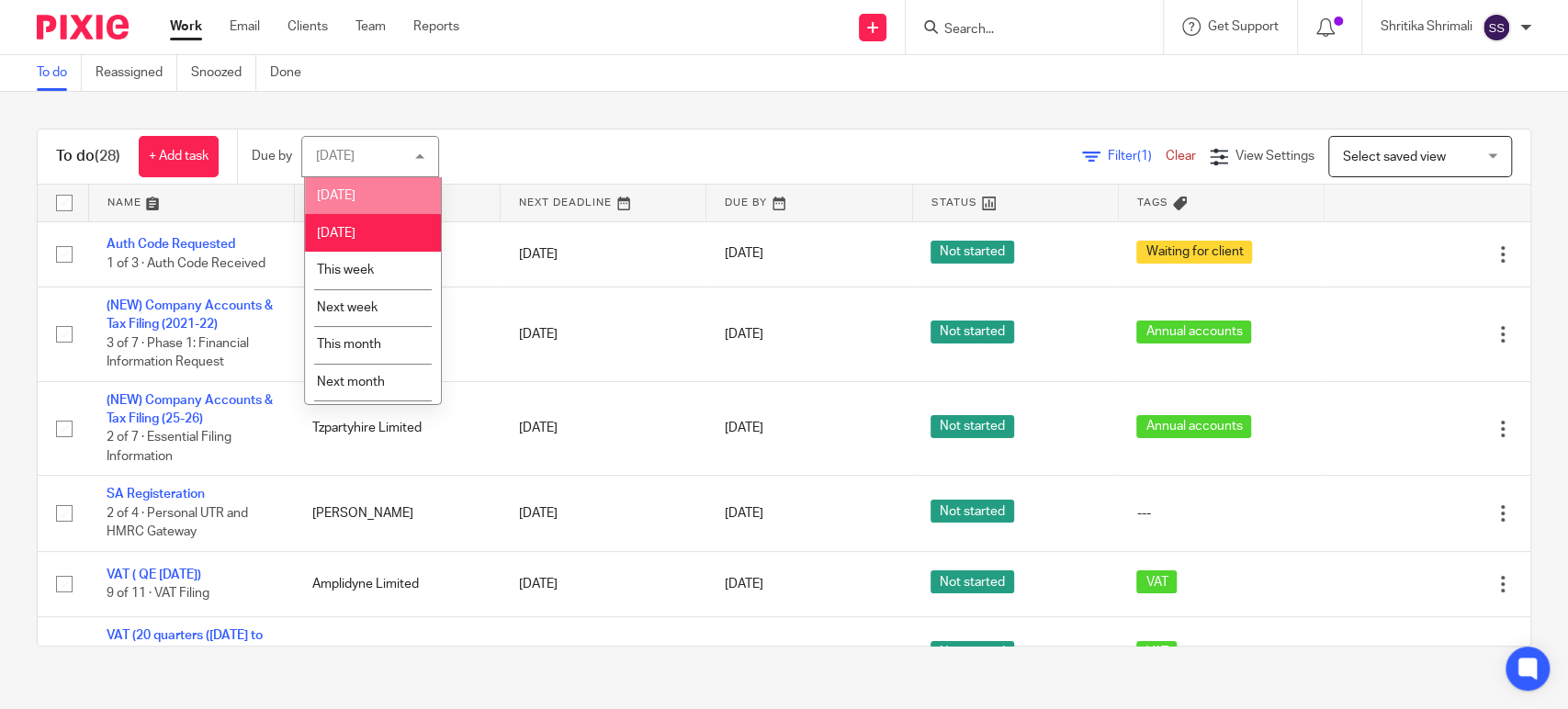
click at [398, 194] on li "Today" at bounding box center [373, 196] width 136 height 37
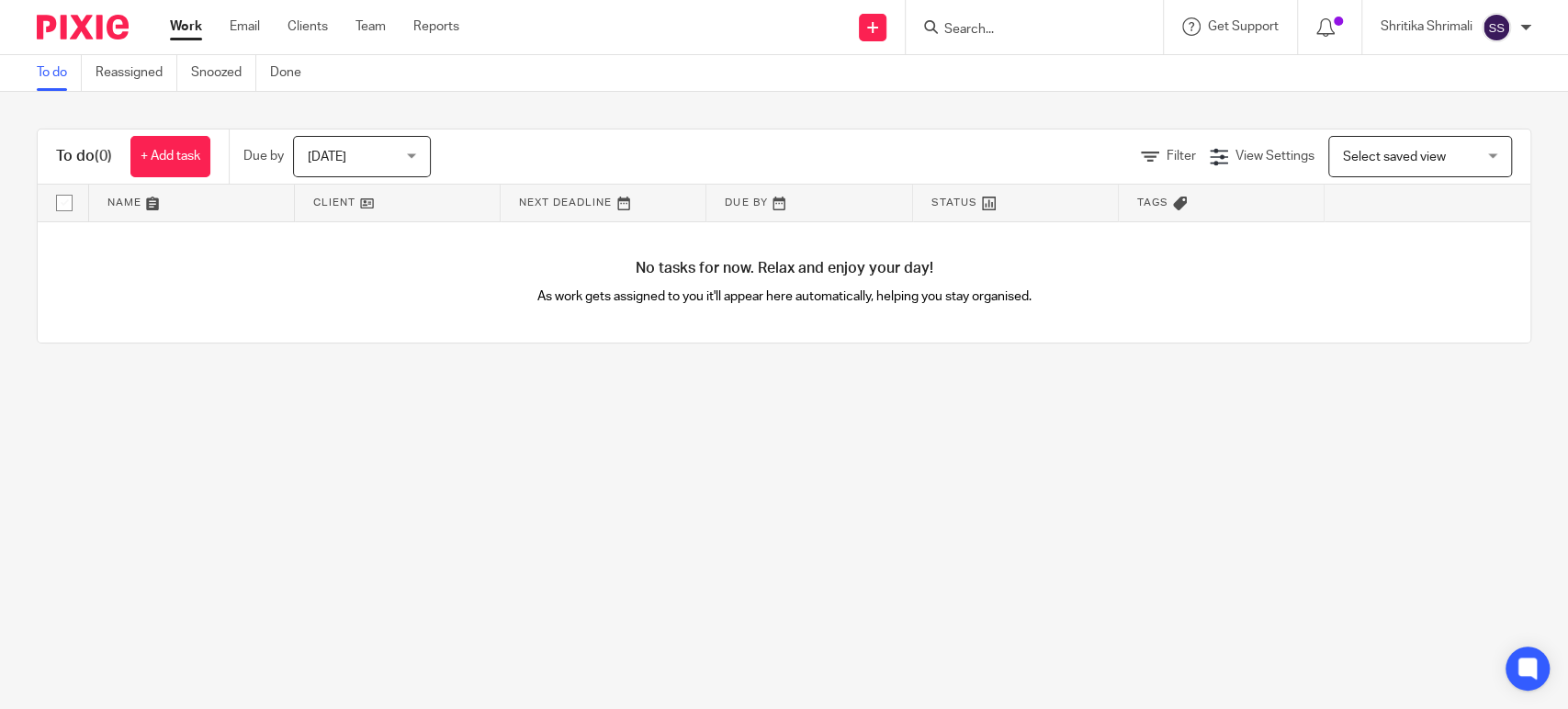
click at [993, 27] on input "Search" at bounding box center [1024, 30] width 165 height 16
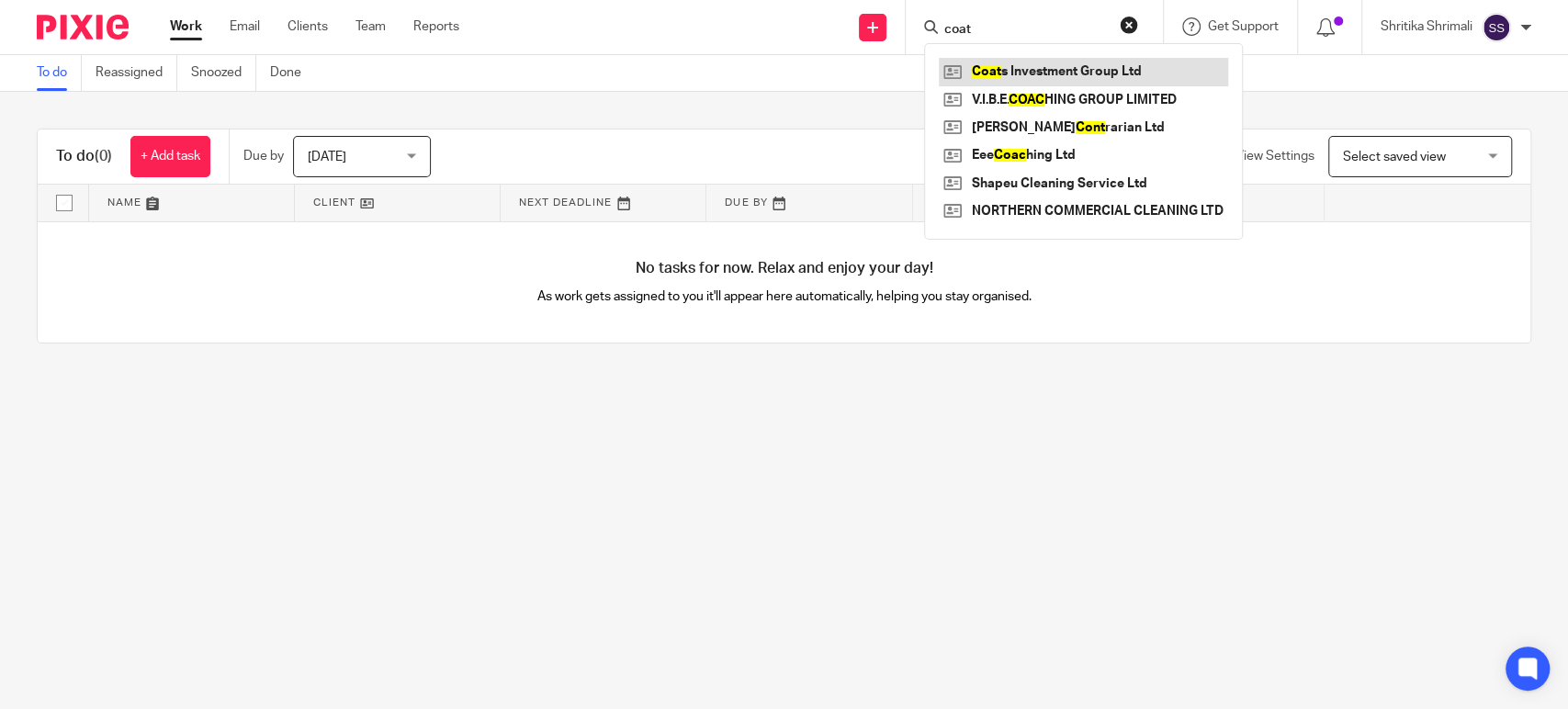
type input "coat"
click at [1009, 75] on link at bounding box center [1084, 71] width 290 height 28
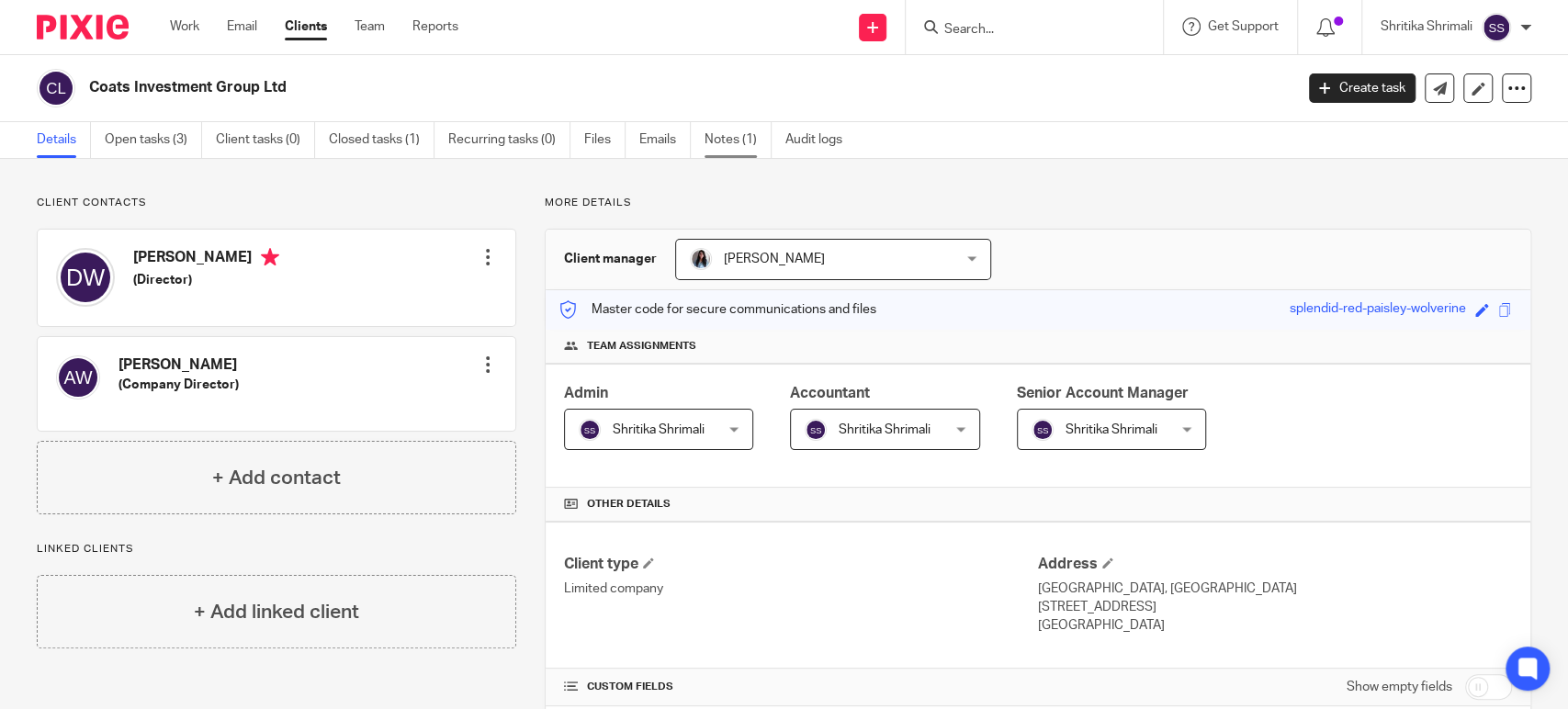
click at [741, 140] on link "Notes (1)" at bounding box center [737, 139] width 67 height 35
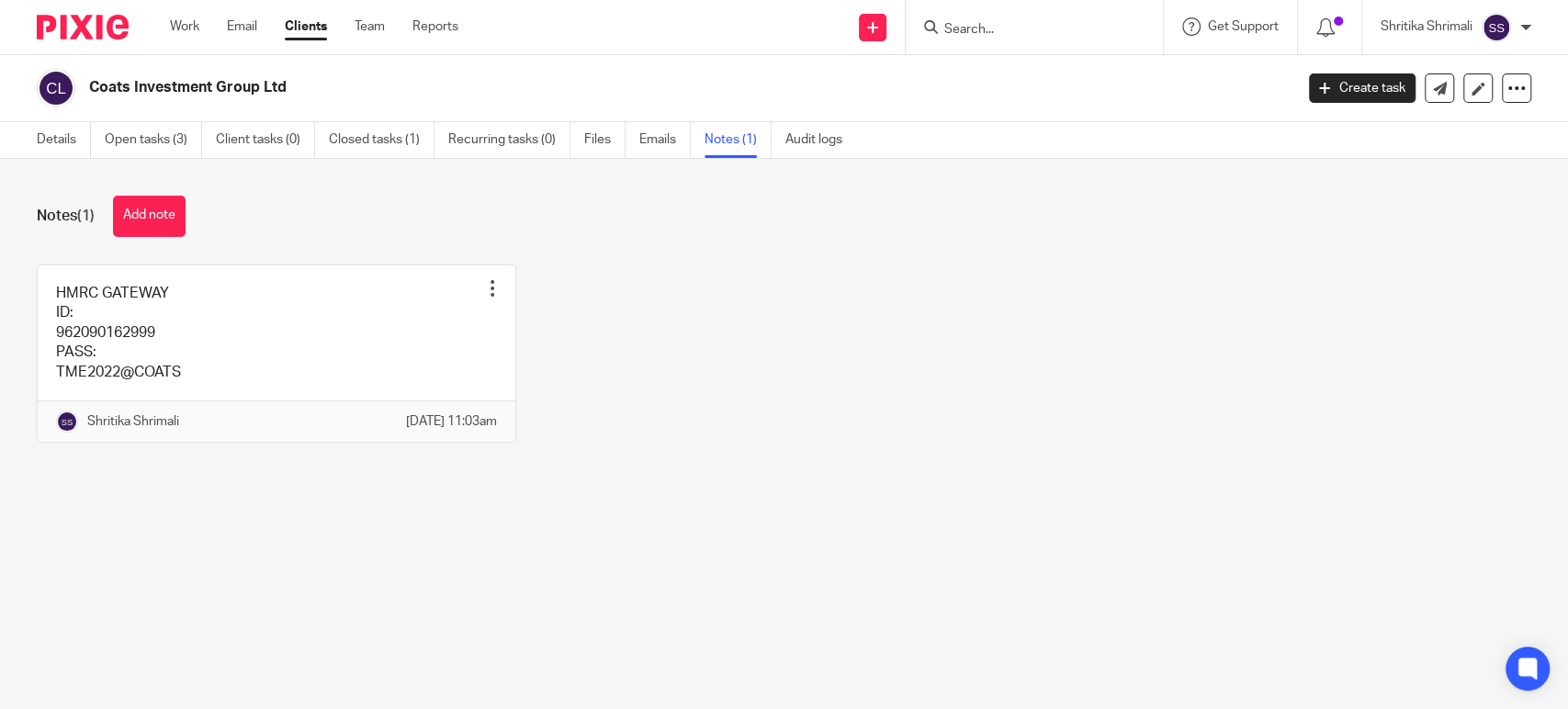
click at [155, 218] on button "Add note" at bounding box center [150, 216] width 73 height 41
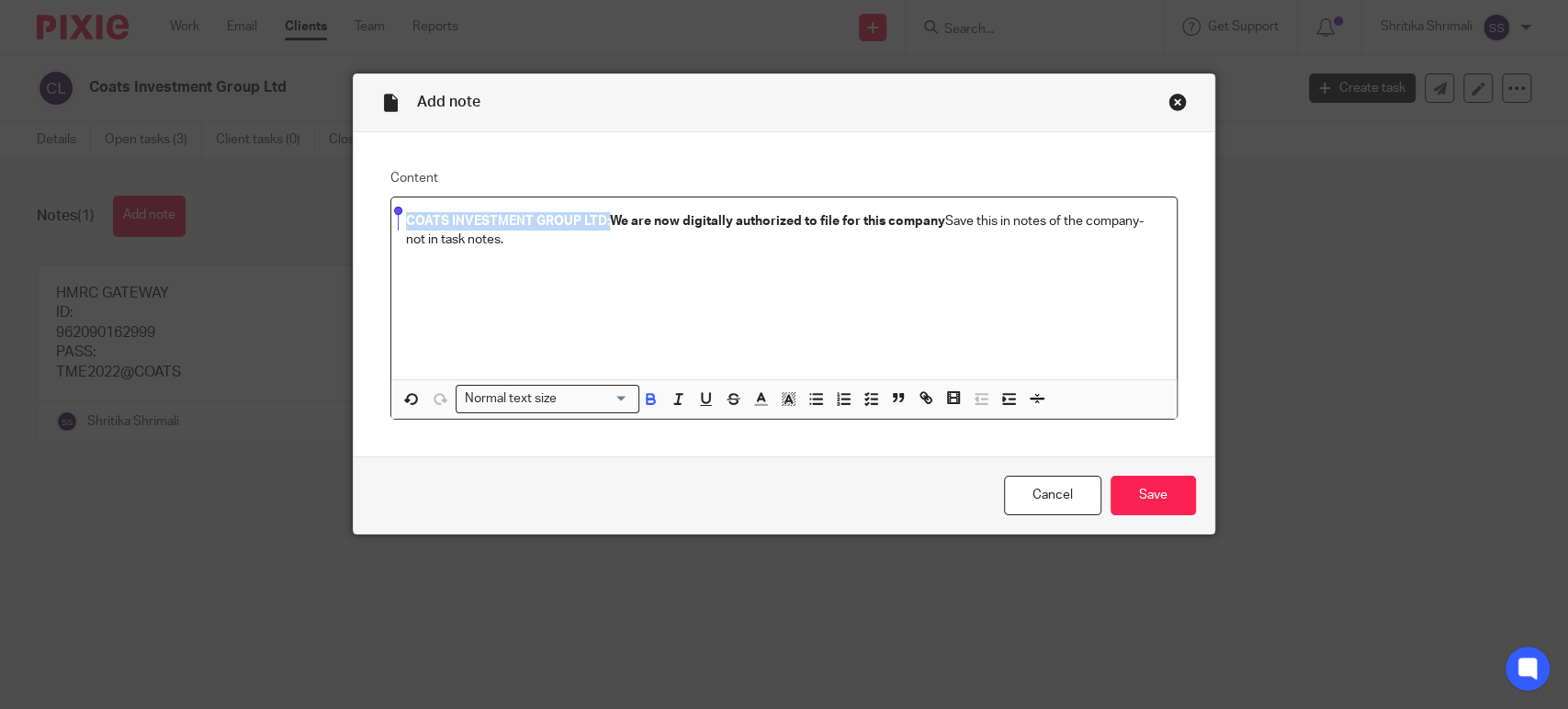
drag, startPoint x: 600, startPoint y: 219, endPoint x: 382, endPoint y: 203, distance: 218.6
click at [391, 203] on div "COATS INVESTMENT GROUP LTD:We are now digitally authorized to file for this com…" at bounding box center [784, 289] width 785 height 182
click at [730, 221] on p "We are now digitally authorized to file for this company Save this in notes of …" at bounding box center [784, 221] width 756 height 18
click at [985, 265] on div "We are now digitally authorized to file for this company Save this in notes of …" at bounding box center [784, 289] width 785 height 182
click at [727, 220] on strong "We are now digitally authorized to file for this company" at bounding box center [573, 221] width 336 height 12
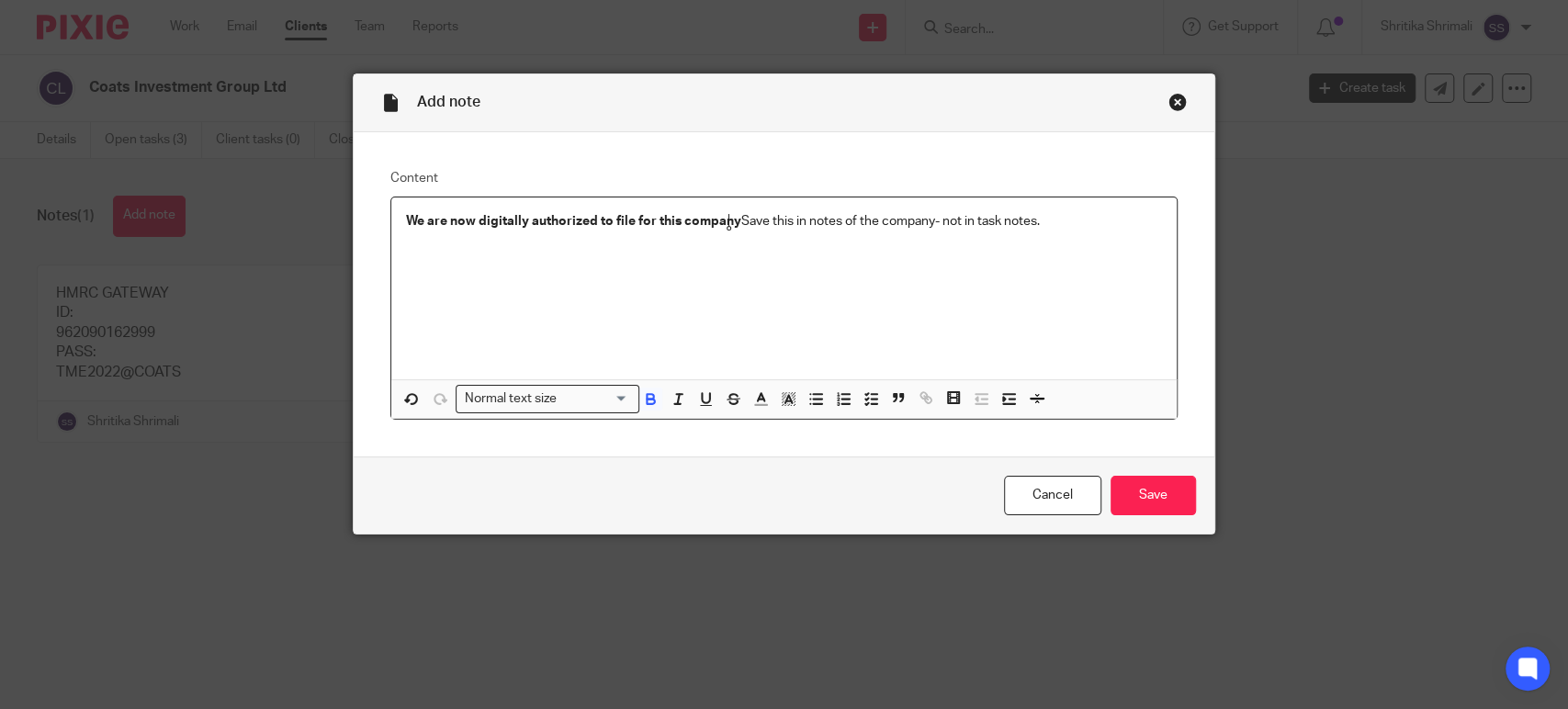
click at [0, 0] on lt-span "Ignore" at bounding box center [0, 0] width 0 height 0
click at [456, 253] on p at bounding box center [784, 257] width 756 height 18
click at [644, 332] on div "We are now digitally authorized to file for this company" at bounding box center [784, 289] width 785 height 182
click at [659, 223] on strong "We are now digitally authorized to file for this company" at bounding box center [573, 221] width 336 height 12
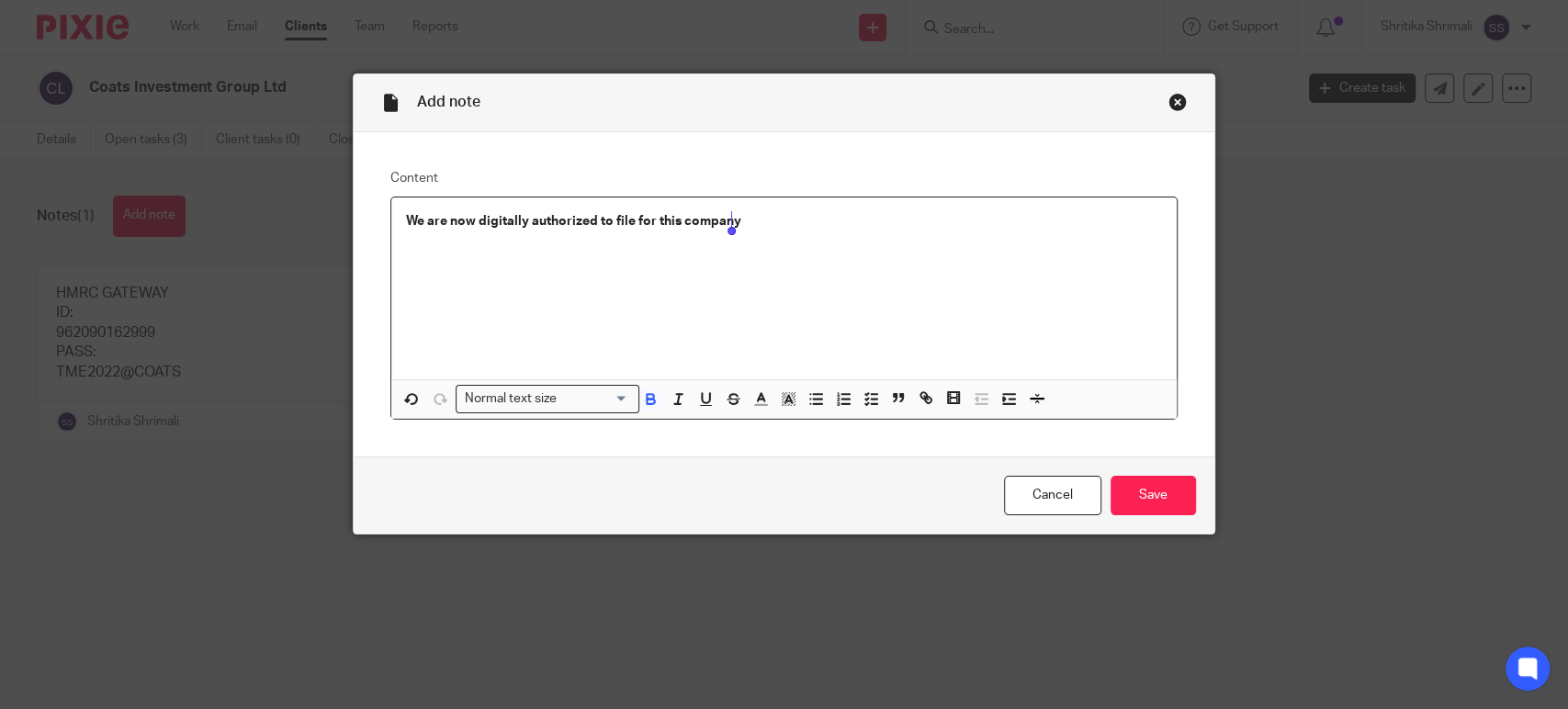
drag, startPoint x: 646, startPoint y: 212, endPoint x: 741, endPoint y: 225, distance: 95.9
click at [741, 225] on p "We are now digitally authorized to file for this company" at bounding box center [784, 221] width 756 height 18
click at [757, 216] on p "We are now digitally authorized to file for this company" at bounding box center [784, 221] width 756 height 18
click at [1146, 494] on input "Save" at bounding box center [1153, 495] width 85 height 39
